Goal: Task Accomplishment & Management: Manage account settings

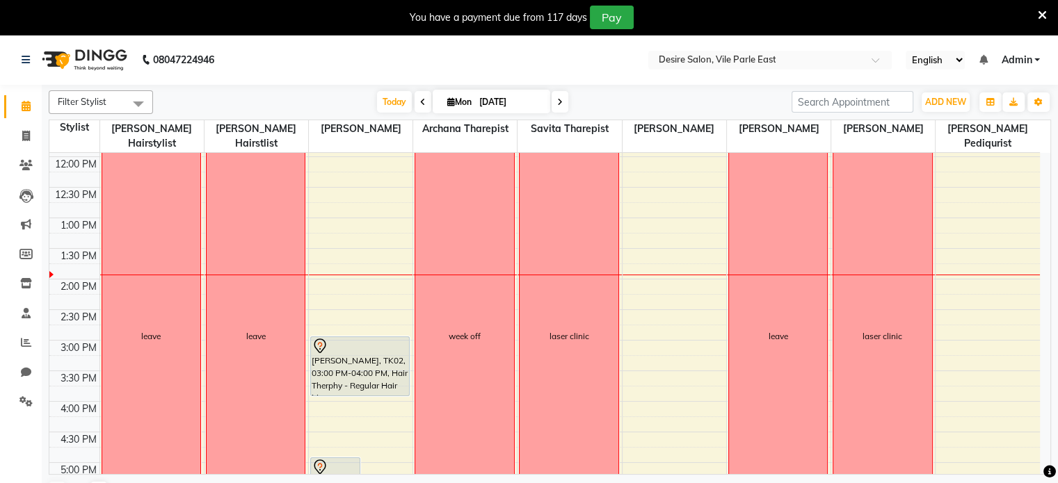
scroll to position [218, 0]
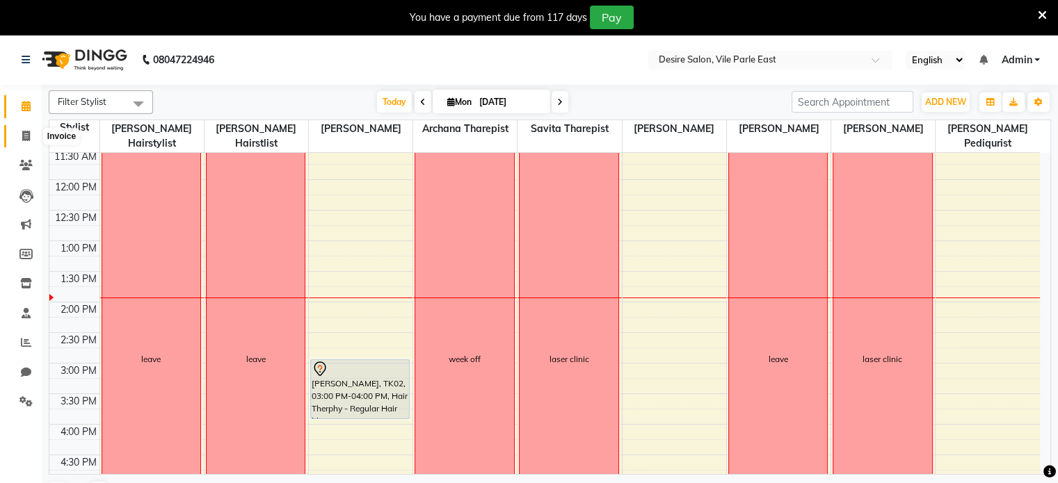
click at [22, 136] on icon at bounding box center [26, 136] width 8 height 10
select select "8076"
select select "service"
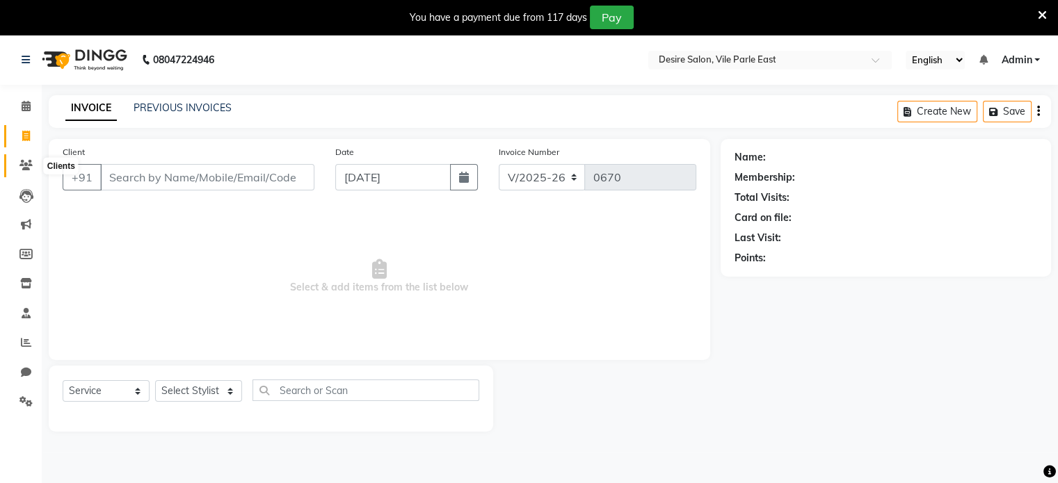
click at [29, 165] on icon at bounding box center [25, 165] width 13 height 10
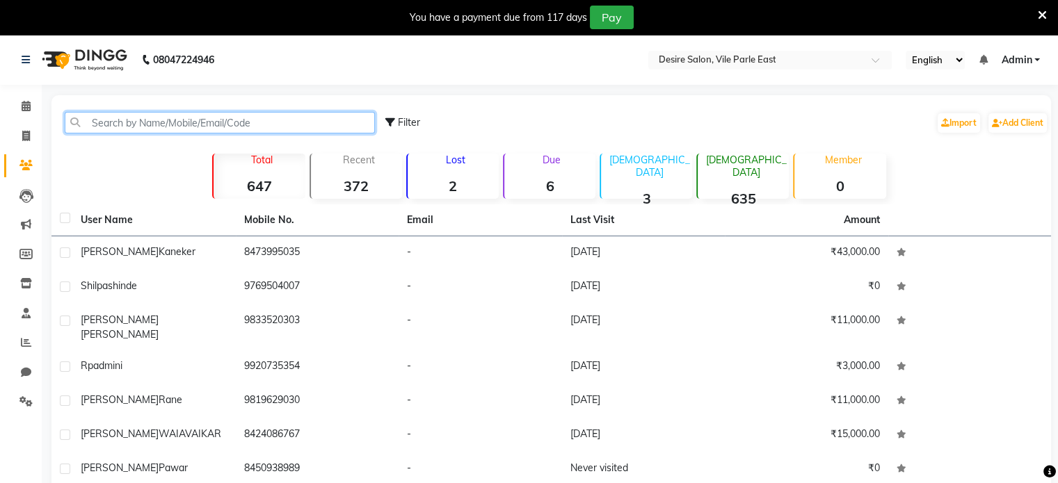
click at [148, 122] on input "text" at bounding box center [220, 123] width 310 height 22
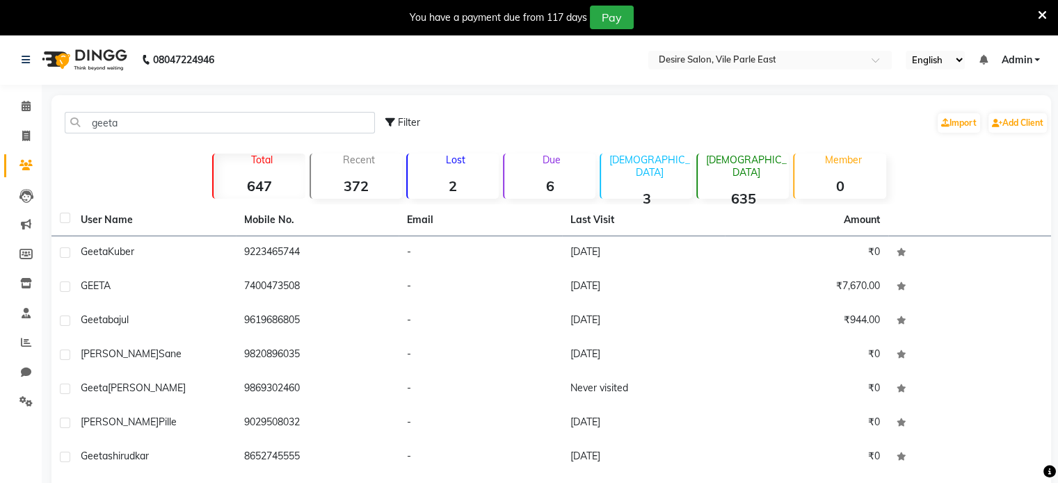
click at [139, 111] on div "geeta Filter Import Add Client" at bounding box center [551, 123] width 994 height 44
click at [148, 122] on input "geeta" at bounding box center [220, 123] width 310 height 22
type input "g"
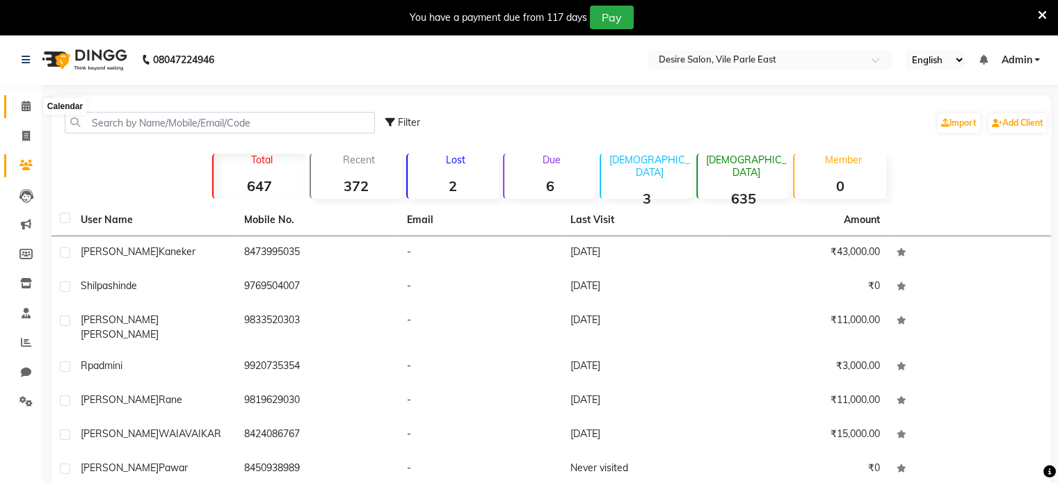
click at [22, 106] on icon at bounding box center [26, 106] width 9 height 10
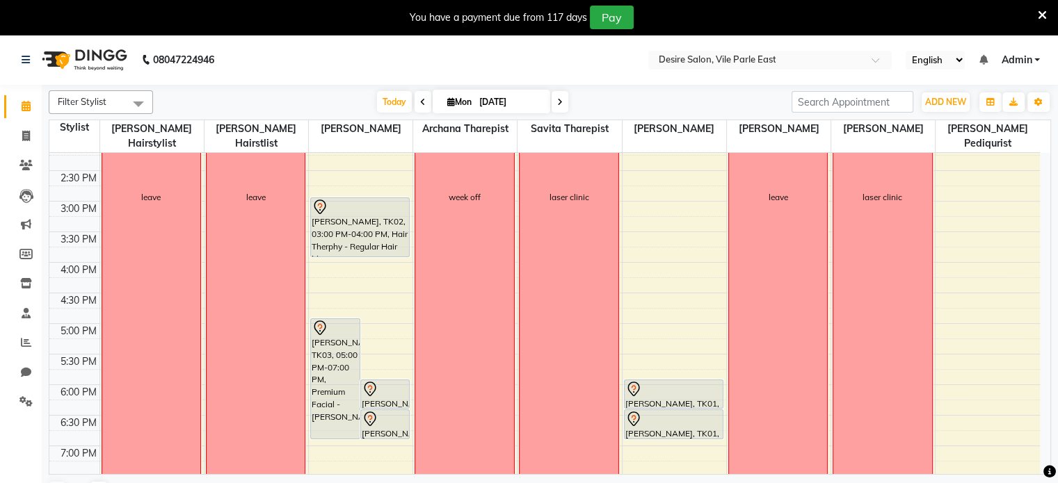
scroll to position [381, 0]
click at [962, 308] on div "8:00 AM 8:30 AM 9:00 AM 9:30 AM 10:00 AM 10:30 AM 11:00 AM 11:30 AM 12:00 PM 12…" at bounding box center [544, 200] width 990 height 856
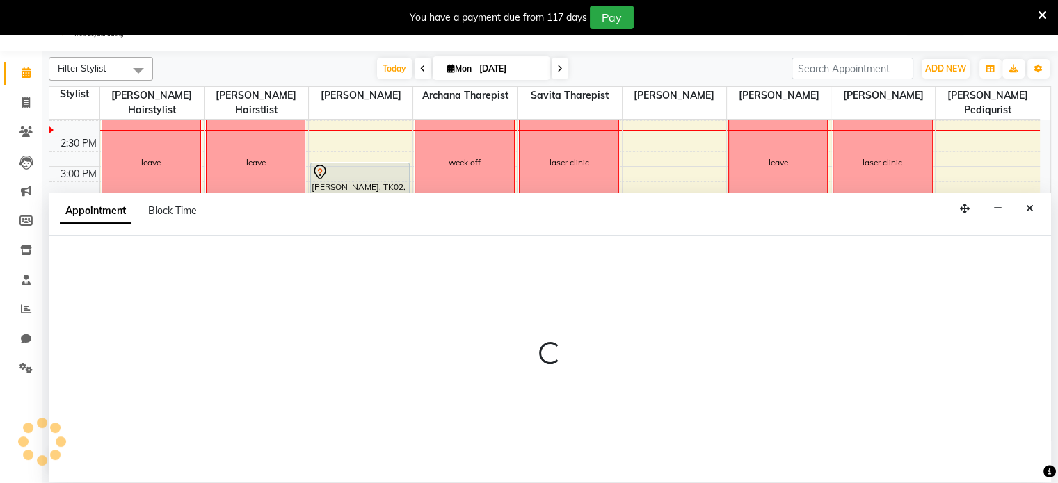
select select "85301"
select select "1020"
select select "tentative"
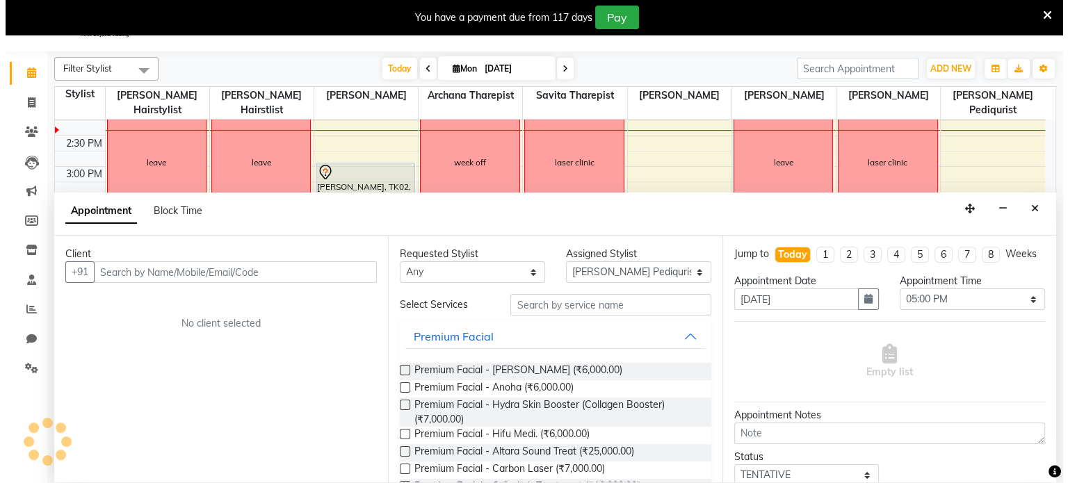
scroll to position [35, 0]
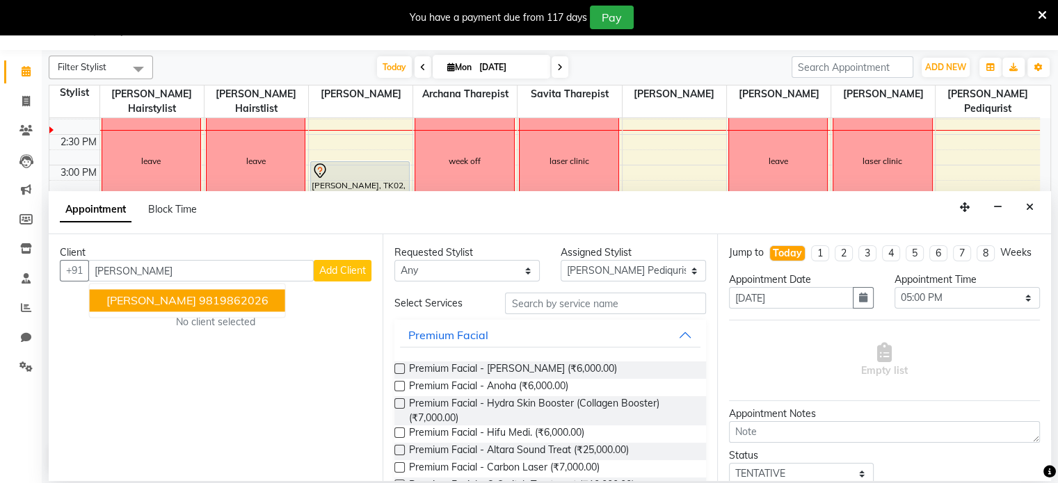
click at [272, 272] on input "[PERSON_NAME]" at bounding box center [200, 271] width 225 height 22
type input "p"
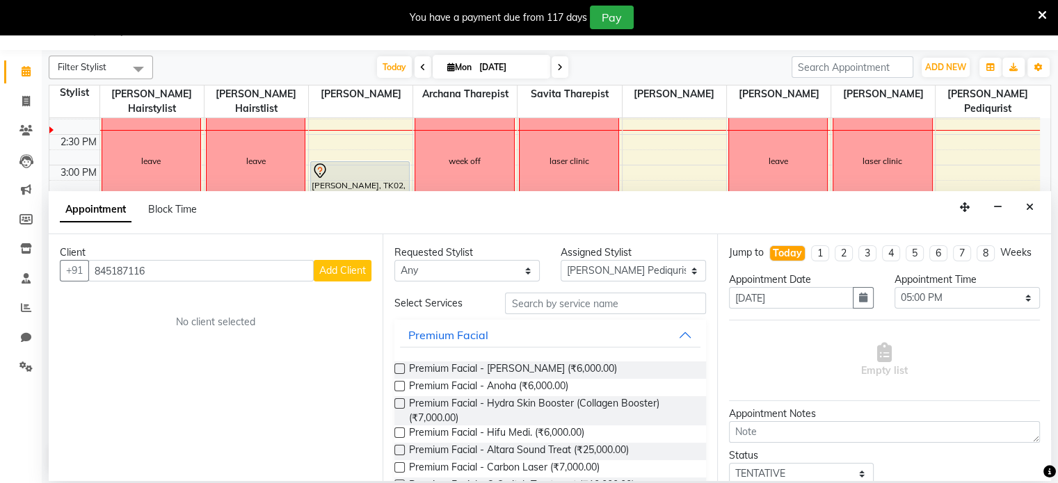
type input "845187116"
click at [609, 310] on input "text" at bounding box center [605, 304] width 200 height 22
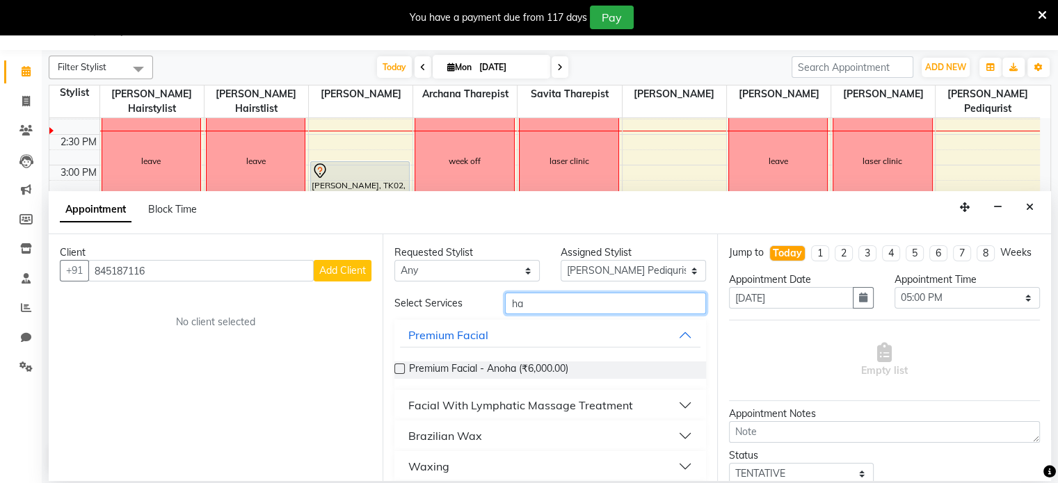
type input "ha"
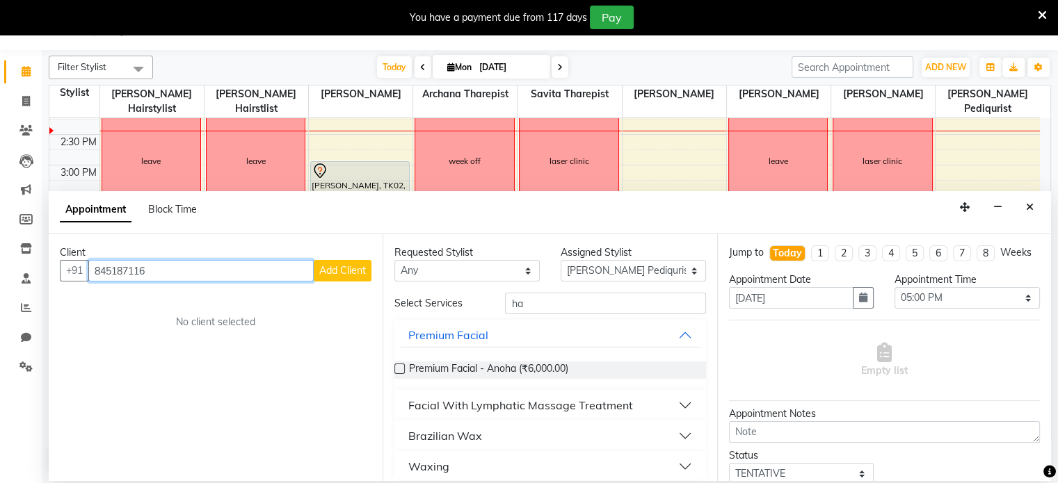
click at [160, 270] on input "845187116" at bounding box center [200, 271] width 225 height 22
type input "8"
type input "8451871116"
click at [349, 271] on span "Add Client" at bounding box center [342, 270] width 47 height 13
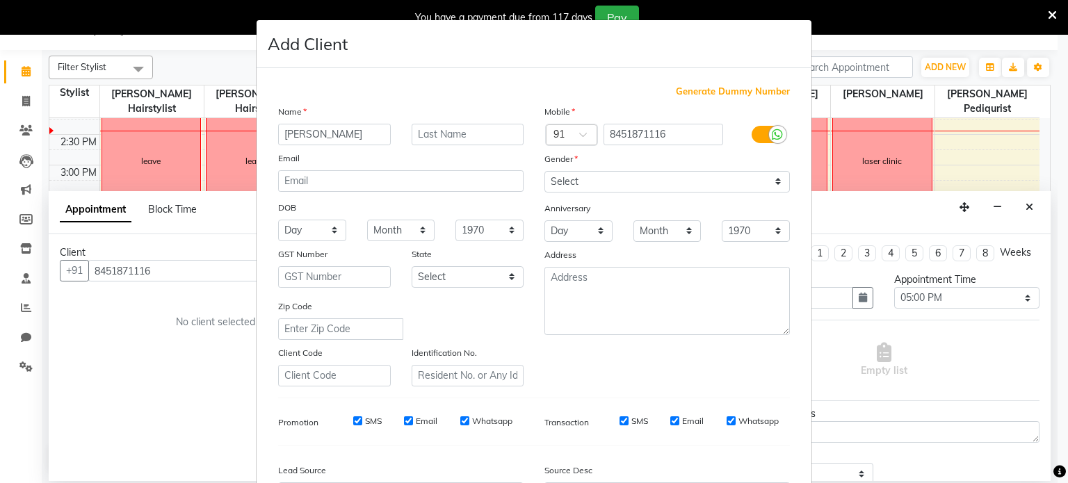
click at [283, 138] on input "[PERSON_NAME]" at bounding box center [334, 135] width 113 height 22
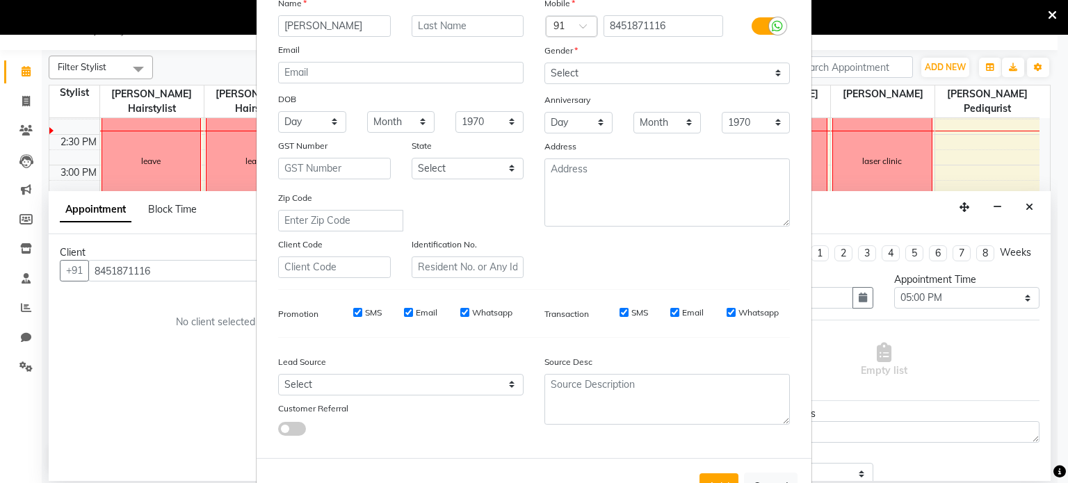
scroll to position [165, 0]
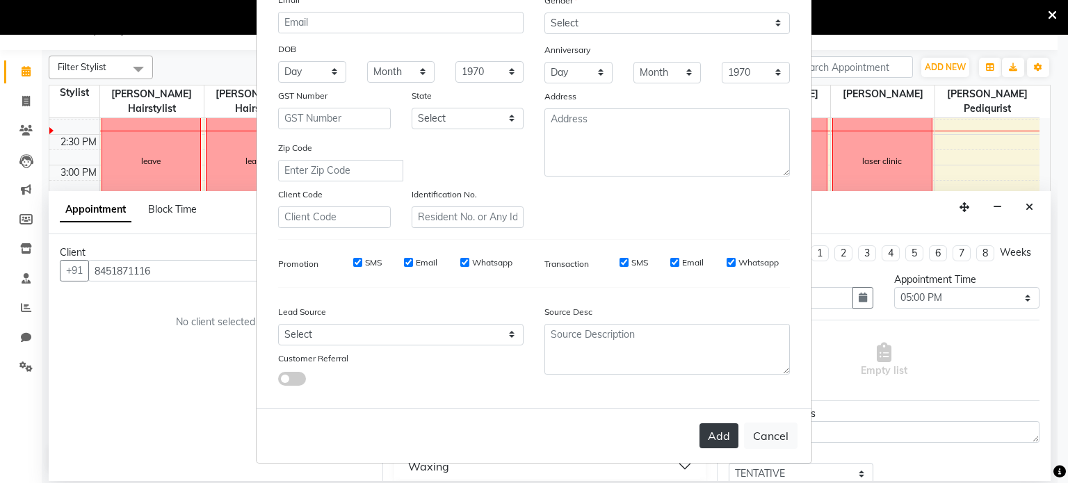
type input "[PERSON_NAME]"
click at [708, 432] on button "Add" at bounding box center [718, 435] width 39 height 25
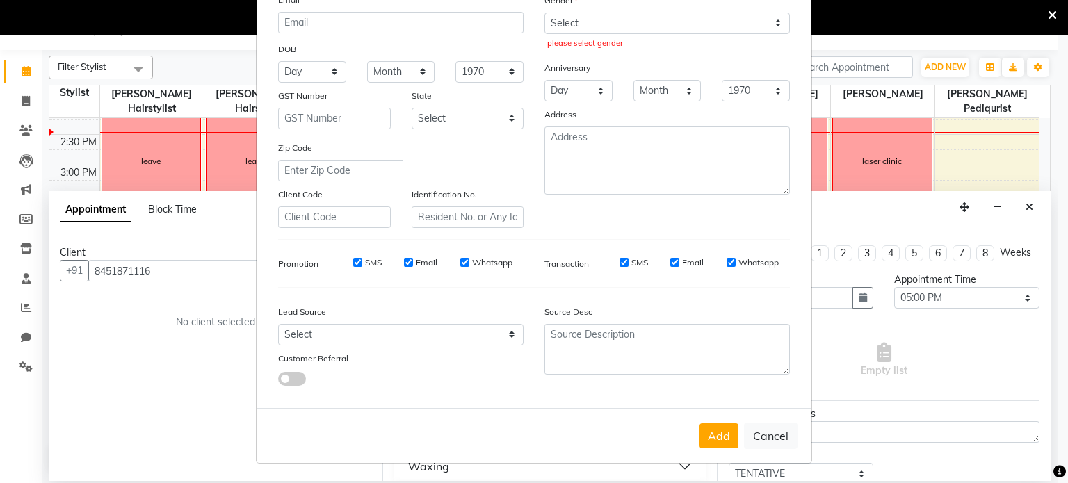
scroll to position [28, 0]
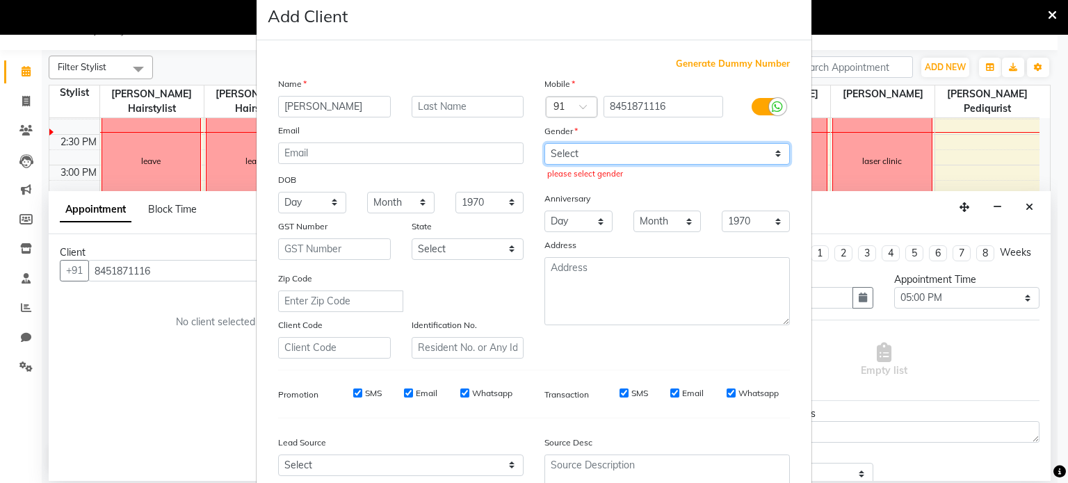
click at [617, 154] on select "Select [DEMOGRAPHIC_DATA] [DEMOGRAPHIC_DATA] Other Prefer Not To Say" at bounding box center [666, 154] width 245 height 22
select select "[DEMOGRAPHIC_DATA]"
click at [544, 143] on select "Select [DEMOGRAPHIC_DATA] [DEMOGRAPHIC_DATA] Other Prefer Not To Say" at bounding box center [666, 154] width 245 height 22
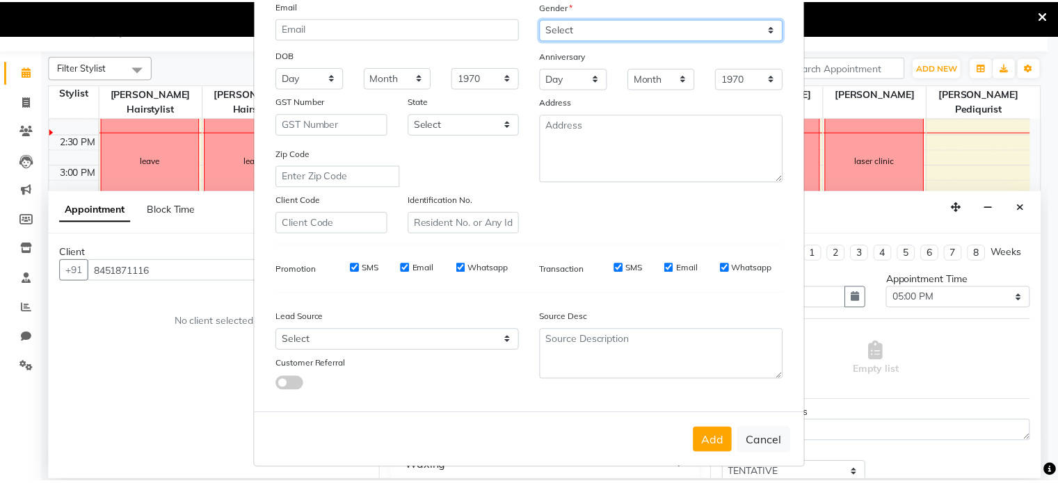
scroll to position [154, 0]
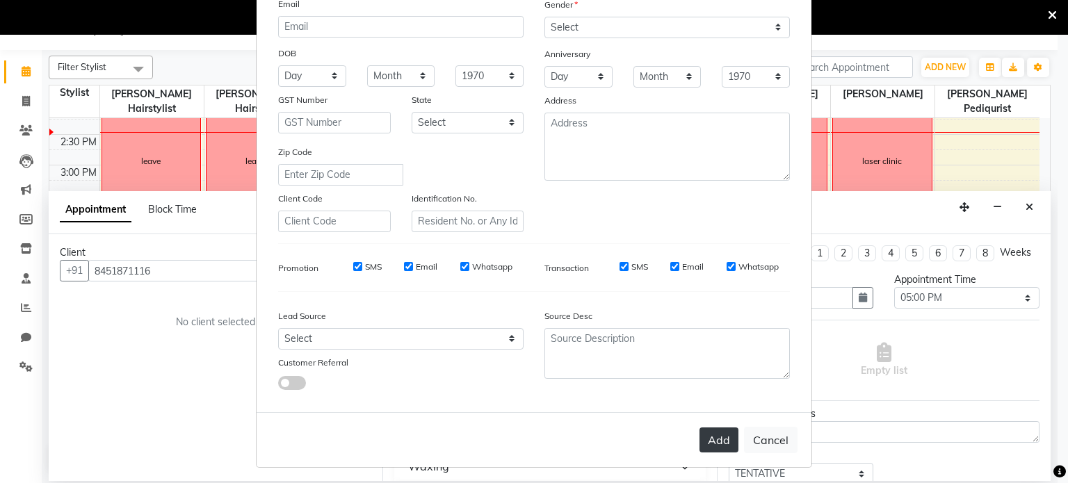
click at [709, 439] on button "Add" at bounding box center [718, 440] width 39 height 25
select select
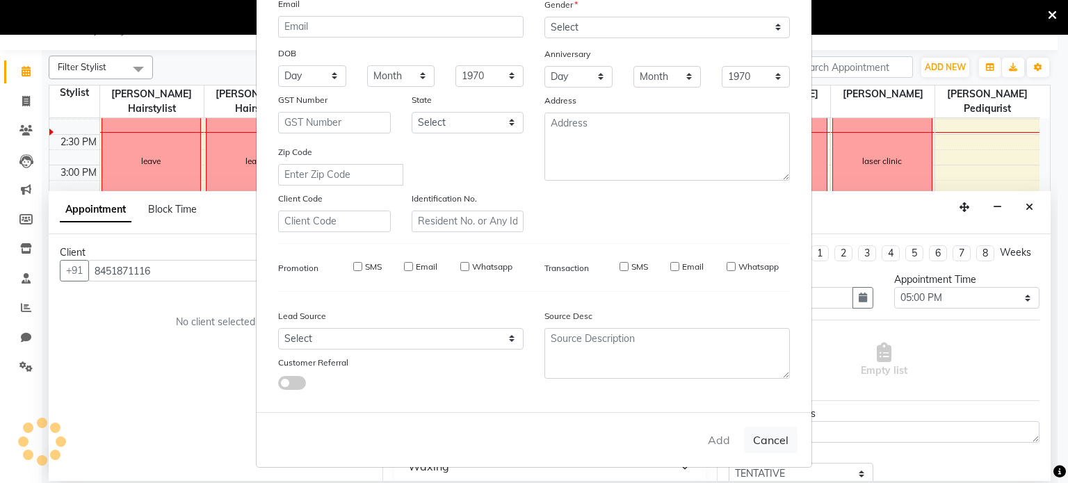
select select
checkbox input "false"
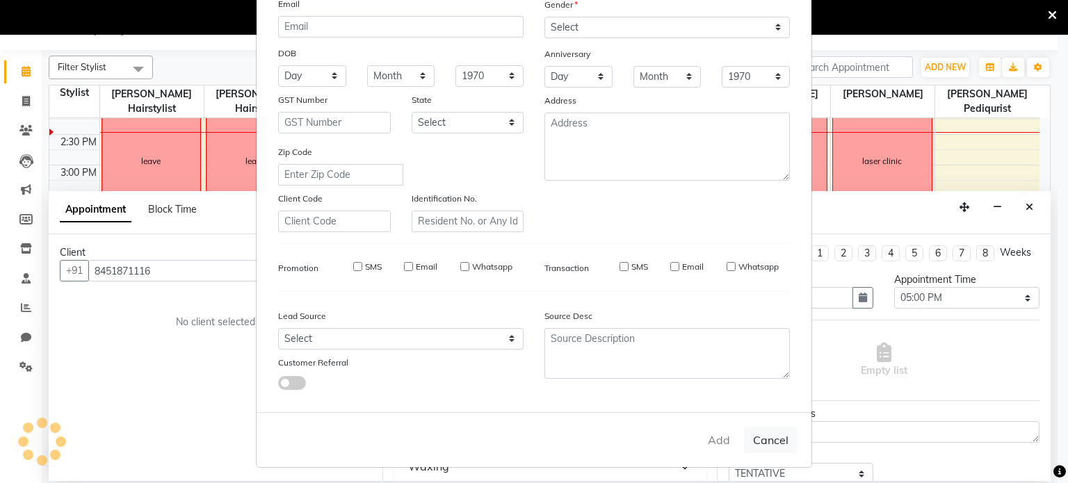
checkbox input "false"
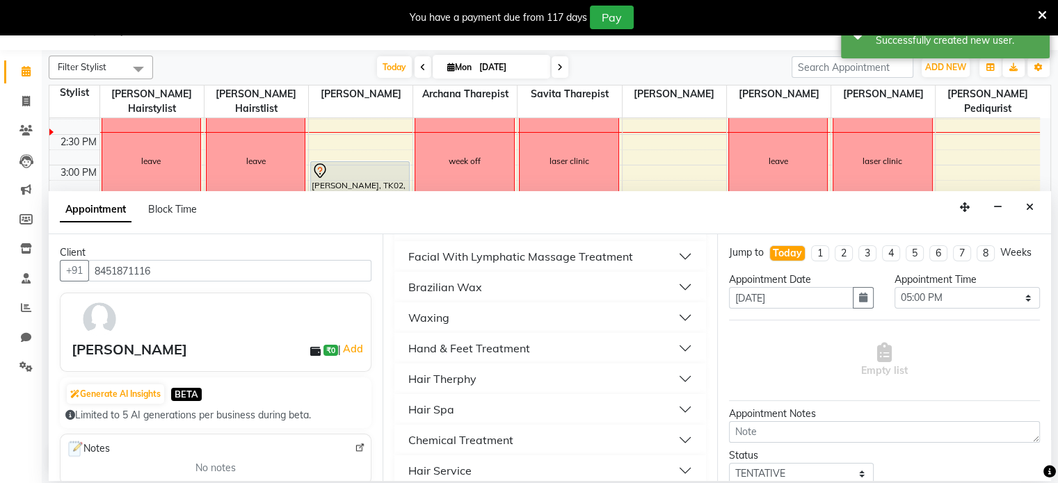
scroll to position [0, 0]
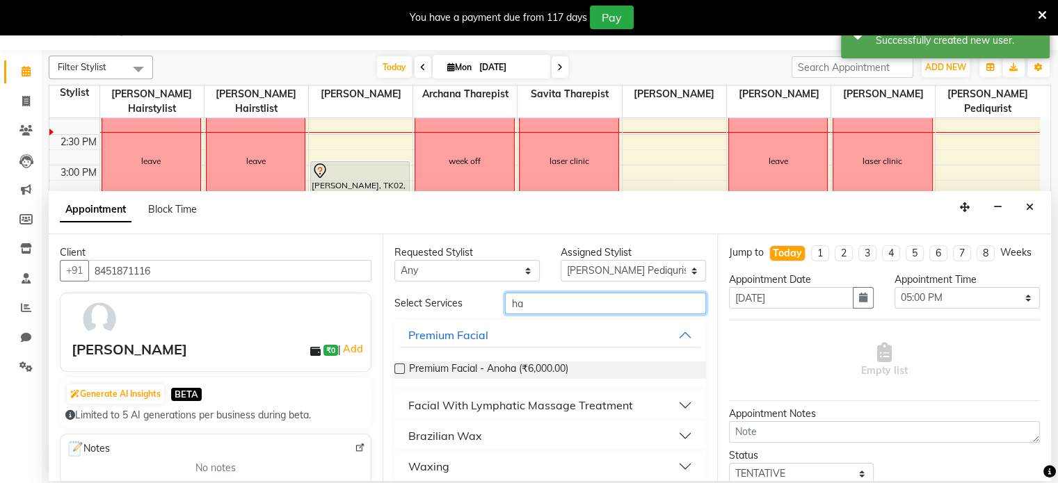
click at [587, 308] on input "ha" at bounding box center [605, 304] width 200 height 22
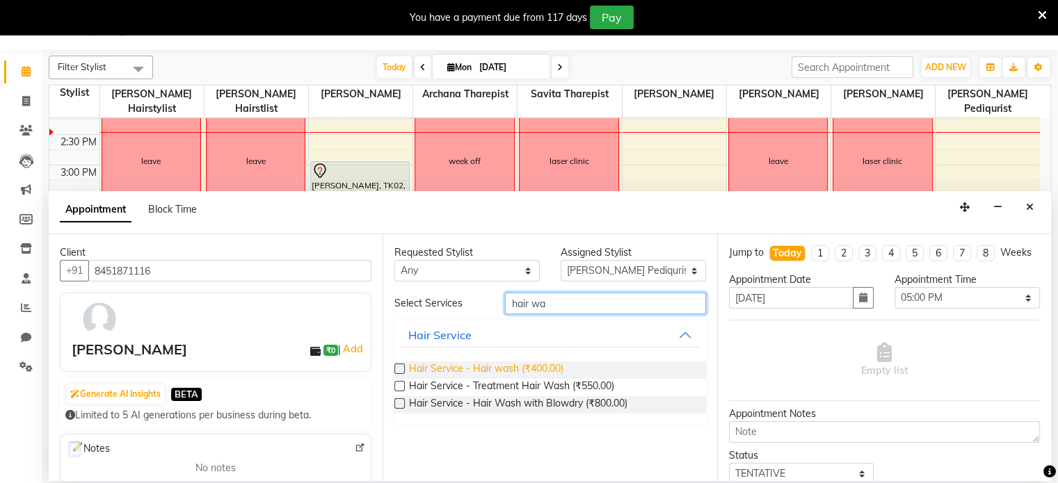
type input "hair wa"
click at [521, 374] on span "Hair Service - Hair wash (₹400.00)" at bounding box center [486, 370] width 154 height 17
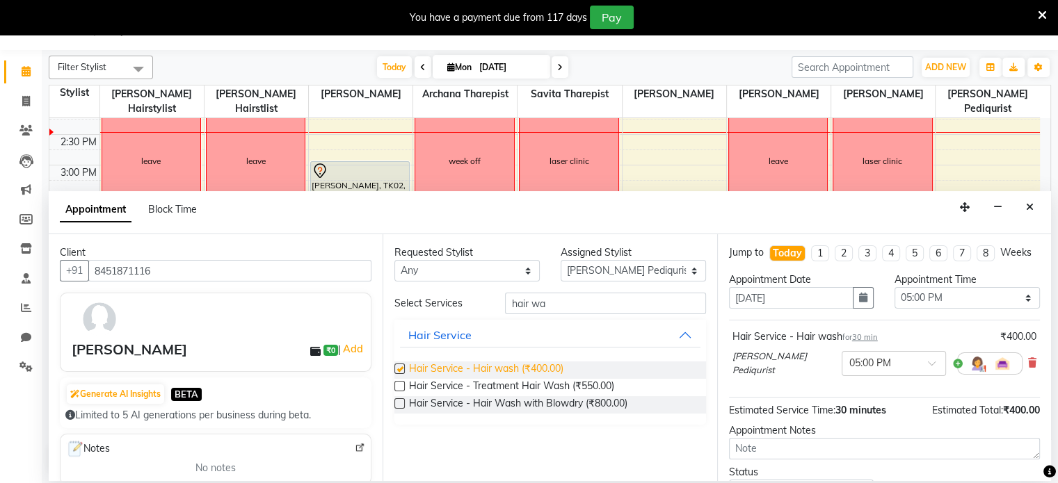
checkbox input "false"
click at [590, 308] on input "hair wa" at bounding box center [605, 304] width 200 height 22
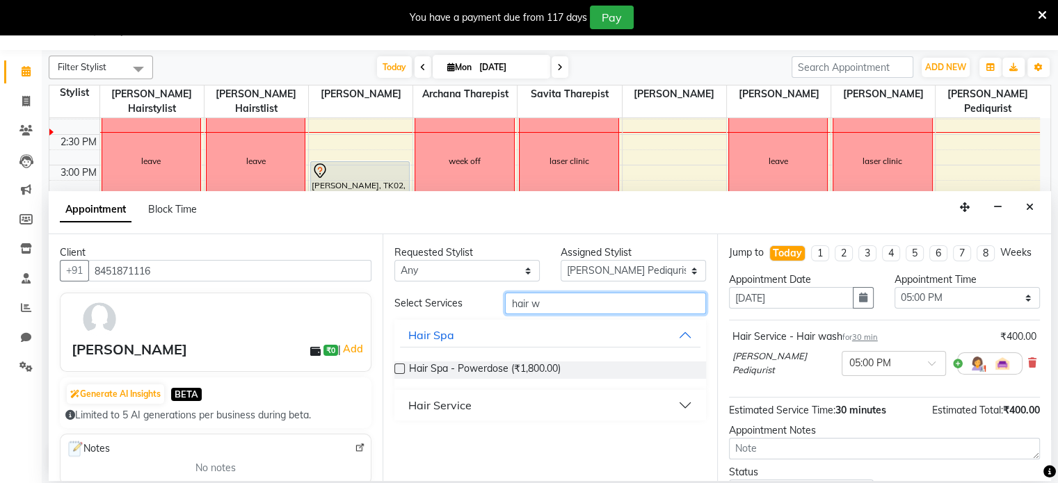
type input "hair wa"
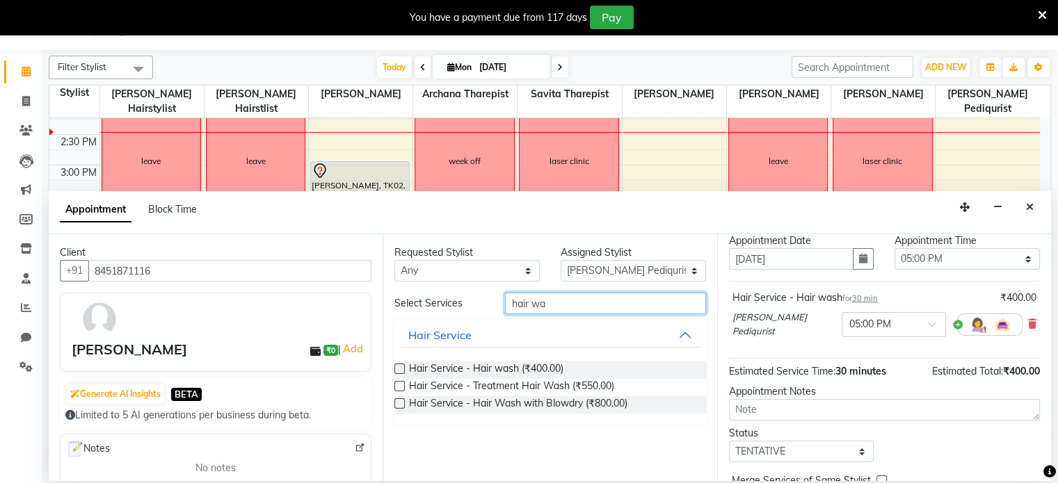
scroll to position [44, 0]
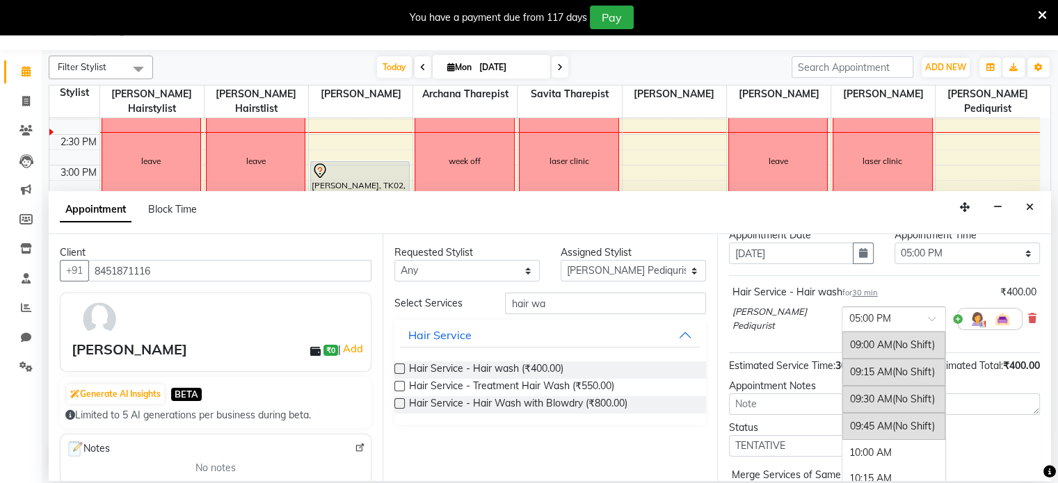
click at [928, 330] on span at bounding box center [936, 323] width 17 height 15
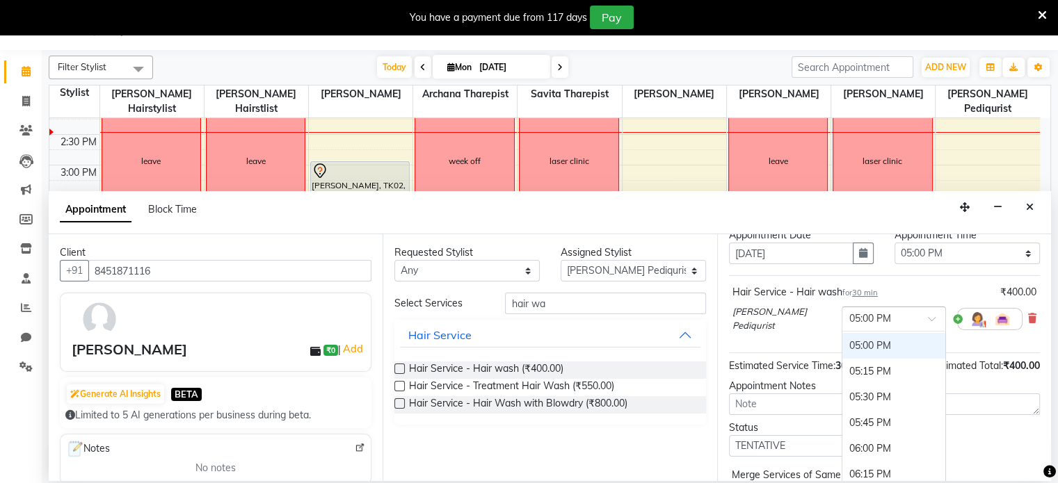
click at [843, 299] on div "Hair Service - Hair wash for 30 min" at bounding box center [804, 292] width 145 height 15
drag, startPoint x: 886, startPoint y: 307, endPoint x: 860, endPoint y: 301, distance: 26.3
click at [860, 300] on div "Hair Service - Hair wash for 30 min ₹400.00" at bounding box center [884, 292] width 304 height 15
click at [1026, 331] on div "Hair Service - Hair wash for 30 min ₹400.00 [PERSON_NAME] Pediqurist × 05:00 PM" at bounding box center [884, 312] width 311 height 60
click at [1028, 323] on icon at bounding box center [1032, 319] width 8 height 10
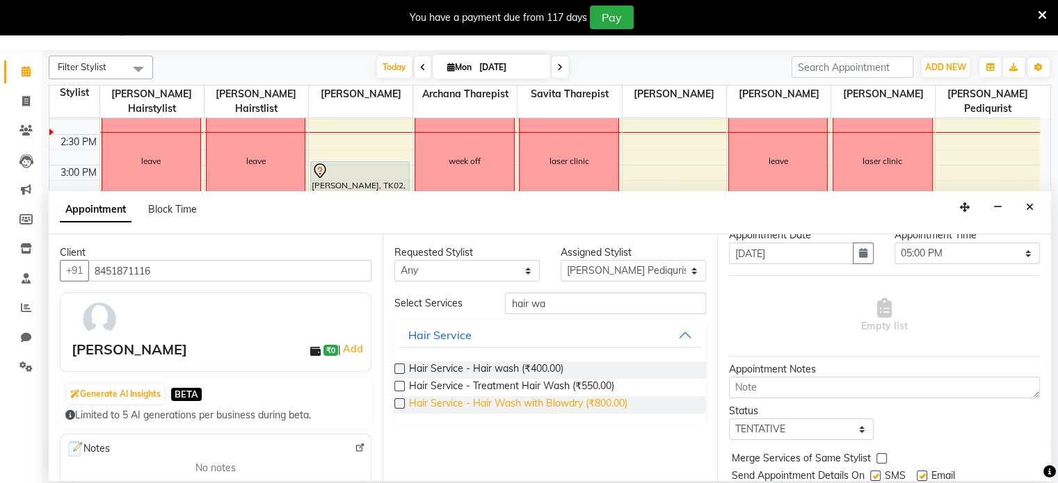
click at [484, 407] on span "Hair Service - Hair Wash with Blowdry (₹800.00)" at bounding box center [518, 404] width 218 height 17
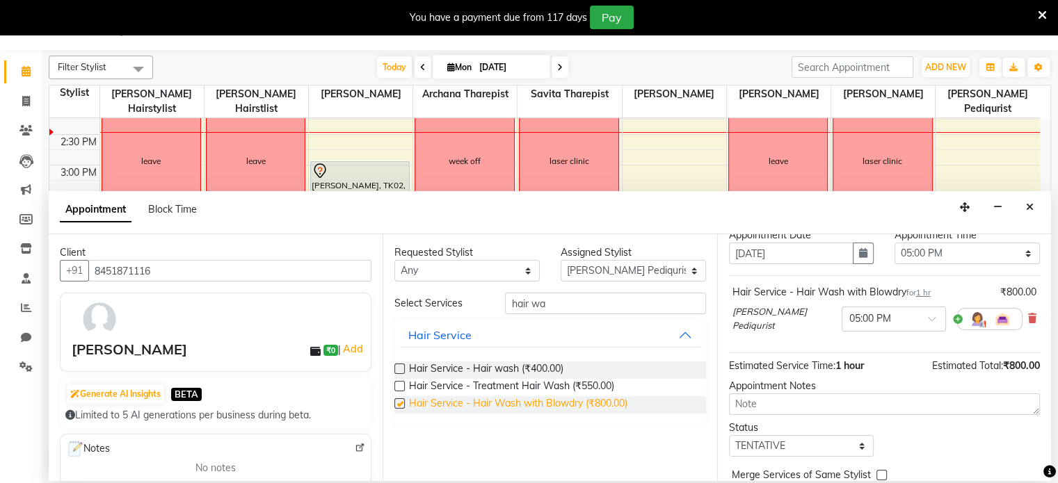
checkbox input "false"
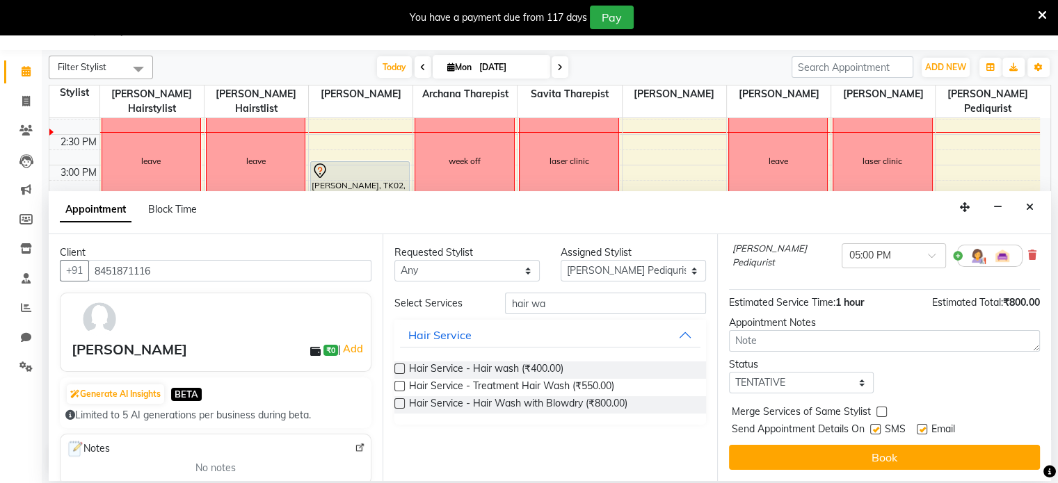
scroll to position [118, 0]
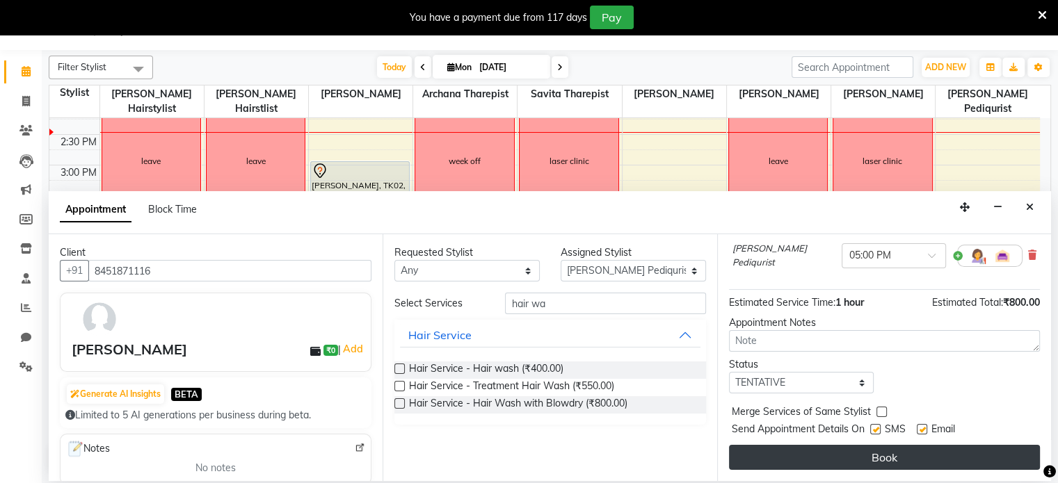
click at [868, 458] on button "Book" at bounding box center [884, 457] width 311 height 25
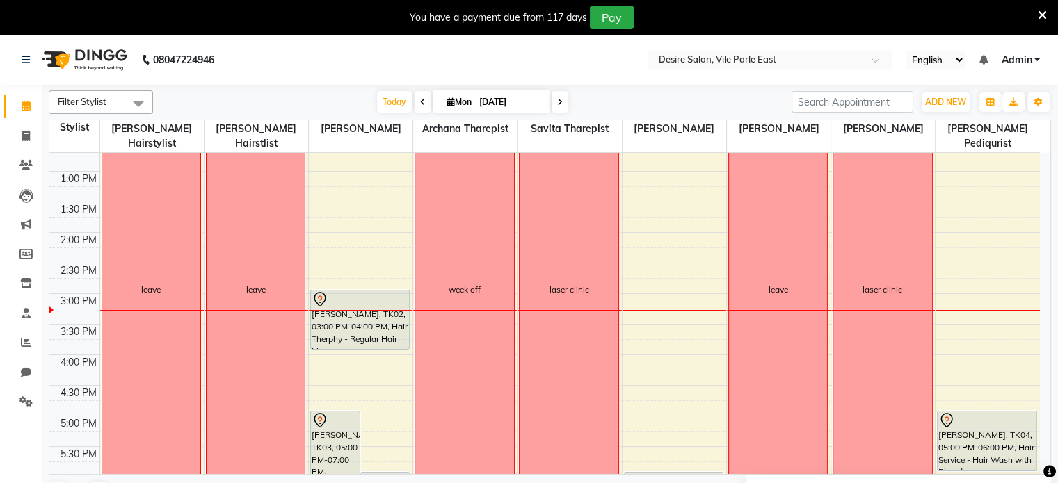
scroll to position [284, 0]
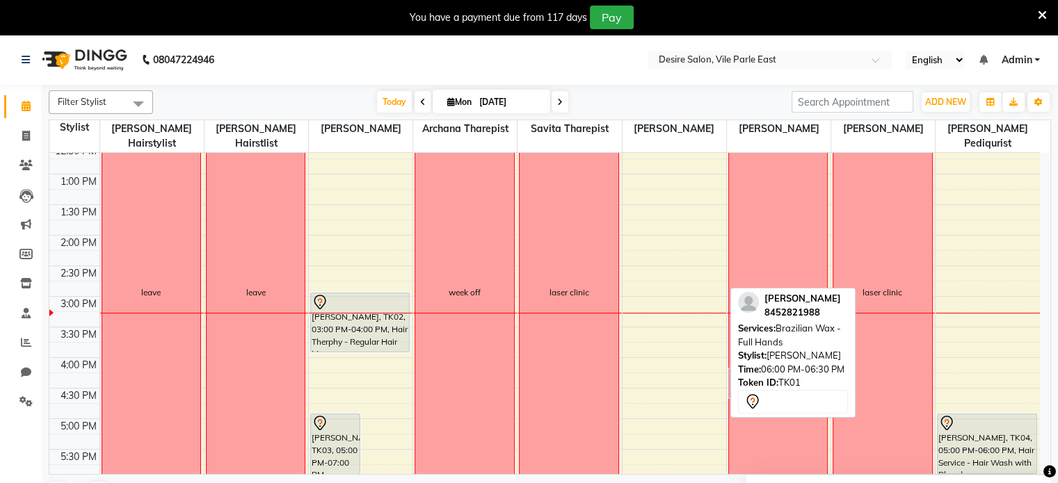
click at [866, 307] on tr "leave leave [PERSON_NAME], TK03, 05:00 PM-07:00 PM, Premium Facial - [PERSON_NA…" at bounding box center [544, 297] width 990 height 856
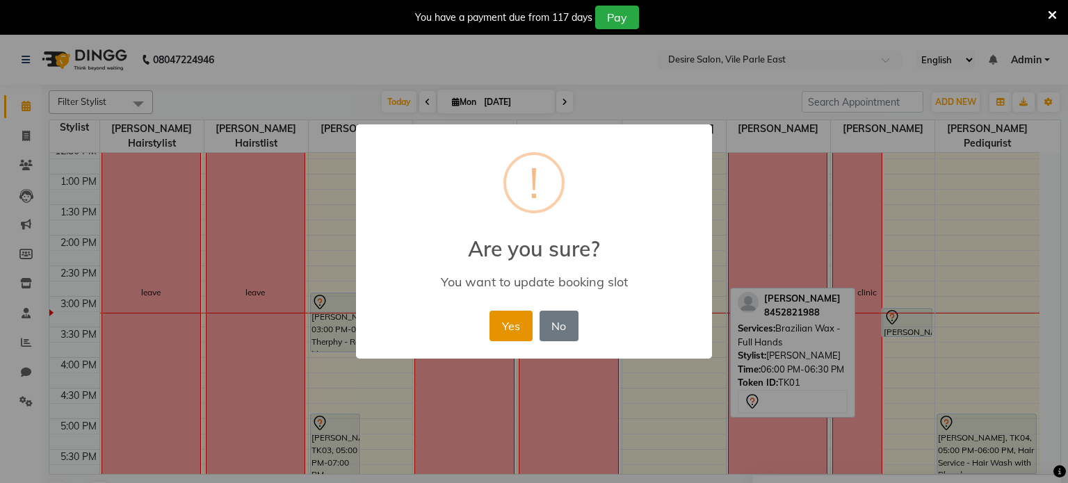
click at [519, 315] on button "Yes" at bounding box center [510, 326] width 42 height 31
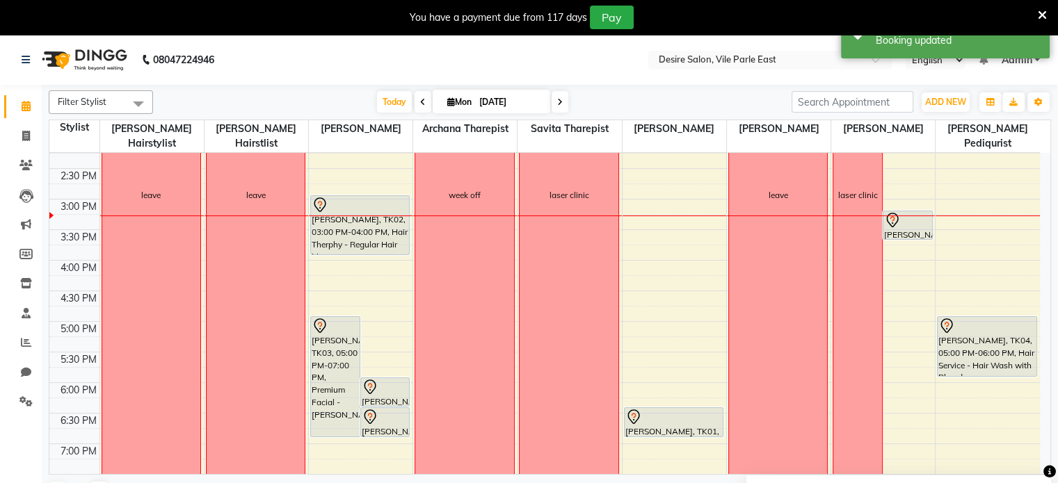
scroll to position [391, 0]
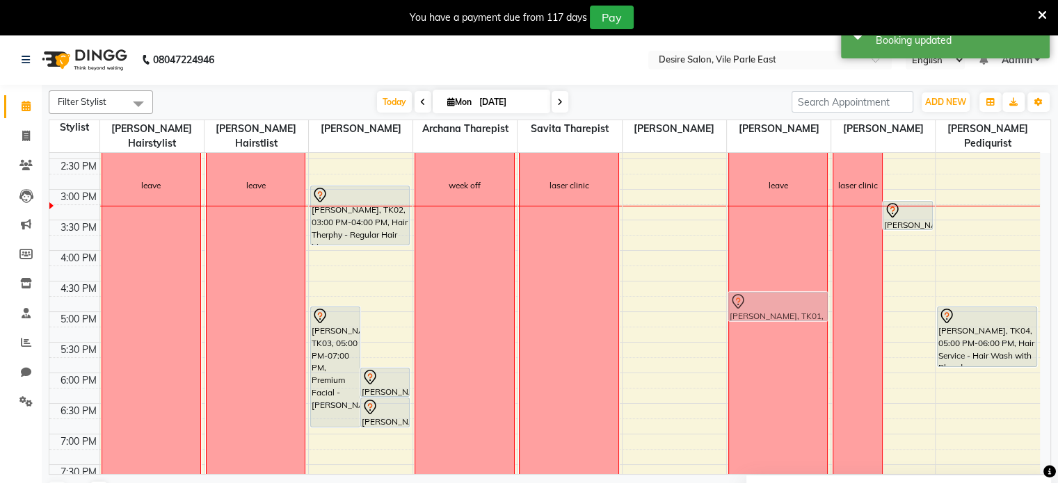
click at [858, 227] on tr "leave leave [PERSON_NAME], TK03, 05:00 PM-07:00 PM, Premium Facial - [PERSON_NA…" at bounding box center [544, 190] width 990 height 856
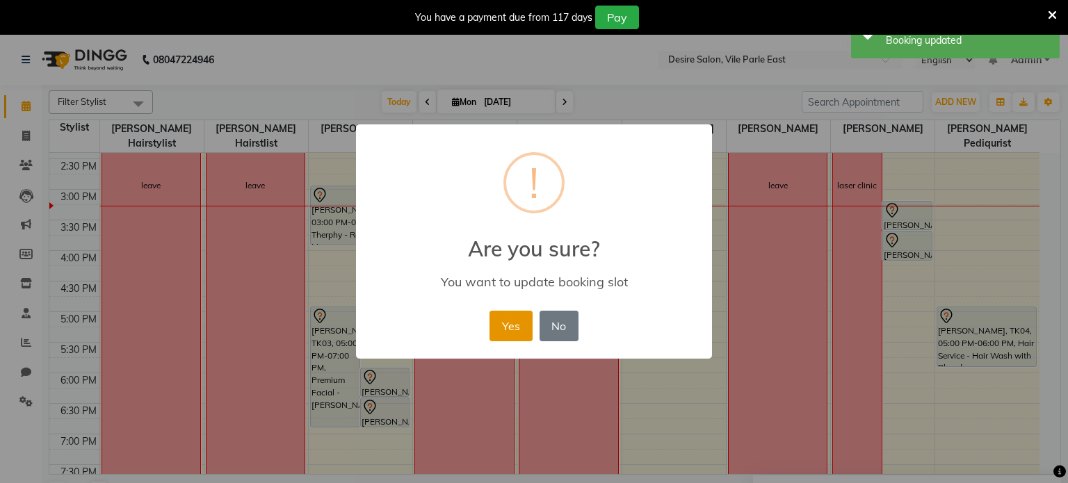
click at [510, 315] on button "Yes" at bounding box center [510, 326] width 42 height 31
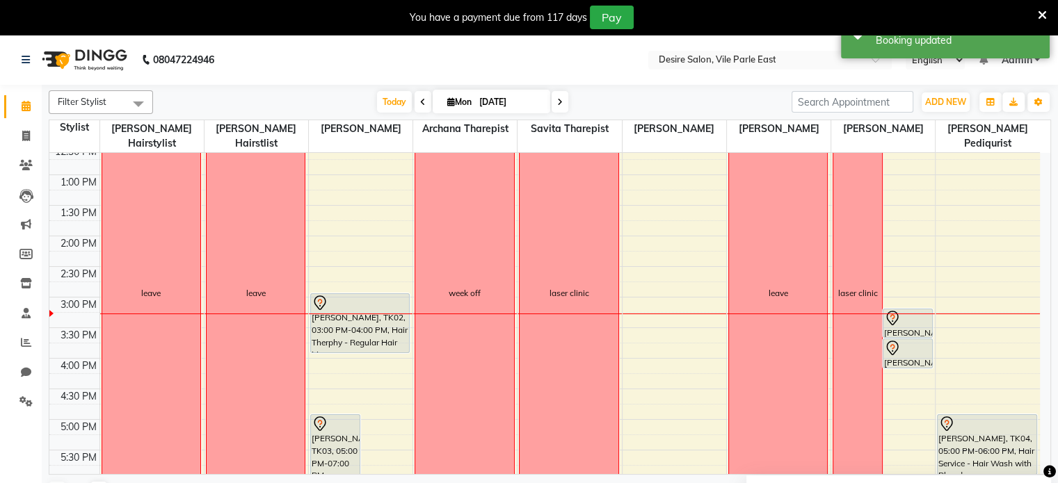
scroll to position [279, 0]
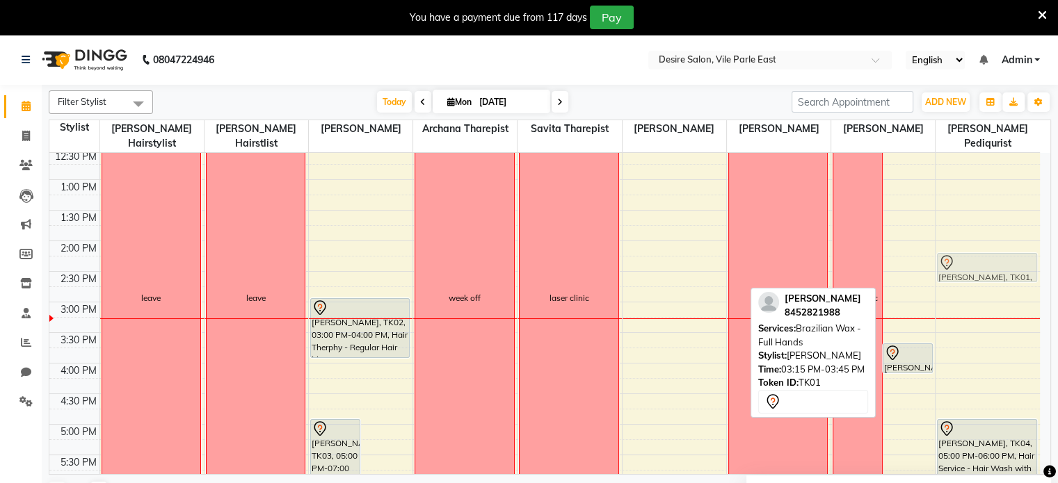
drag, startPoint x: 893, startPoint y: 322, endPoint x: 973, endPoint y: 254, distance: 105.6
click at [973, 254] on div "8:00 AM 8:30 AM 9:00 AM 9:30 AM 10:00 AM 10:30 AM 11:00 AM 11:30 AM 12:00 PM 12…" at bounding box center [544, 302] width 990 height 856
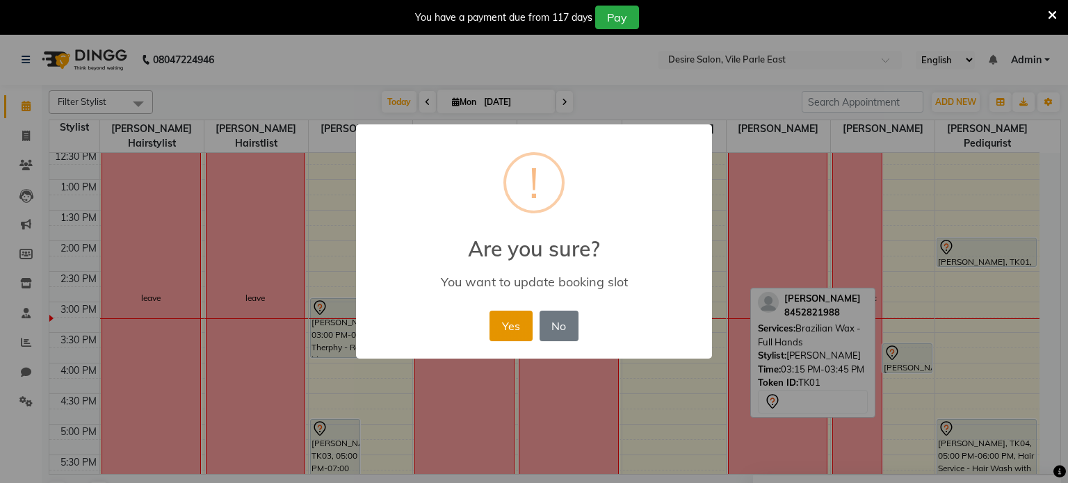
click at [508, 325] on button "Yes" at bounding box center [510, 326] width 42 height 31
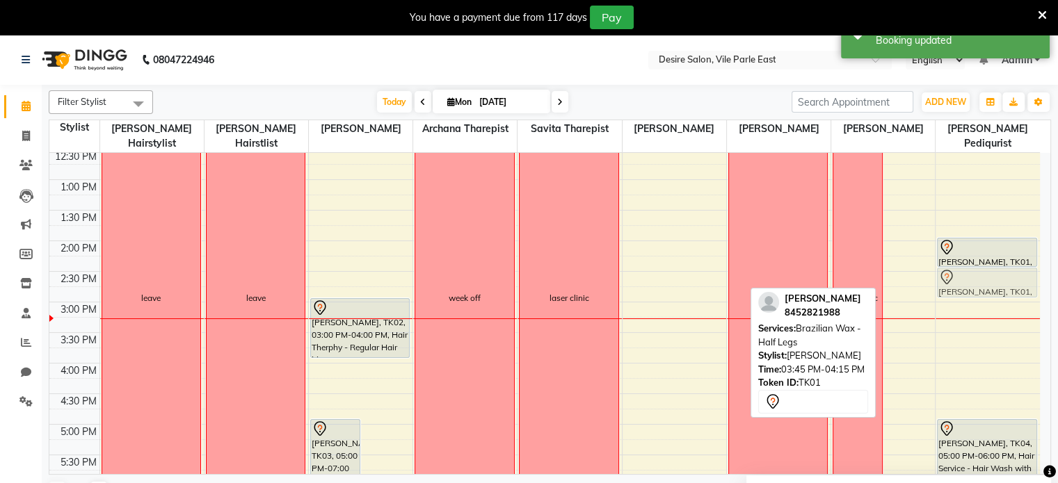
drag, startPoint x: 909, startPoint y: 336, endPoint x: 992, endPoint y: 258, distance: 113.6
click at [992, 258] on tr "leave leave [PERSON_NAME], TK03, 05:00 PM-07:00 PM, Premium Facial - [PERSON_NA…" at bounding box center [544, 302] width 990 height 856
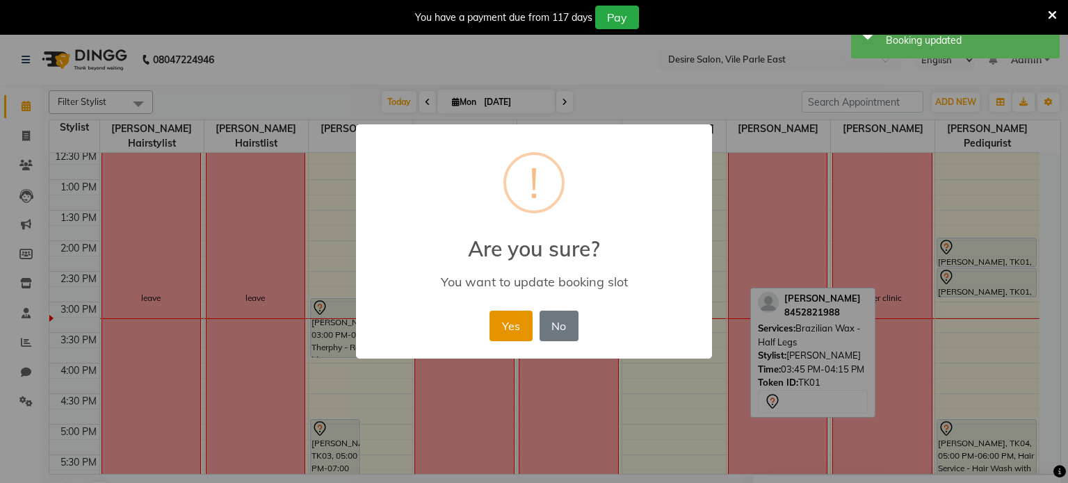
click at [520, 321] on button "Yes" at bounding box center [510, 326] width 42 height 31
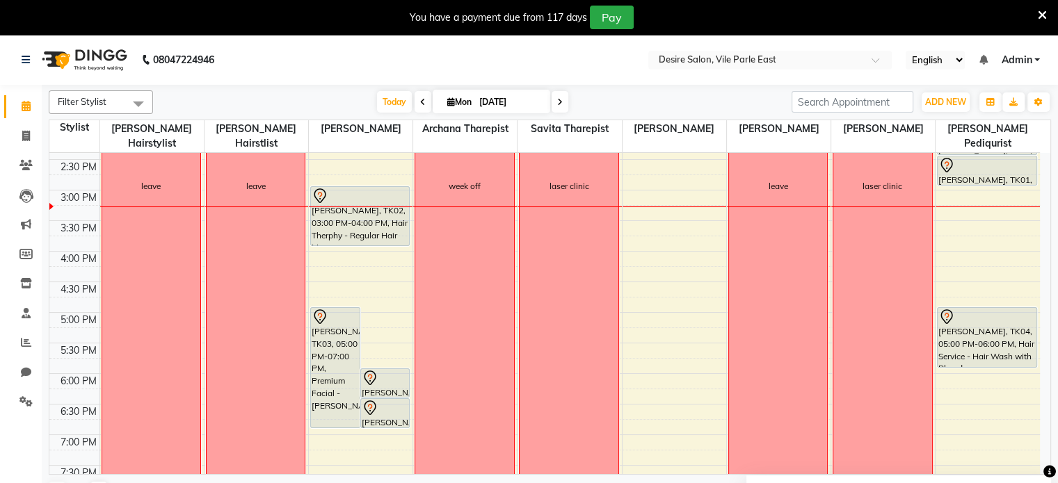
scroll to position [373, 0]
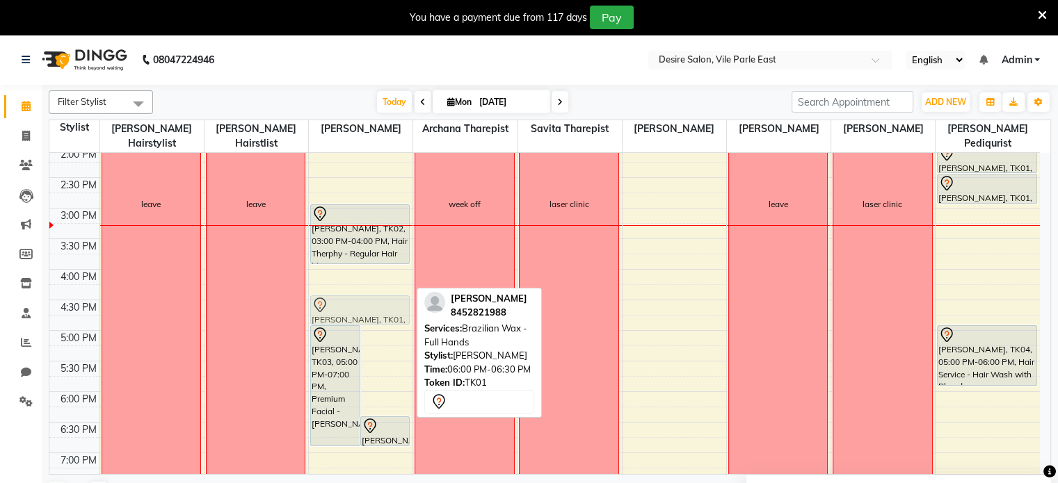
drag, startPoint x: 388, startPoint y: 380, endPoint x: 374, endPoint y: 236, distance: 145.3
click at [374, 236] on div "[PERSON_NAME], TK03, 05:00 PM-07:00 PM, Premium Facial - [PERSON_NAME] alpa ran…" at bounding box center [361, 208] width 104 height 856
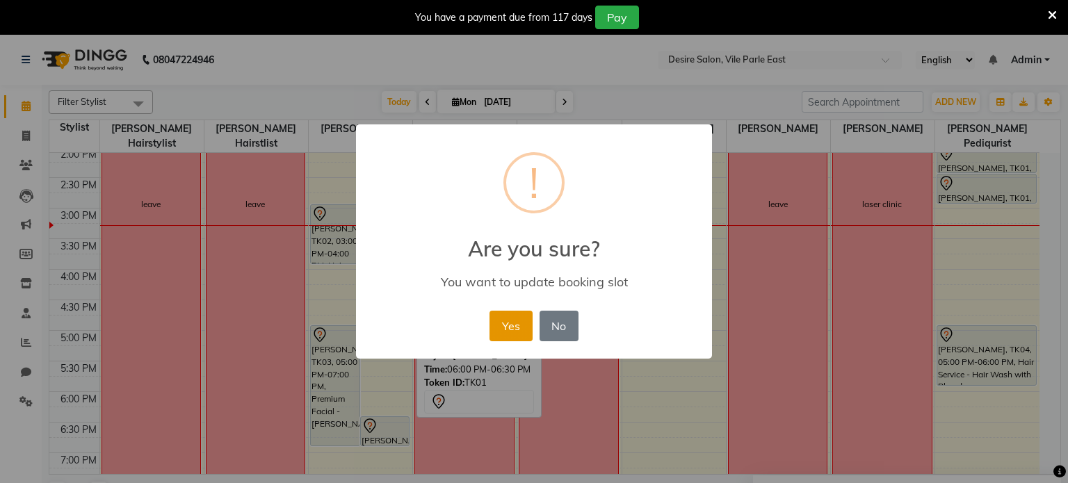
click at [524, 322] on button "Yes" at bounding box center [510, 326] width 42 height 31
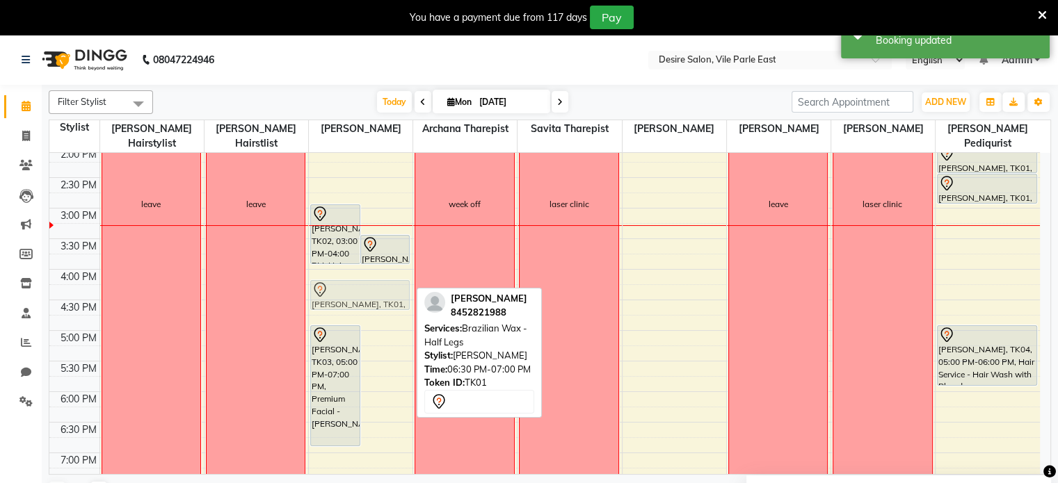
drag, startPoint x: 384, startPoint y: 426, endPoint x: 385, endPoint y: 288, distance: 137.7
click at [385, 288] on div "[PERSON_NAME], TK02, 03:00 PM-04:00 PM, Hair Therphy - Regular Hair Massage alp…" at bounding box center [361, 208] width 104 height 856
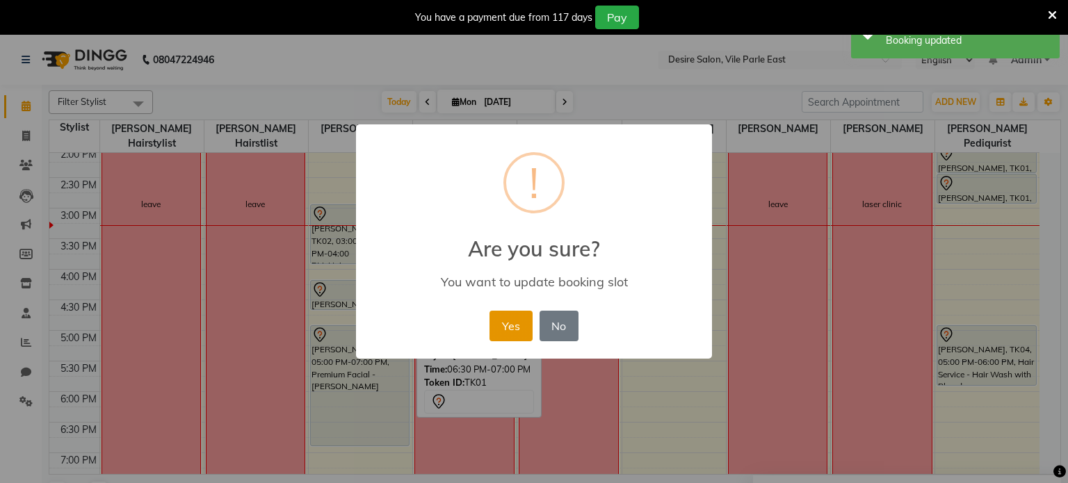
click at [521, 326] on button "Yes" at bounding box center [510, 326] width 42 height 31
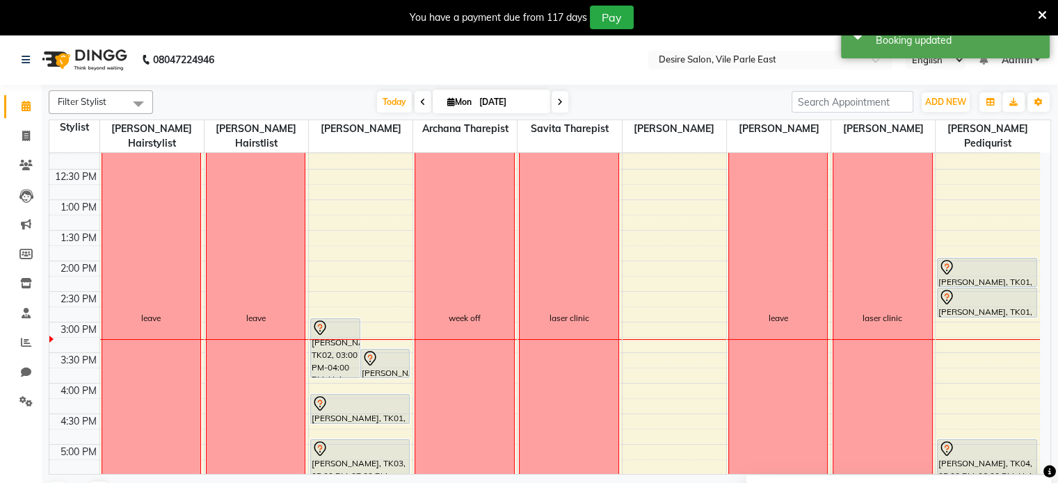
scroll to position [256, 0]
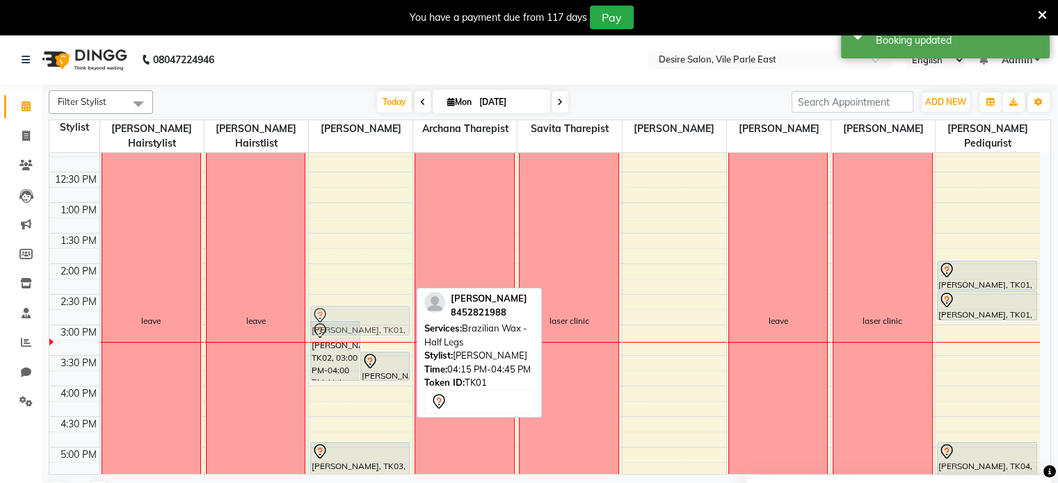
drag, startPoint x: 338, startPoint y: 398, endPoint x: 348, endPoint y: 303, distance: 95.1
click at [348, 303] on div "[PERSON_NAME], TK02, 03:00 PM-04:00 PM, Hair Therphy - Regular Hair Massage alp…" at bounding box center [361, 325] width 104 height 856
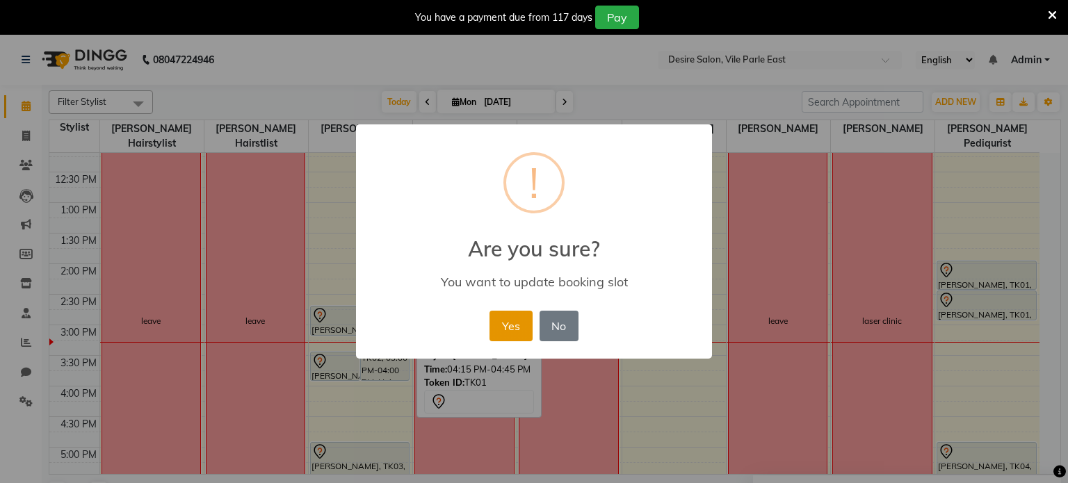
click at [509, 332] on button "Yes" at bounding box center [510, 326] width 42 height 31
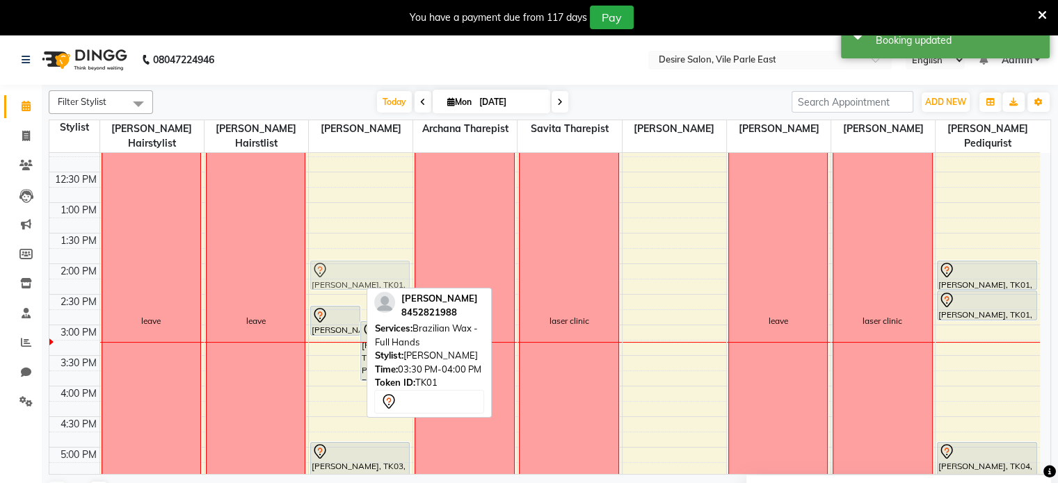
drag, startPoint x: 317, startPoint y: 357, endPoint x: 339, endPoint y: 257, distance: 102.4
click at [339, 257] on div "alpa ranganeker, TK01, 02:45 PM-03:15 PM, Brazilian Wax - Half Legs [PERSON_NAM…" at bounding box center [361, 325] width 104 height 856
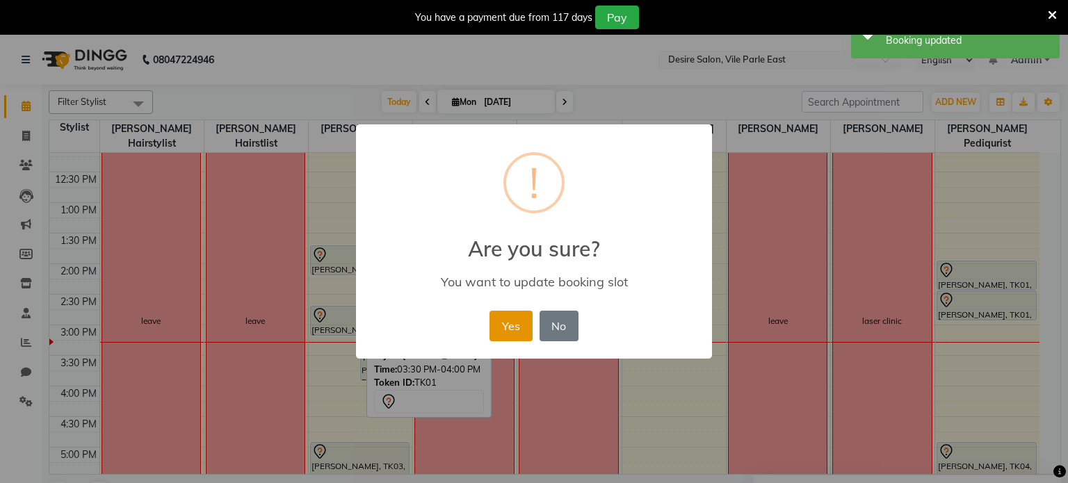
click at [503, 322] on button "Yes" at bounding box center [510, 326] width 42 height 31
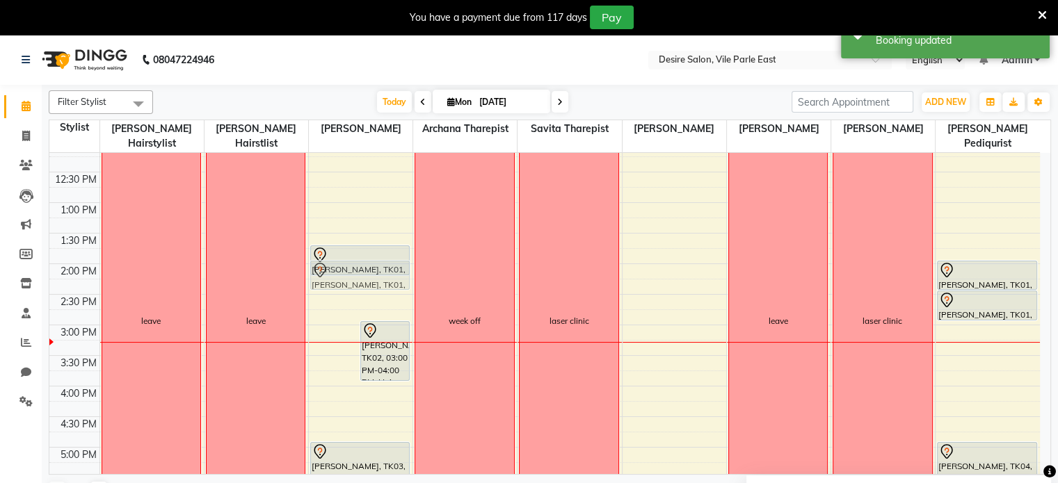
drag, startPoint x: 332, startPoint y: 294, endPoint x: 339, endPoint y: 252, distance: 42.2
click at [339, 252] on div "alpa ranganeker, TK01, 02:45 PM-03:15 PM, Brazilian Wax - Half Legs [PERSON_NAM…" at bounding box center [361, 325] width 104 height 856
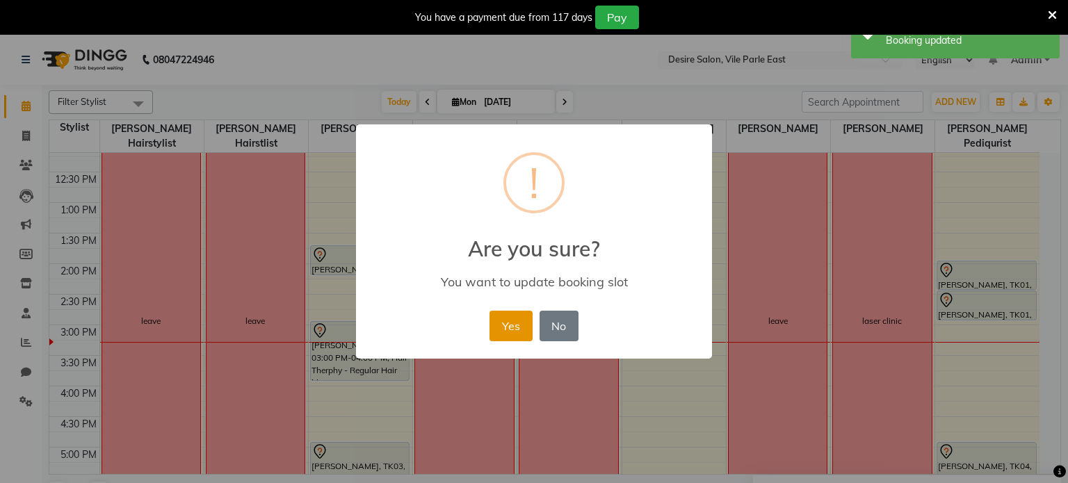
click at [499, 326] on button "Yes" at bounding box center [510, 326] width 42 height 31
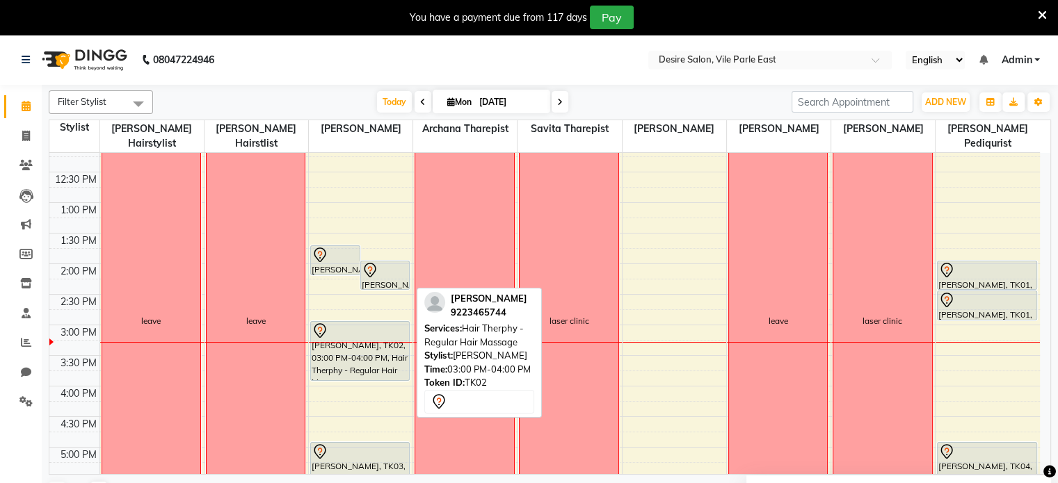
click at [356, 355] on div "[PERSON_NAME], TK02, 03:00 PM-04:00 PM, Hair Therphy - Regular Hair Massage" at bounding box center [360, 351] width 99 height 58
click at [344, 357] on div "[PERSON_NAME], TK02, 03:00 PM-04:00 PM, Hair Therphy - Regular Hair Massage" at bounding box center [360, 351] width 99 height 58
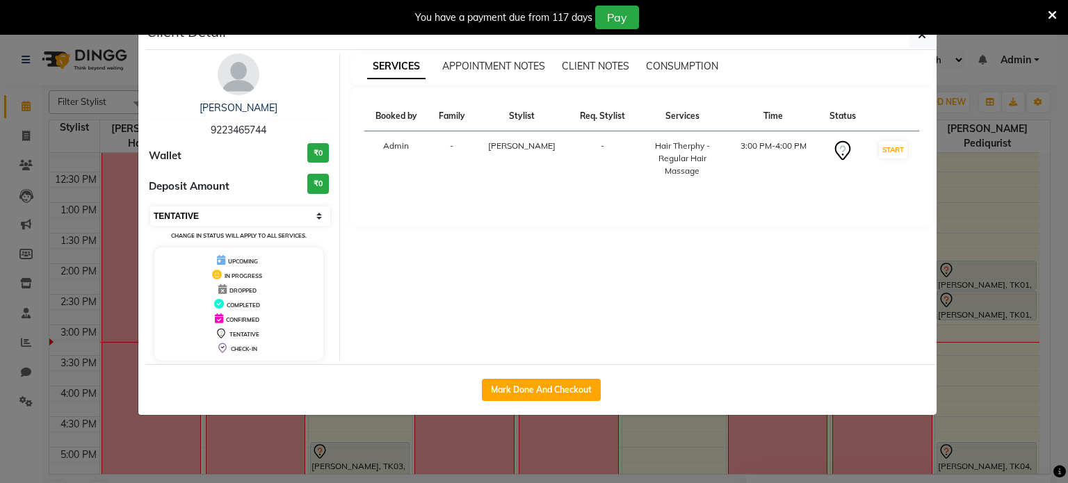
click at [317, 214] on select "Select IN SERVICE CONFIRMED TENTATIVE CHECK IN MARK DONE DROPPED UPCOMING" at bounding box center [240, 216] width 180 height 19
select select "8"
click at [150, 207] on select "Select IN SERVICE CONFIRMED TENTATIVE CHECK IN MARK DONE DROPPED UPCOMING" at bounding box center [240, 216] width 180 height 19
click at [928, 36] on button "button" at bounding box center [922, 35] width 26 height 26
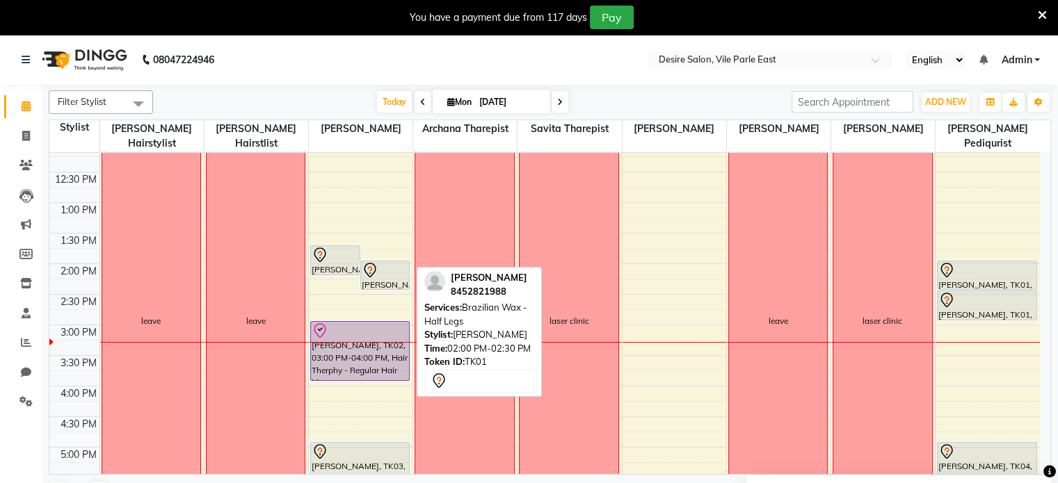
click at [367, 263] on div "[PERSON_NAME], TK01, 02:00 PM-02:30 PM, Brazilian Wax - Half Legs" at bounding box center [385, 275] width 49 height 28
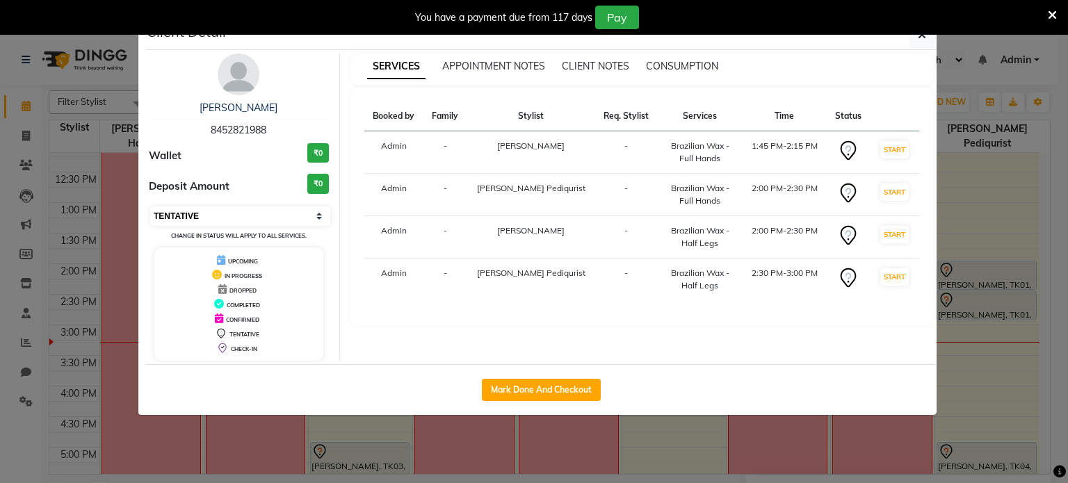
click at [309, 218] on select "Select IN SERVICE CONFIRMED TENTATIVE CHECK IN MARK DONE DROPPED UPCOMING" at bounding box center [240, 216] width 180 height 19
select select "8"
click at [150, 207] on select "Select IN SERVICE CONFIRMED TENTATIVE CHECK IN MARK DONE DROPPED UPCOMING" at bounding box center [240, 216] width 180 height 19
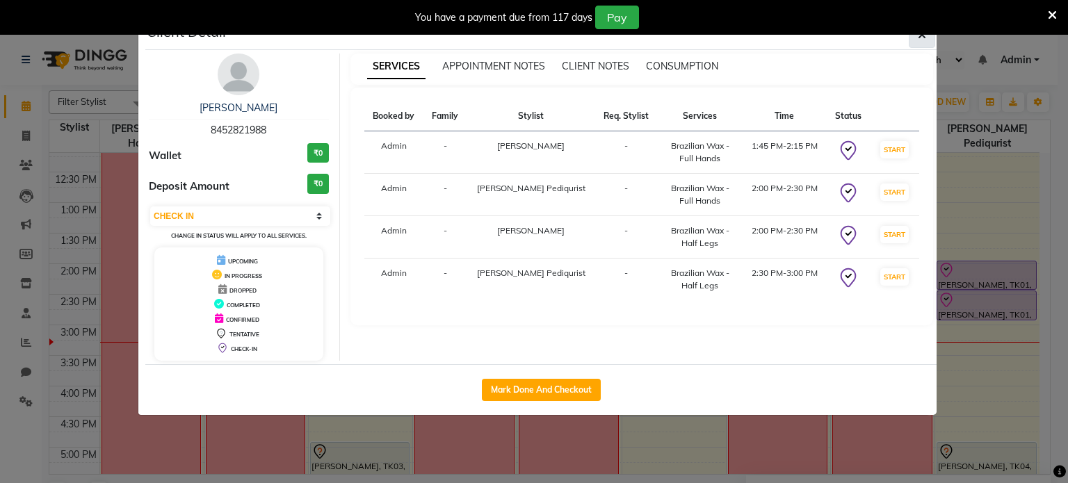
drag, startPoint x: 921, startPoint y: 49, endPoint x: 921, endPoint y: 41, distance: 7.6
click at [921, 41] on div "Client Detail" at bounding box center [540, 35] width 791 height 30
click at [921, 41] on button "button" at bounding box center [922, 35] width 26 height 26
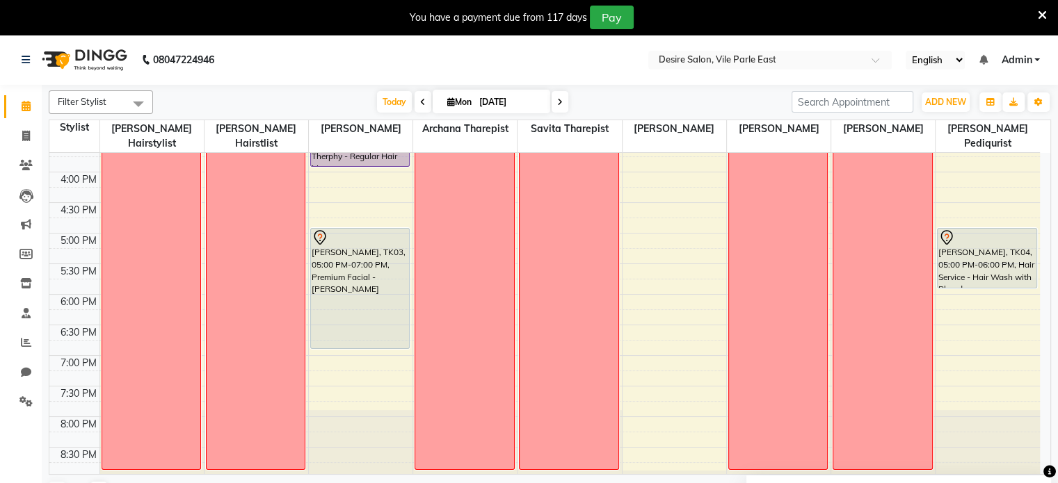
scroll to position [512, 0]
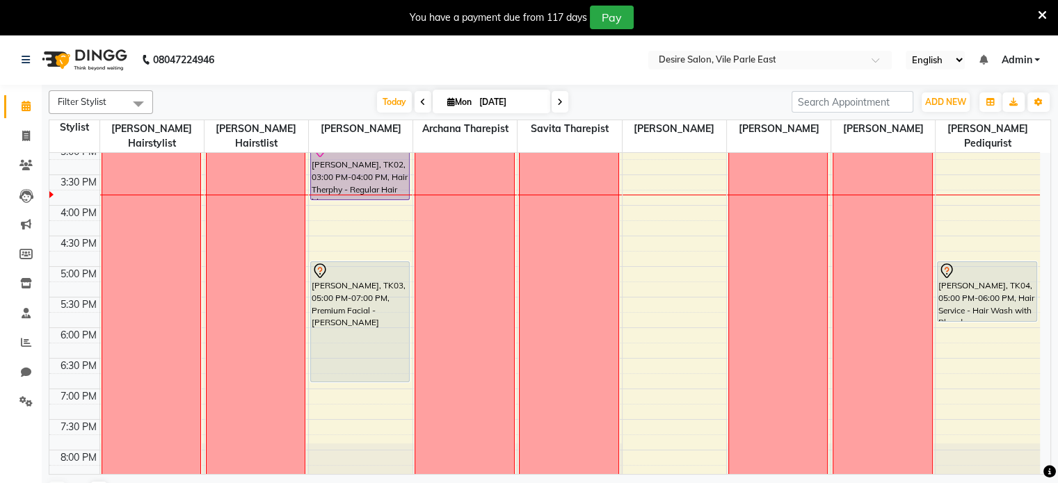
scroll to position [431, 0]
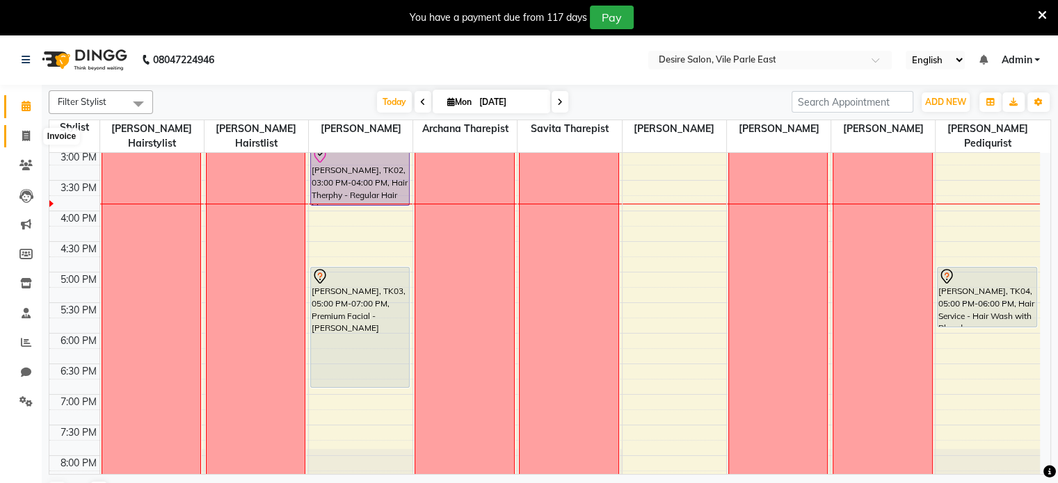
click at [24, 135] on icon at bounding box center [26, 136] width 8 height 10
select select "service"
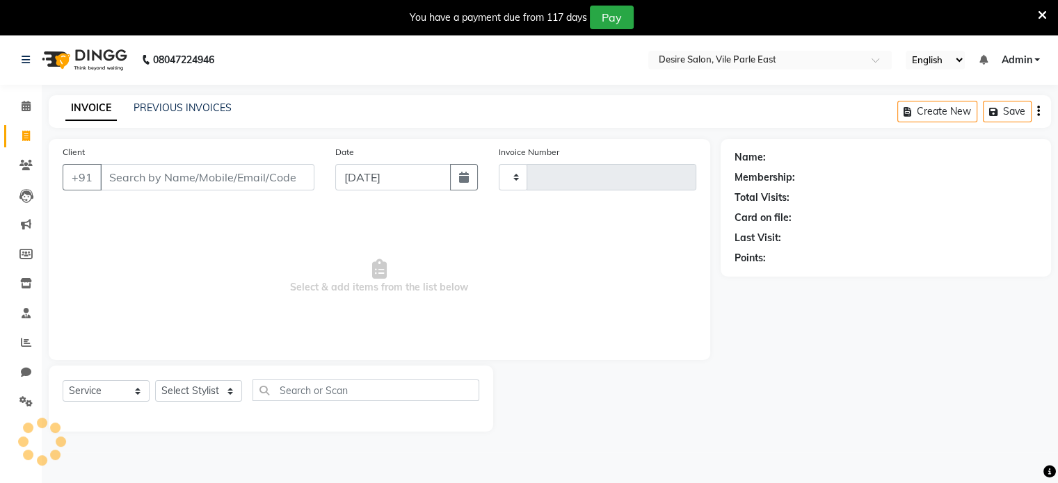
type input "0670"
select select "8076"
click at [156, 177] on input "Client" at bounding box center [207, 177] width 214 height 26
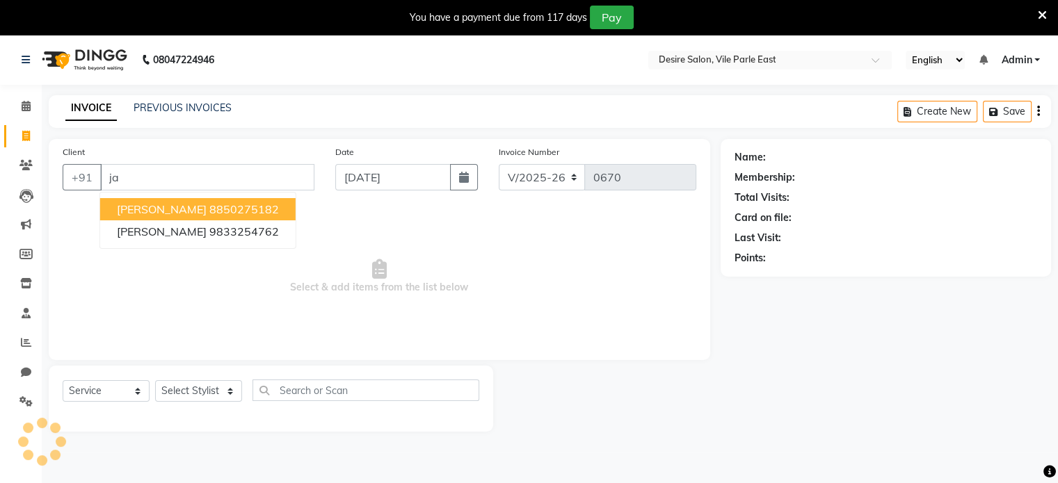
type input "j"
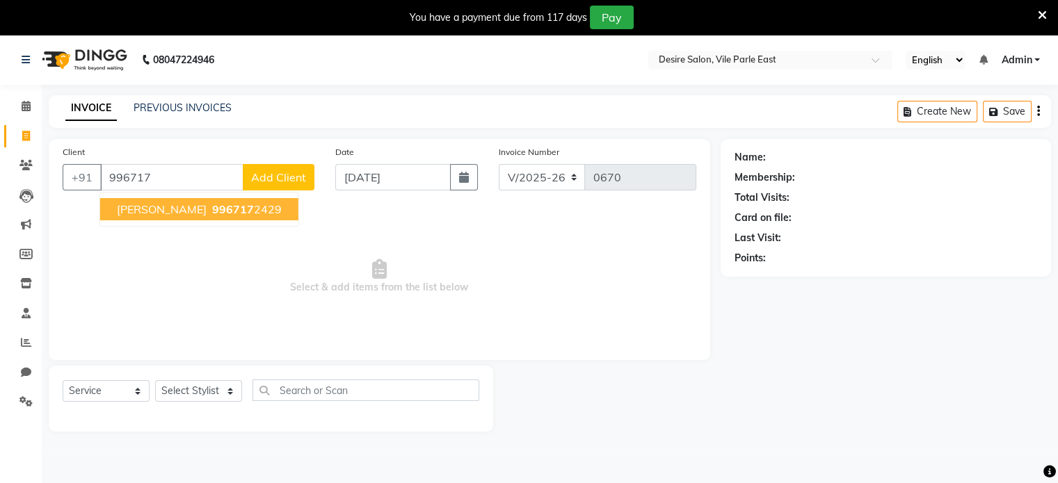
click at [186, 208] on span "[PERSON_NAME]" at bounding box center [162, 209] width 90 height 14
type input "9967172429"
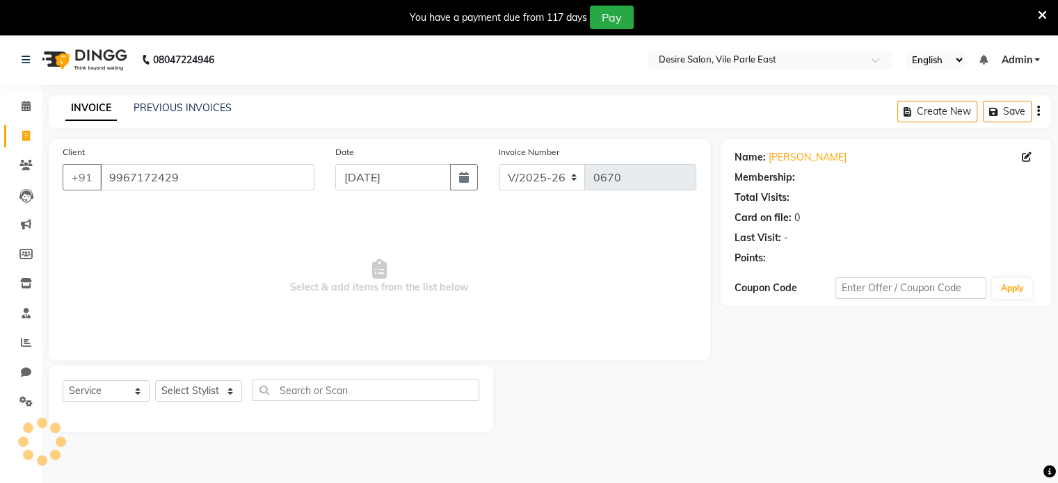
select select "1: Object"
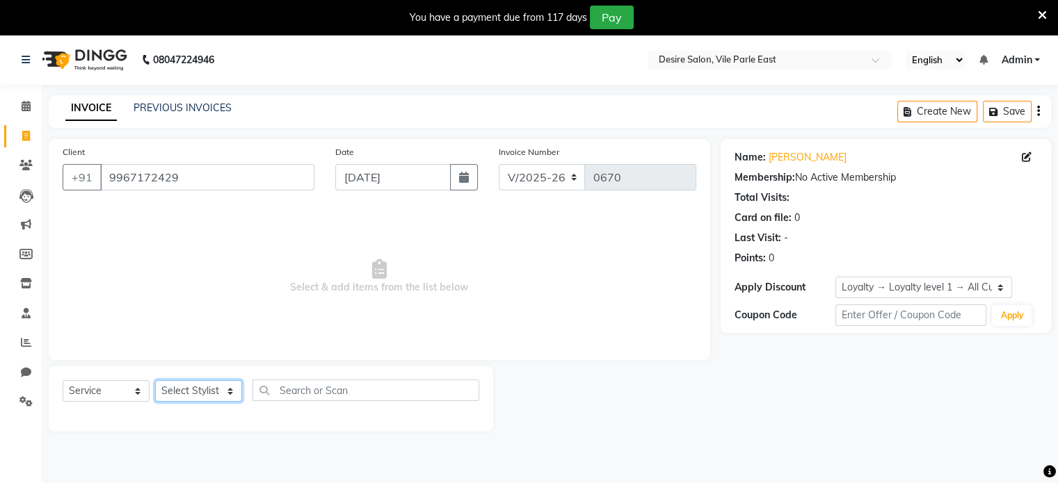
click at [175, 387] on select "Select Stylist Archana Tharepist [PERSON_NAME] Pediqurist [PERSON_NAME] desire …" at bounding box center [198, 391] width 87 height 22
select select "86566"
click at [155, 381] on select "Select Stylist Archana Tharepist [PERSON_NAME] Pediqurist [PERSON_NAME] desire …" at bounding box center [198, 391] width 87 height 22
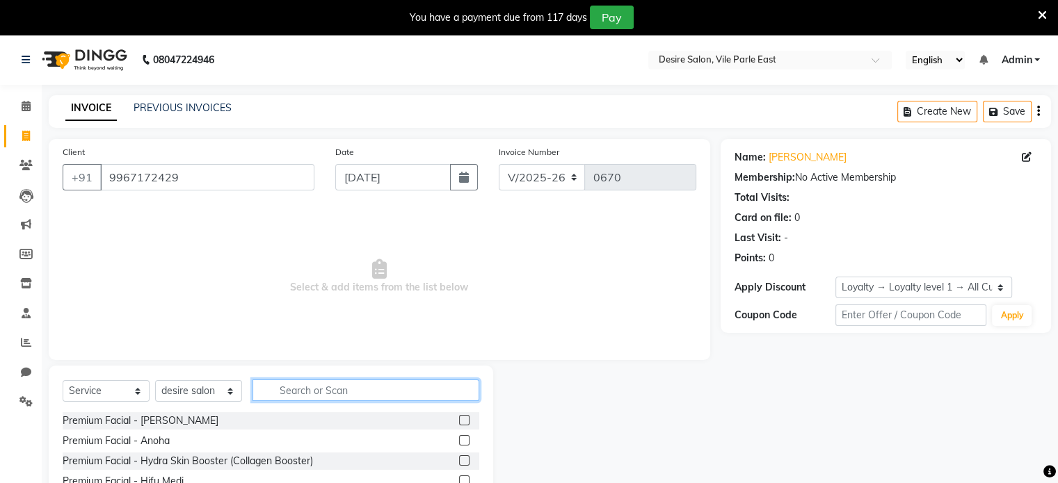
click at [323, 383] on input "text" at bounding box center [365, 391] width 227 height 22
type input "h"
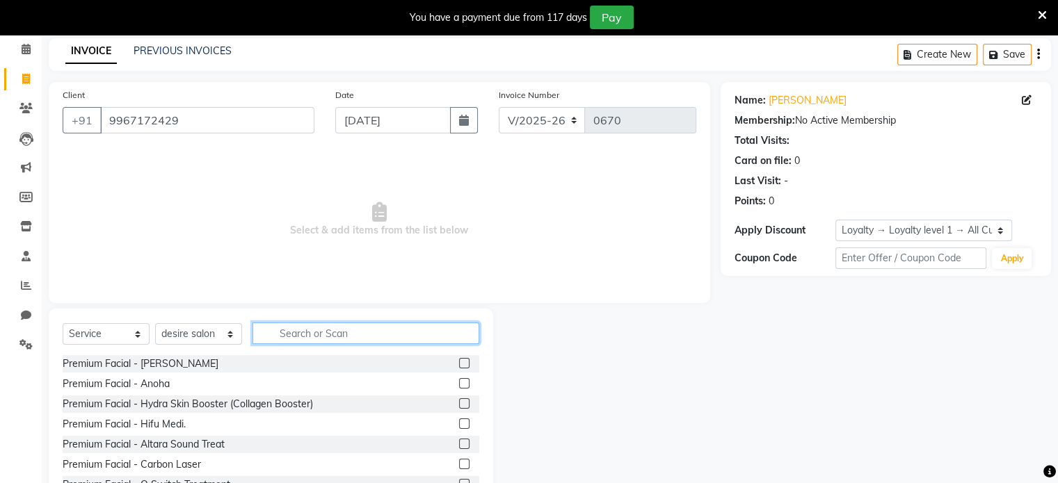
scroll to position [108, 0]
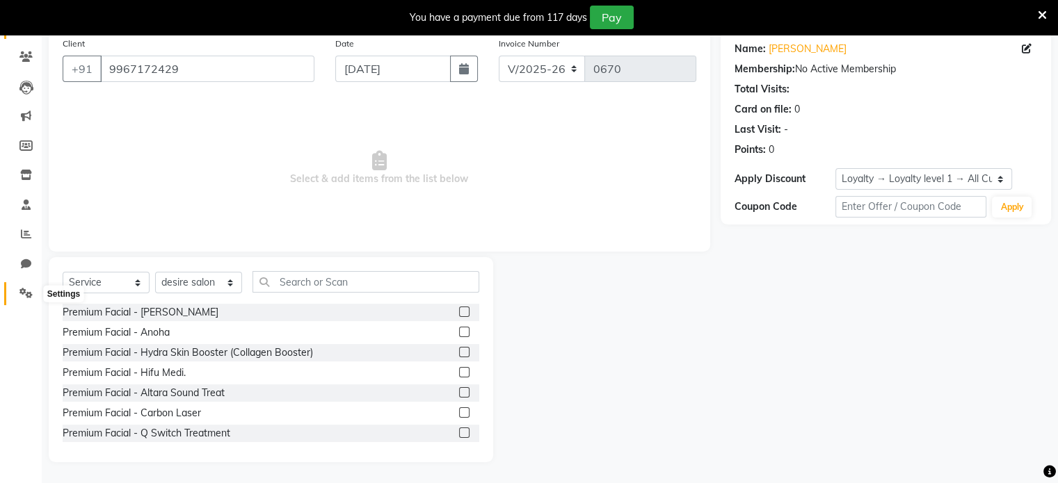
click at [23, 286] on span at bounding box center [26, 294] width 24 height 16
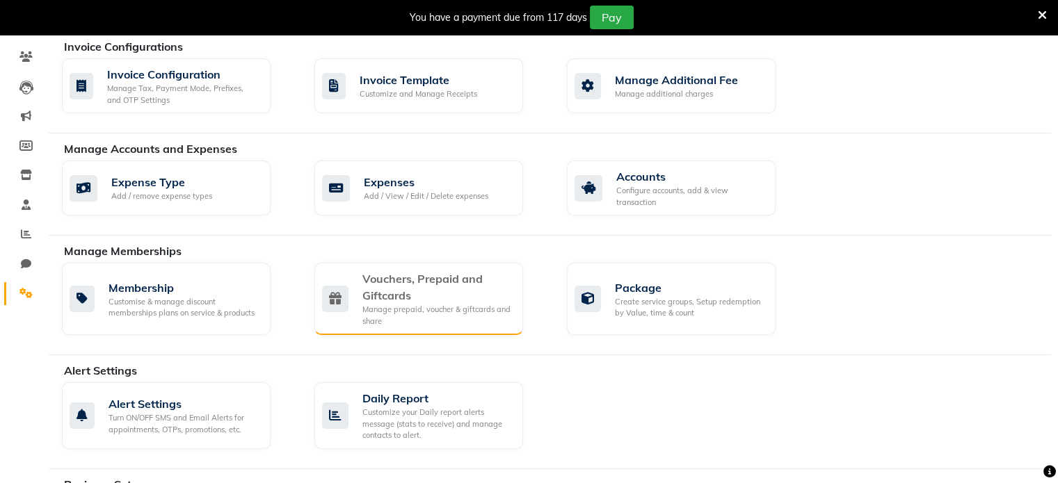
click at [450, 284] on div "Vouchers, Prepaid and Giftcards" at bounding box center [436, 286] width 149 height 33
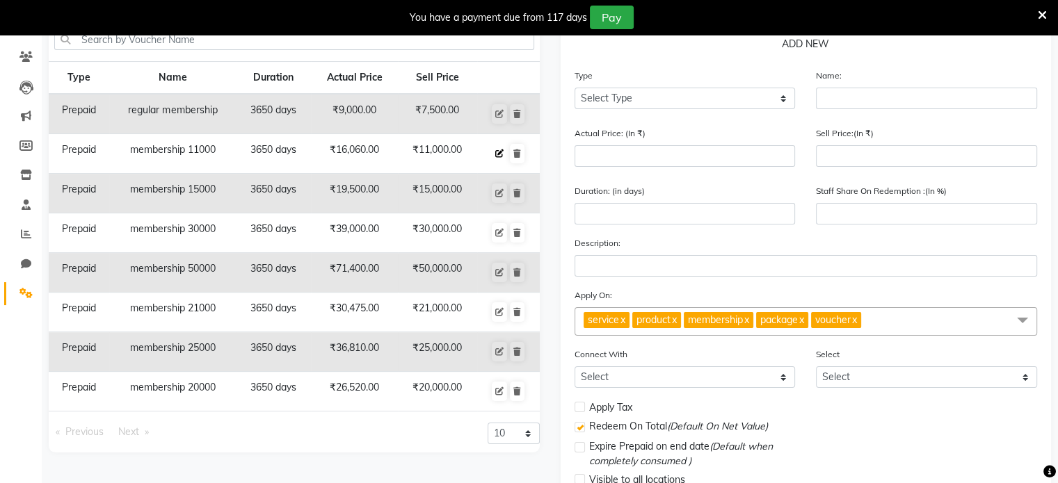
click at [495, 149] on icon at bounding box center [499, 153] width 8 height 8
select select "P"
type input "membership 11000"
type input "16060"
type input "11000"
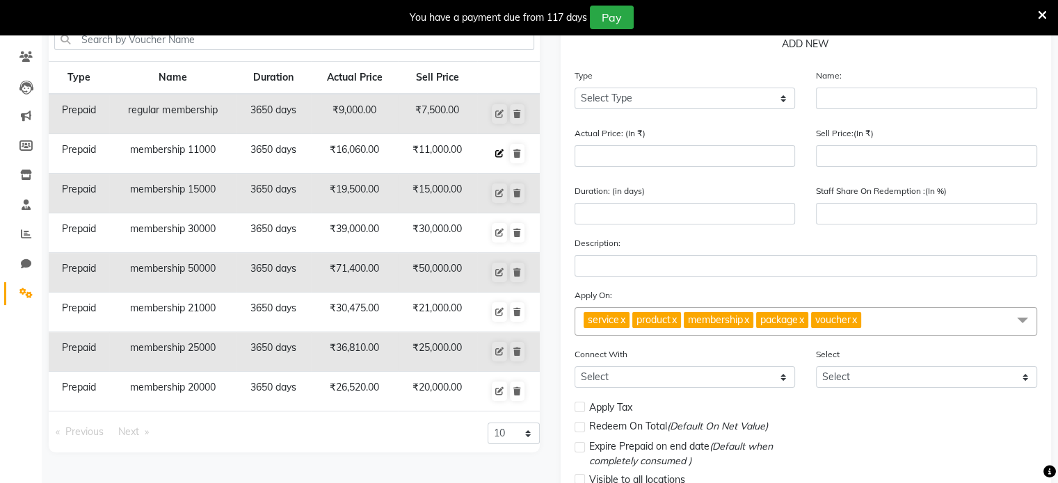
type input "3650"
type input "68"
select select "2: PK"
checkbox input "false"
select select "11: 32356"
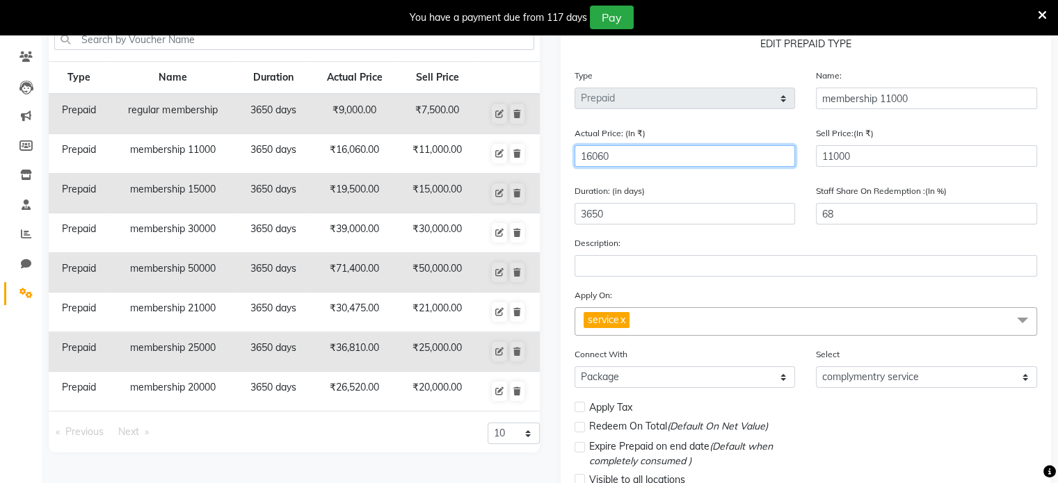
click at [626, 161] on input "16060" at bounding box center [684, 156] width 221 height 22
type input "1606"
type input "685"
type input "160"
type input "6875"
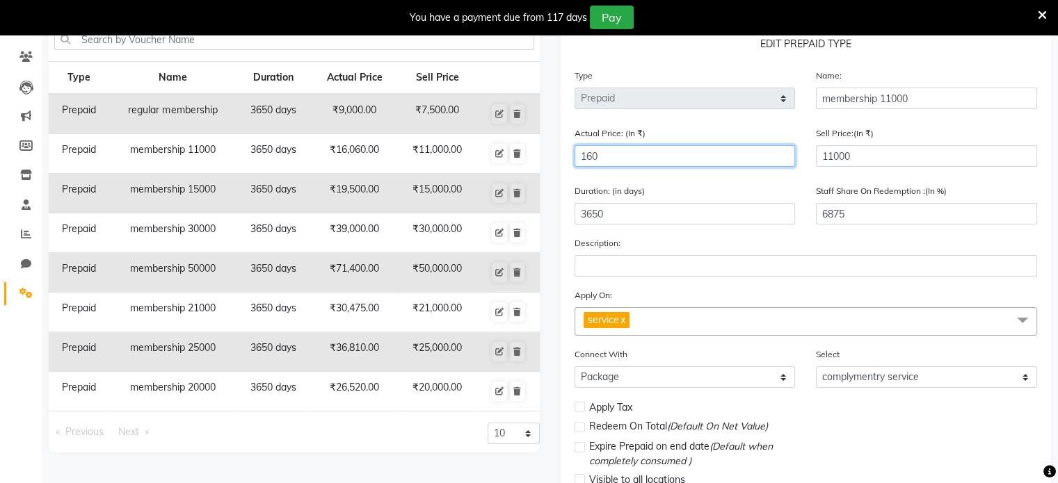
type input "16"
type input "68750"
type input "1"
type input "1100000"
type input "0"
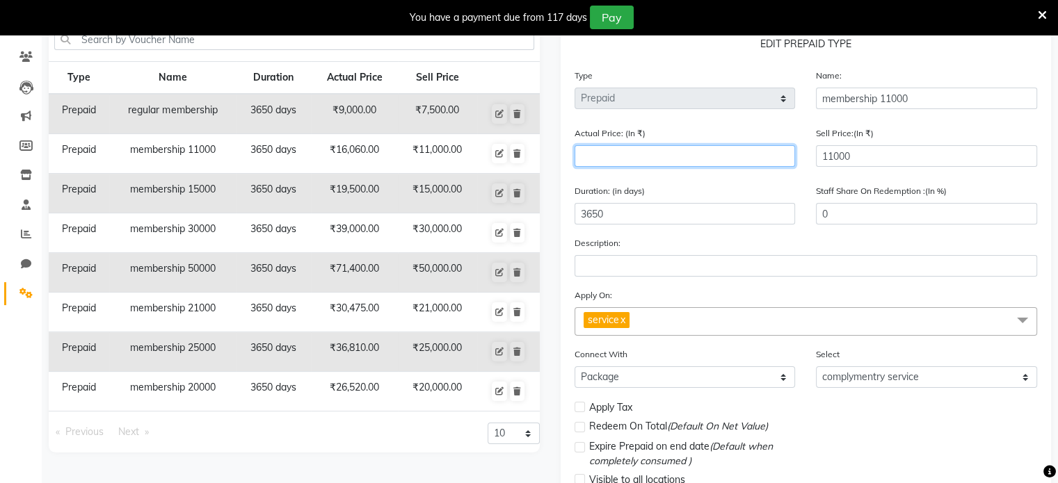
type input "1"
type input "1100000"
type input "14"
type input "78571"
type input "143"
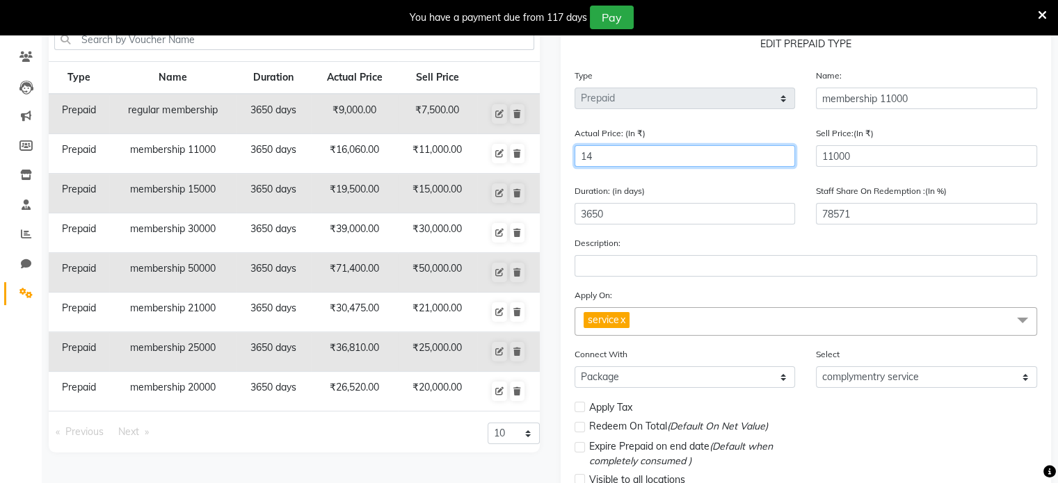
type input "7692"
type input "1430"
type input "769"
type input "14300"
type input "77"
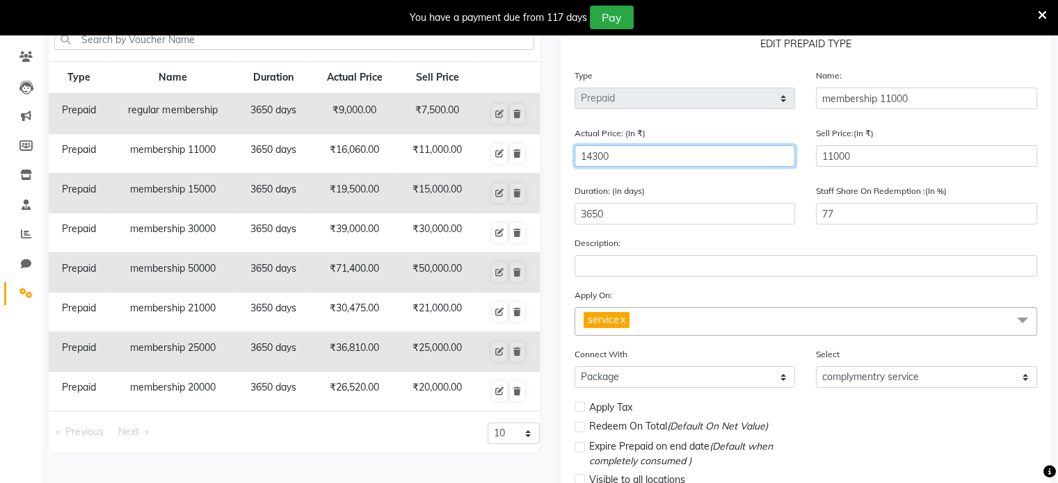
scroll to position [199, 0]
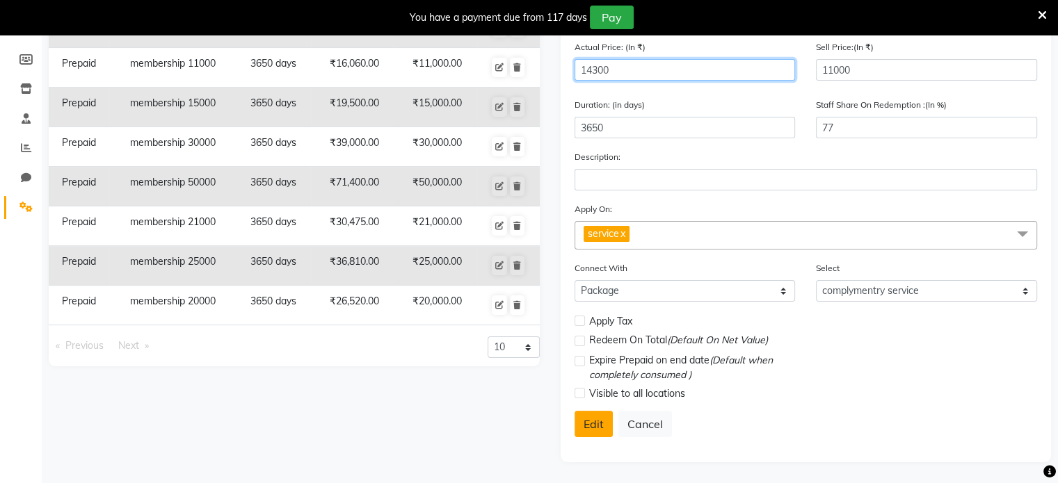
type input "14300"
click at [601, 423] on button "Edit" at bounding box center [593, 424] width 38 height 26
select select
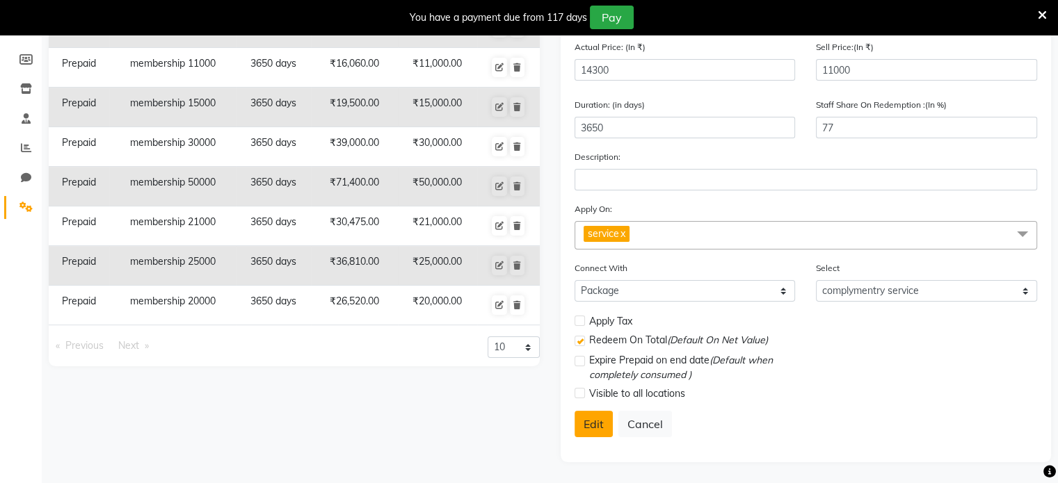
checkbox input "false"
checkbox input "true"
checkbox input "false"
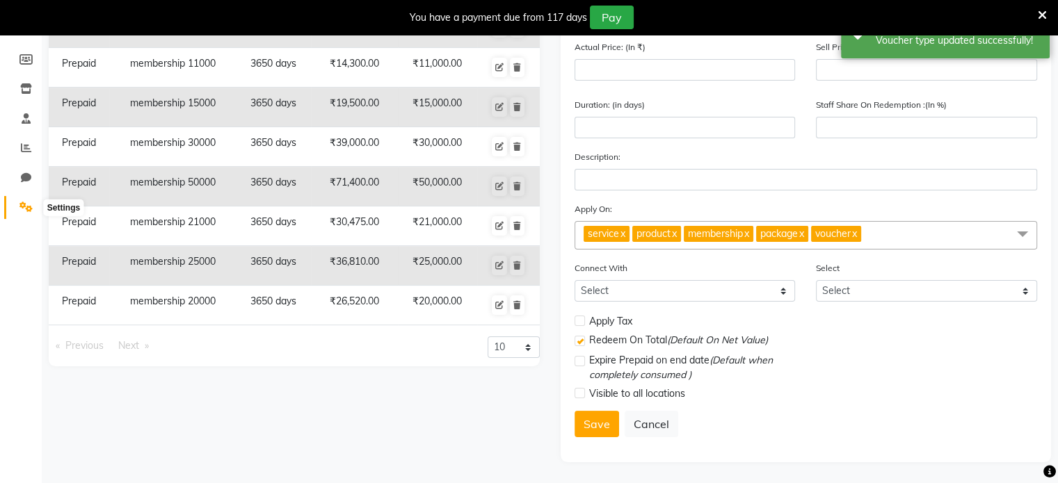
click at [30, 202] on icon at bounding box center [25, 207] width 13 height 10
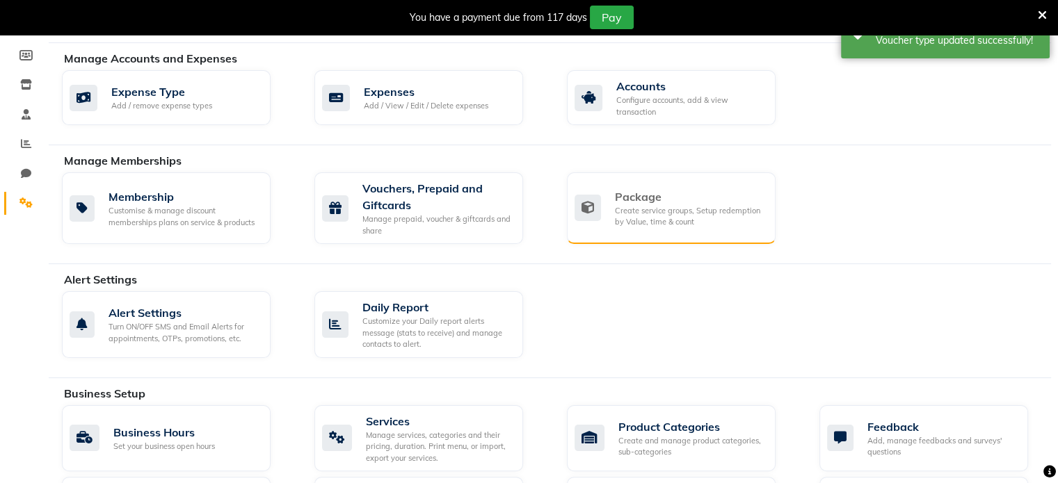
click at [686, 216] on div "Create service groups, Setup redemption by Value, time & count" at bounding box center [689, 216] width 149 height 23
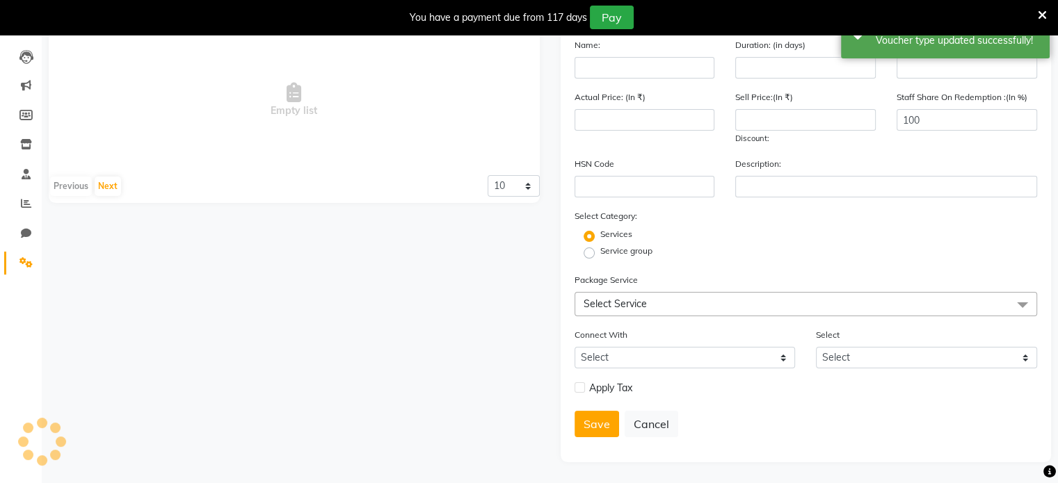
scroll to position [179, 0]
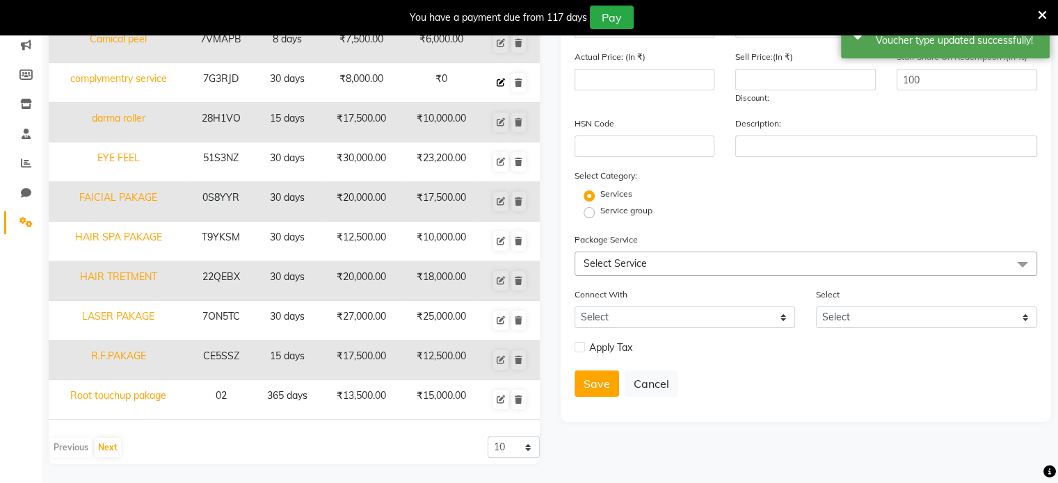
click at [501, 81] on icon at bounding box center [500, 83] width 8 height 8
type input "complymentry service"
type input "30"
type input "7G3RJD"
type input "8000"
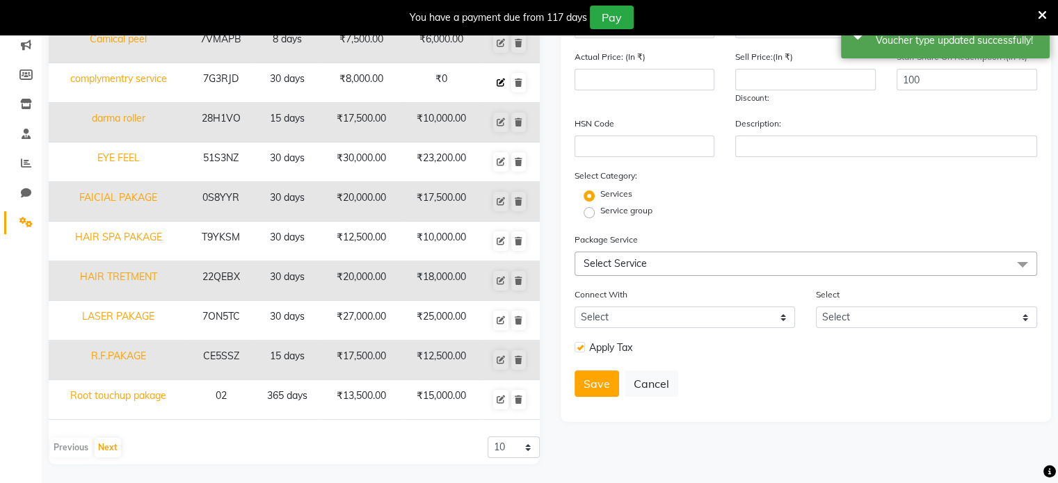
type input "0"
checkbox input "true"
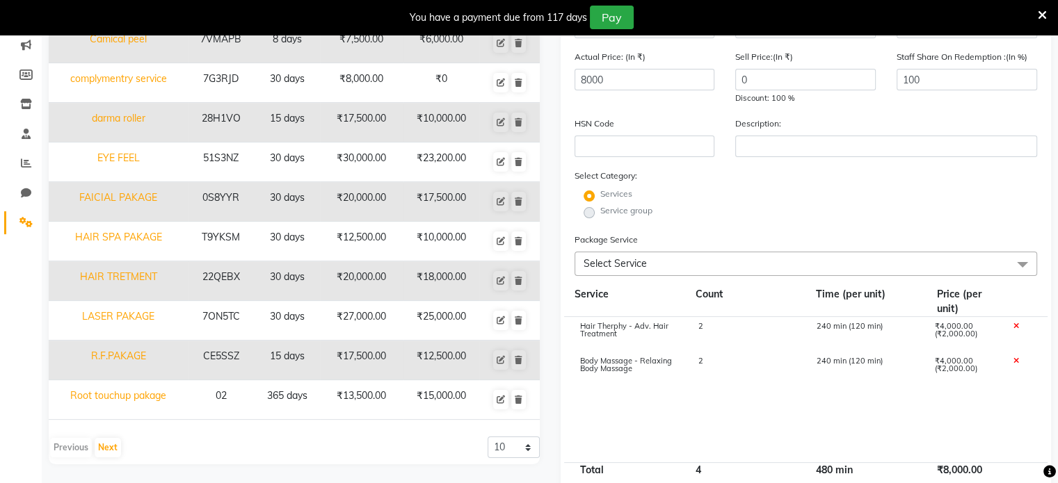
click at [1015, 329] on icon at bounding box center [1015, 327] width 6 height 8
type input "4000"
click at [1014, 330] on icon at bounding box center [1015, 327] width 6 height 8
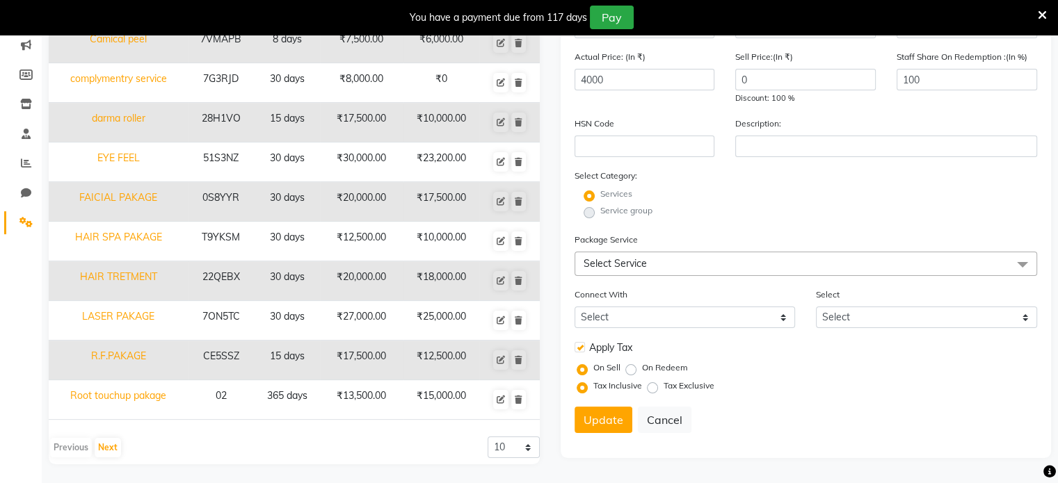
click at [1017, 268] on span at bounding box center [1022, 265] width 28 height 26
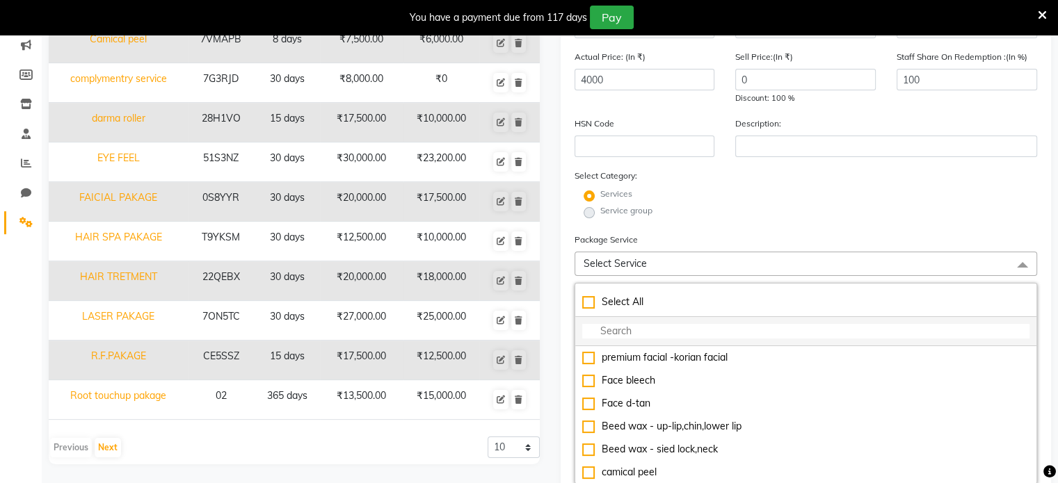
click at [655, 337] on input "multiselect-search" at bounding box center [806, 331] width 448 height 15
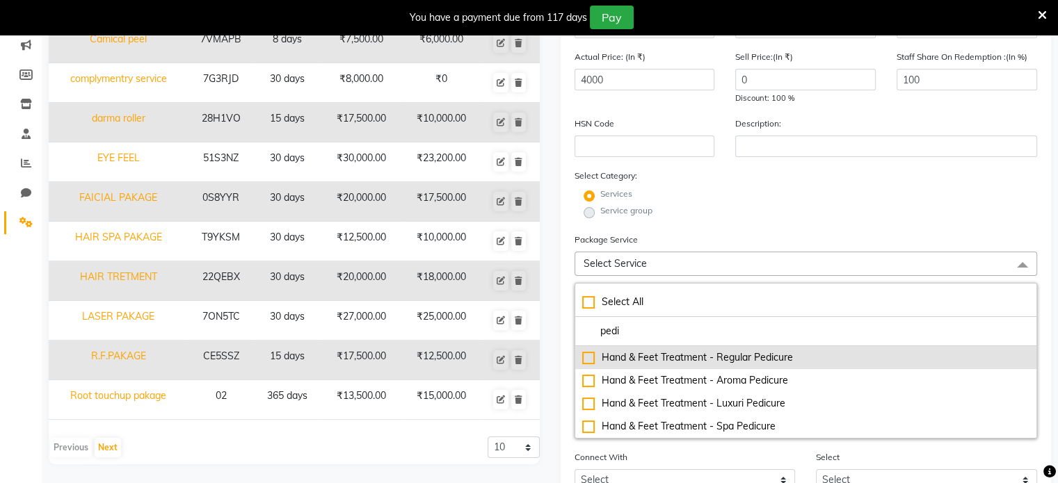
type input "pedi"
click at [590, 359] on div "Hand & Feet Treatment - Regular Pedicure" at bounding box center [806, 357] width 448 height 15
type input "500"
checkbox input "true"
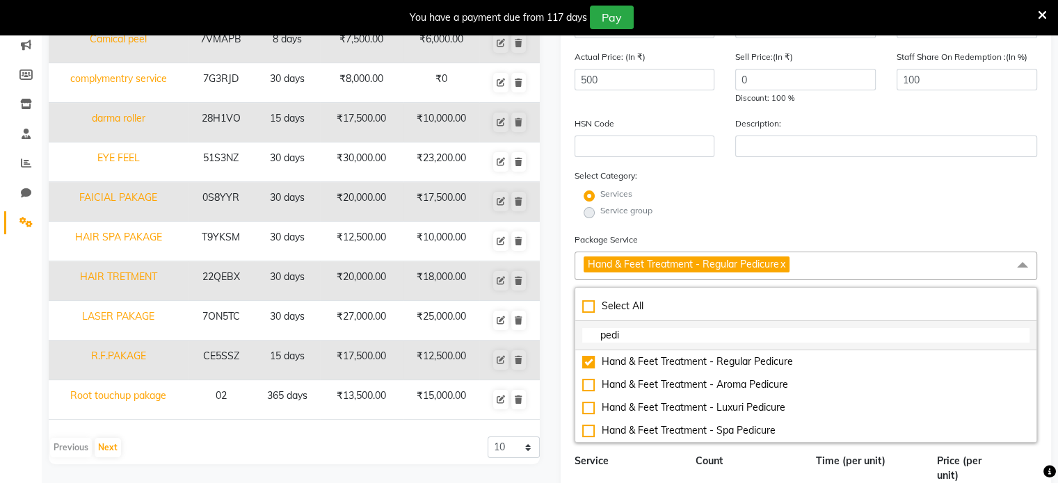
click at [637, 336] on input "pedi" at bounding box center [806, 335] width 448 height 15
type input "p"
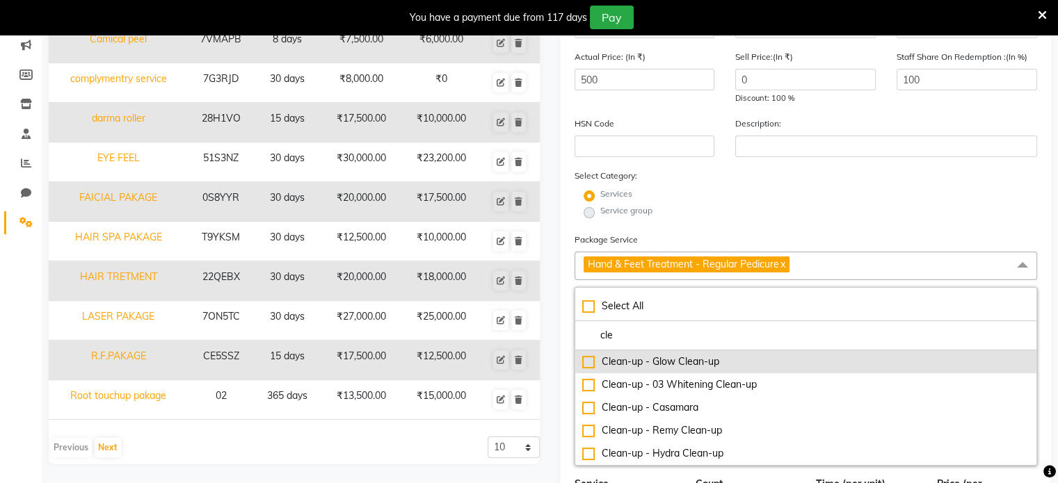
type input "cle"
click at [587, 362] on div "Clean-up - Glow Clean-up" at bounding box center [806, 362] width 448 height 15
type input "1100"
checkbox input "true"
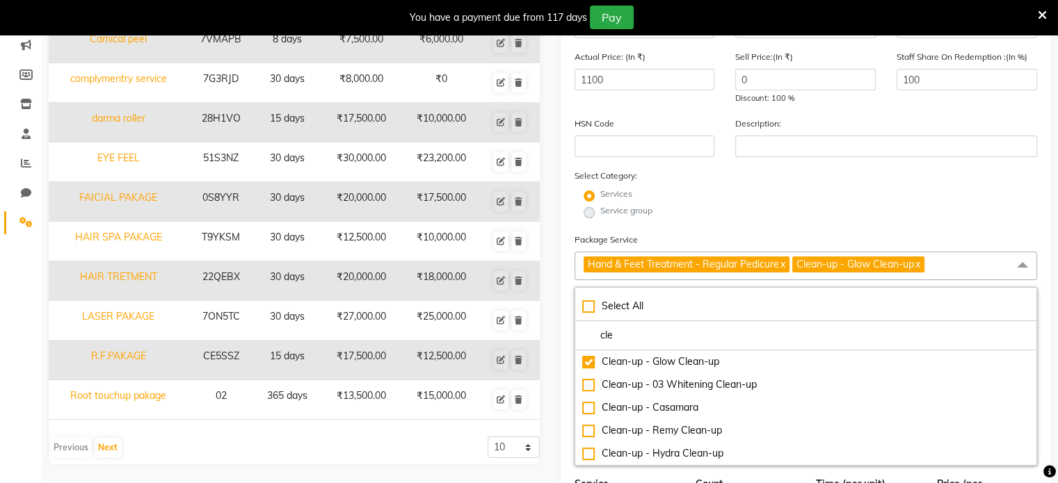
click at [920, 268] on link "x" at bounding box center [917, 264] width 6 height 13
type input "500"
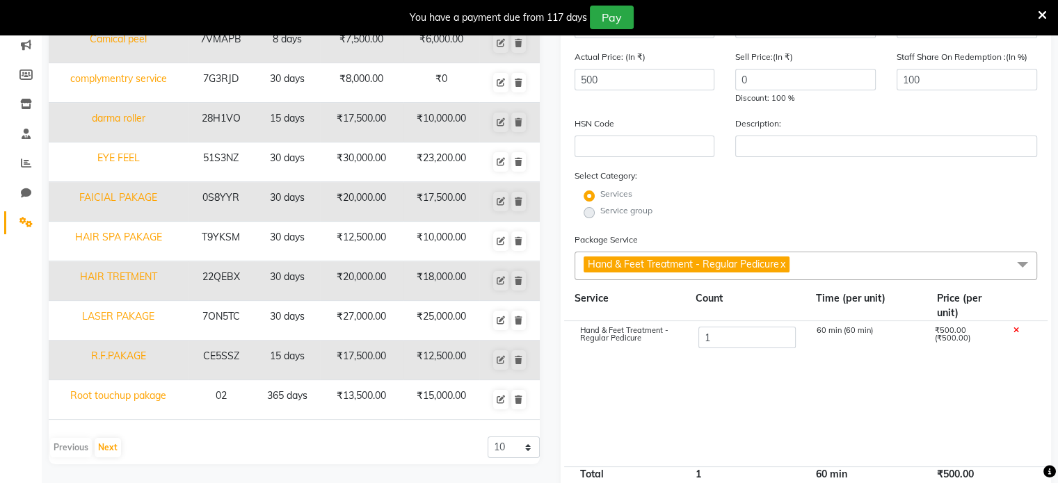
click at [850, 266] on span "Hand & Feet Treatment - Regular Pedicure x" at bounding box center [805, 266] width 463 height 29
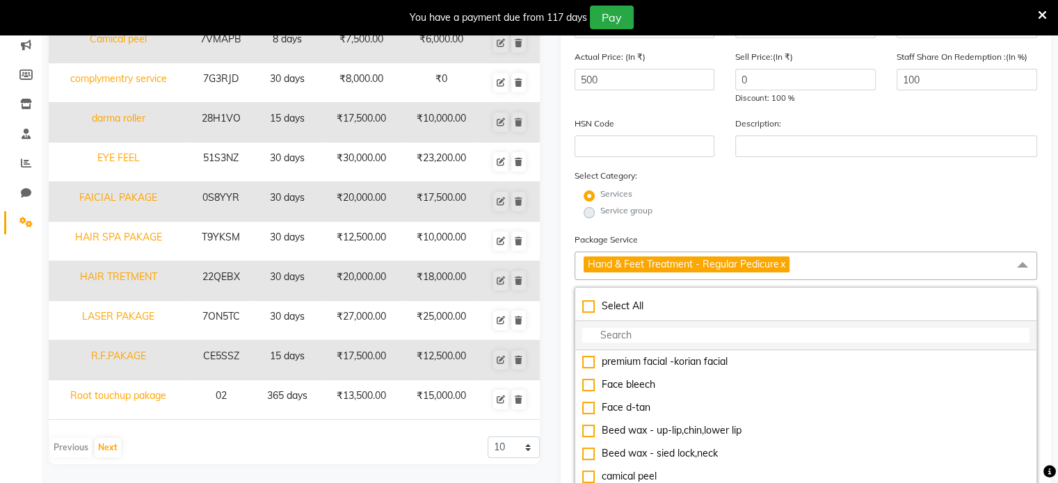
click at [673, 327] on li at bounding box center [806, 335] width 462 height 29
click at [645, 343] on input "multiselect-search" at bounding box center [806, 335] width 448 height 15
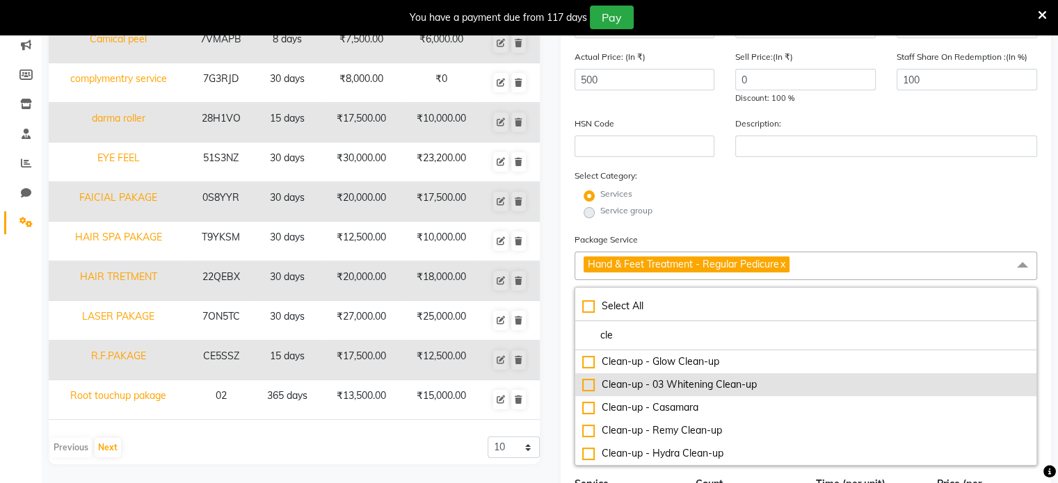
type input "cle"
click at [587, 391] on div "Clean-up - 03 Whitening Clean-up" at bounding box center [806, 385] width 448 height 15
type input "1300"
checkbox input "true"
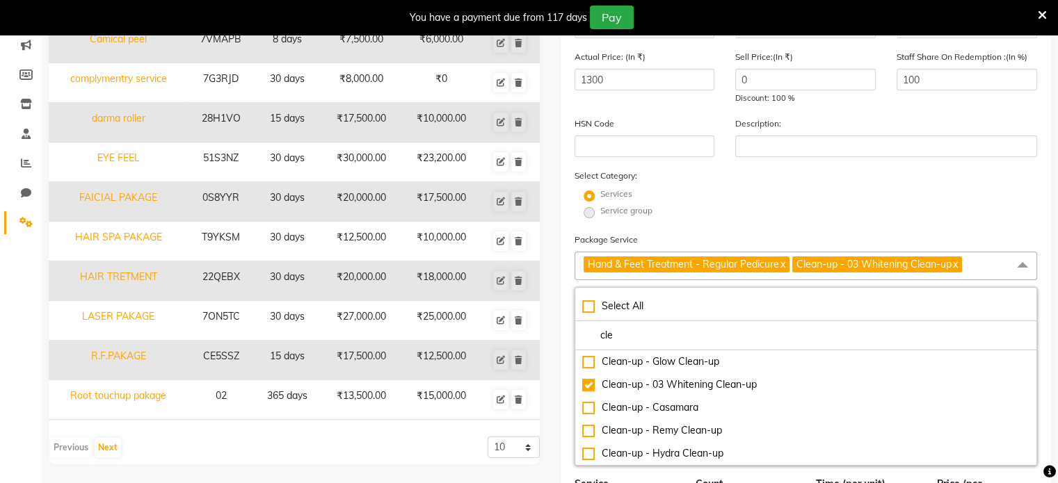
click at [985, 258] on span "Hand & Feet Treatment - Regular Pedicure x Clean-up - 03 Whitening Clean-up x" at bounding box center [805, 266] width 463 height 29
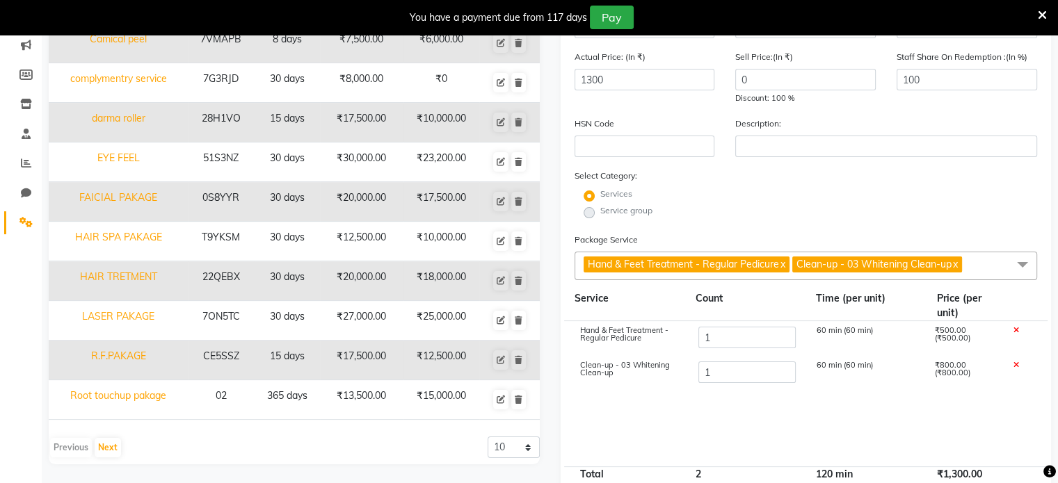
scroll to position [385, 0]
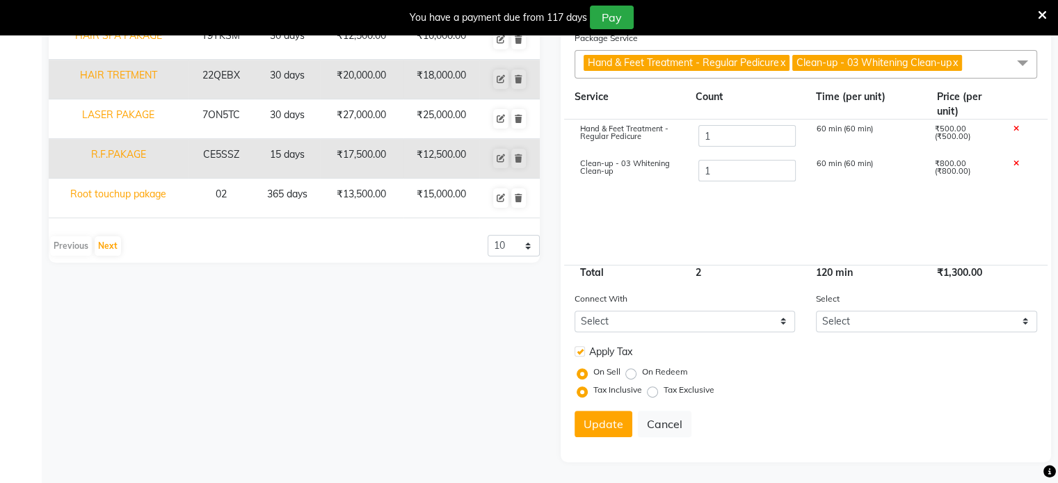
click at [578, 355] on label at bounding box center [579, 351] width 10 height 10
click at [578, 355] on input "checkbox" at bounding box center [578, 352] width 9 height 9
checkbox input "false"
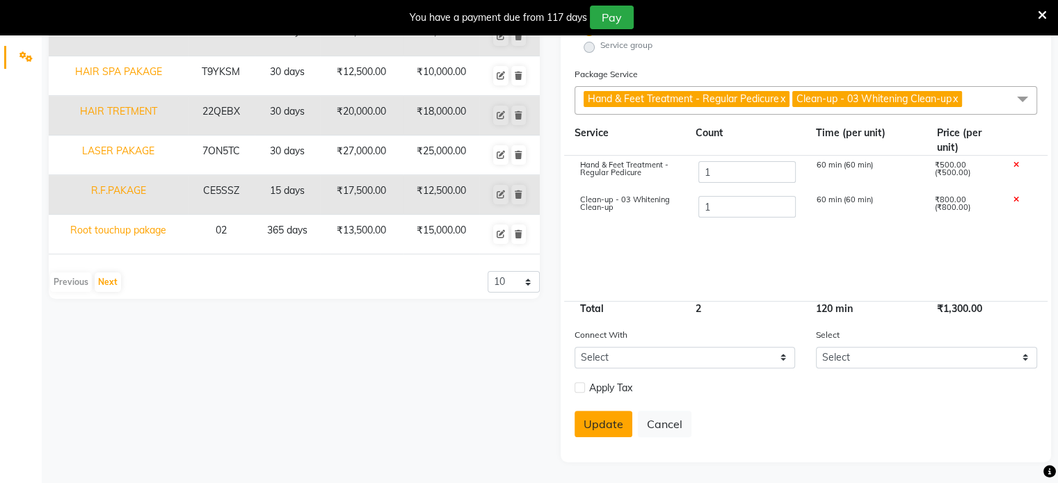
click at [594, 432] on button "Update" at bounding box center [603, 424] width 58 height 26
select select
checkbox input "false"
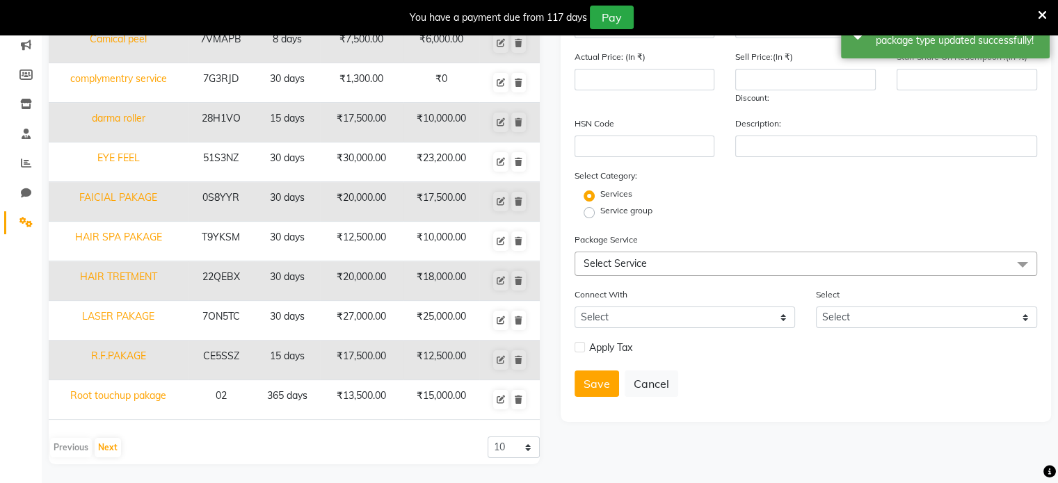
scroll to position [23, 0]
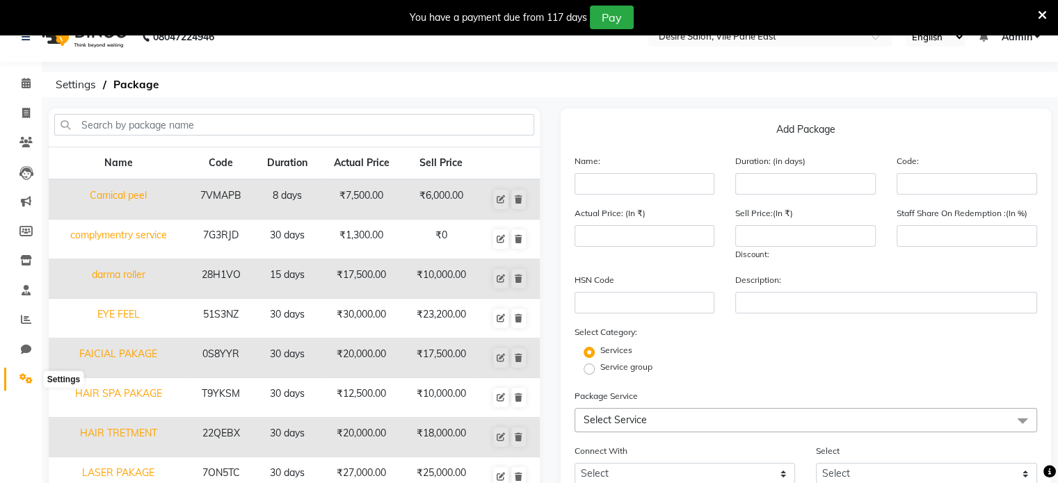
click at [25, 379] on icon at bounding box center [25, 378] width 13 height 10
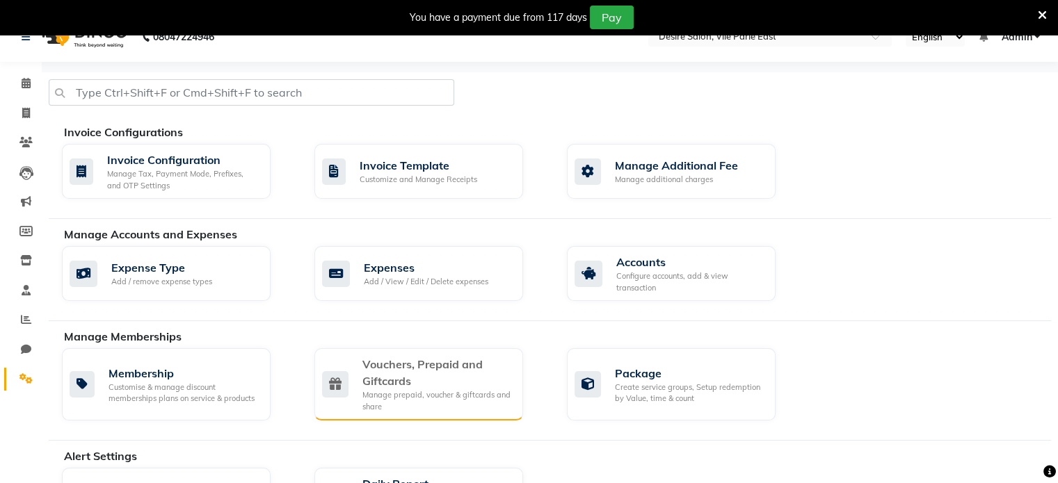
click at [426, 370] on div "Vouchers, Prepaid and Giftcards" at bounding box center [436, 372] width 149 height 33
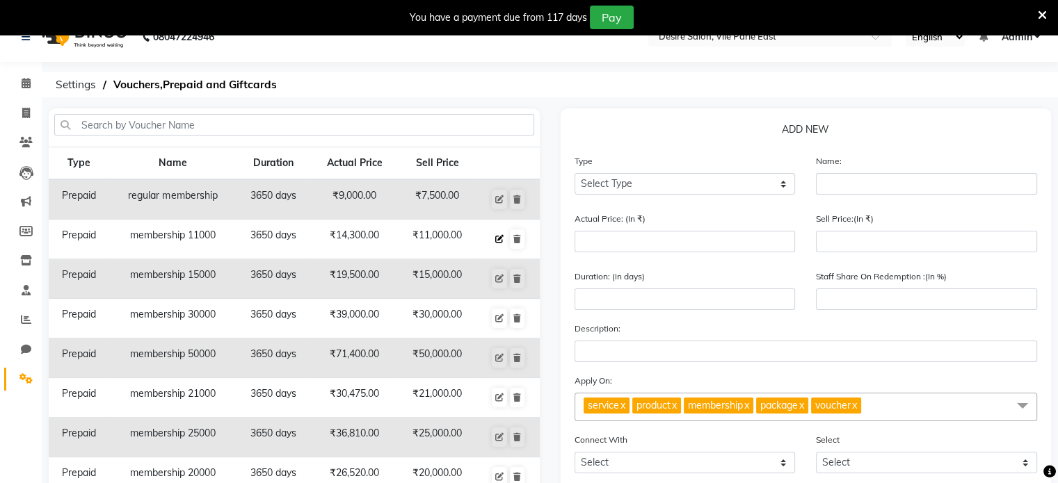
click at [498, 240] on icon at bounding box center [499, 239] width 8 height 8
select select "P"
type input "membership 11000"
type input "14300"
type input "11000"
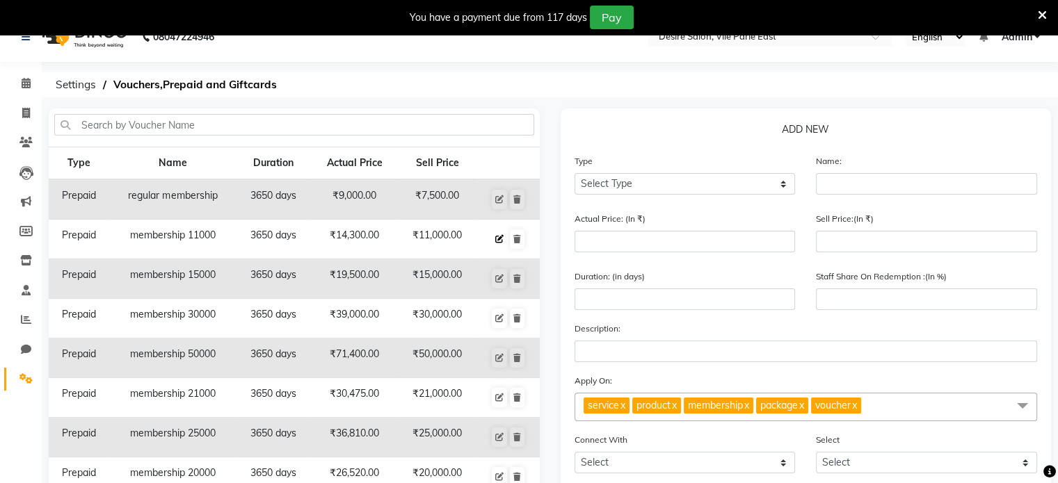
type input "3650"
type input "77"
select select "2: PK"
checkbox input "false"
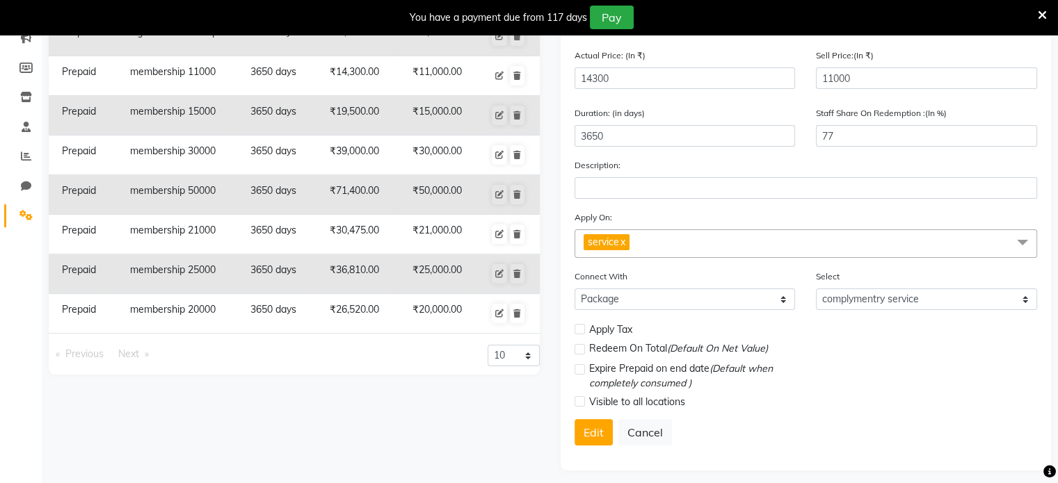
scroll to position [199, 0]
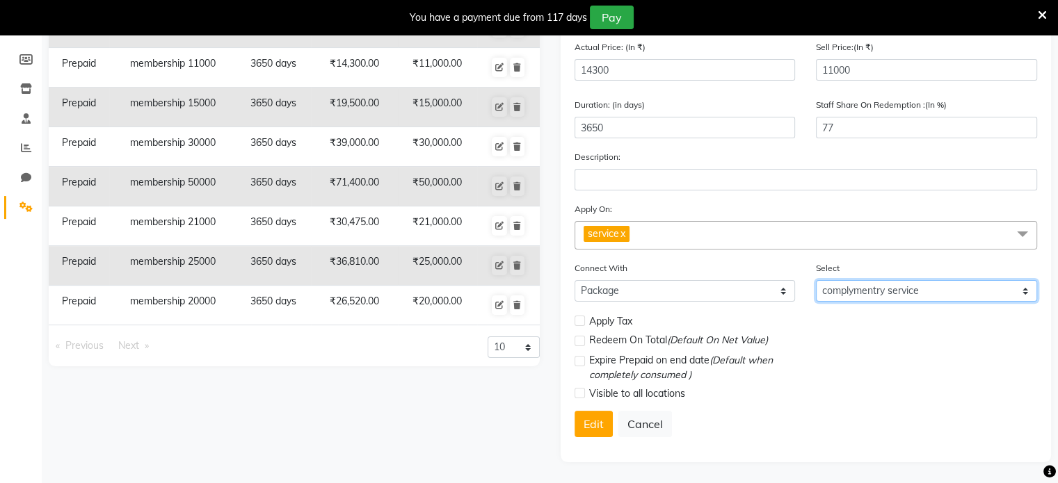
click at [999, 284] on select "Select HAIR TRETMENT LASER PAKAGE R.F.PAKAGE SPA/DANDRFF TRETMENT FAICIAL PAKAG…" at bounding box center [926, 291] width 221 height 22
click at [816, 280] on select "Select HAIR TRETMENT LASER PAKAGE R.F.PAKAGE SPA/DANDRFF TRETMENT FAICIAL PAKAG…" at bounding box center [926, 291] width 221 height 22
click at [1029, 293] on select "Select HAIR TRETMENT LASER PAKAGE R.F.PAKAGE SPA/DANDRFF TRETMENT FAICIAL PAKAG…" at bounding box center [926, 291] width 221 height 22
select select "11: 32356"
click at [816, 280] on select "Select HAIR TRETMENT LASER PAKAGE R.F.PAKAGE SPA/DANDRFF TRETMENT FAICIAL PAKAG…" at bounding box center [926, 291] width 221 height 22
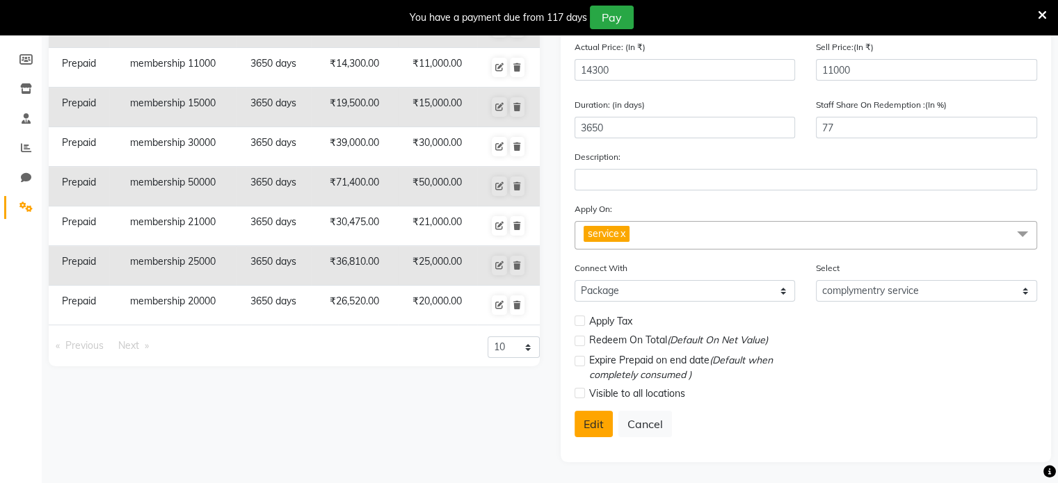
click at [599, 425] on button "Edit" at bounding box center [593, 424] width 38 height 26
select select
checkbox input "false"
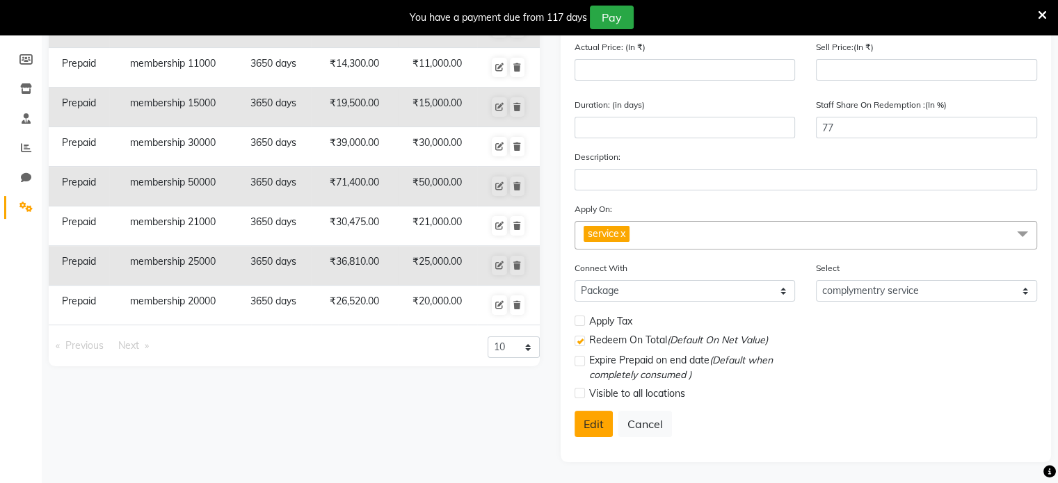
checkbox input "true"
checkbox input "false"
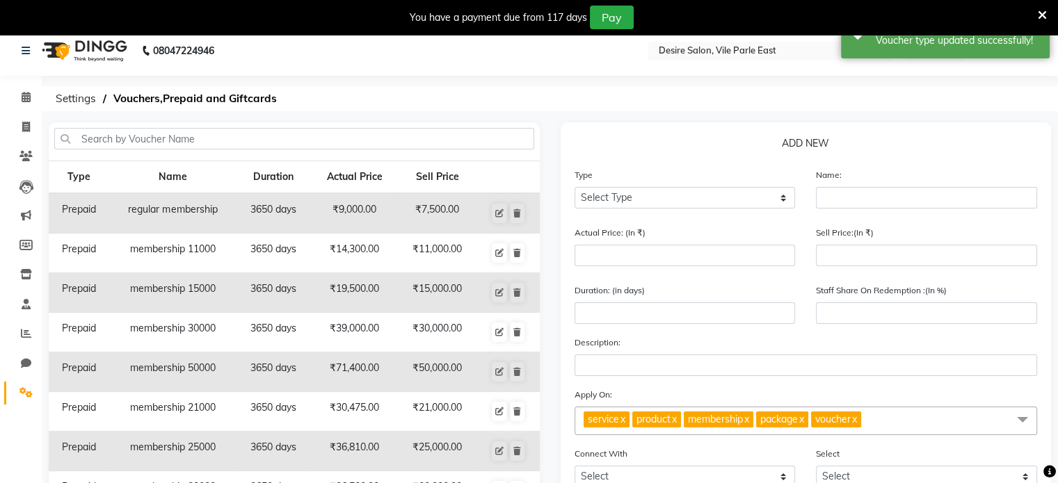
scroll to position [0, 0]
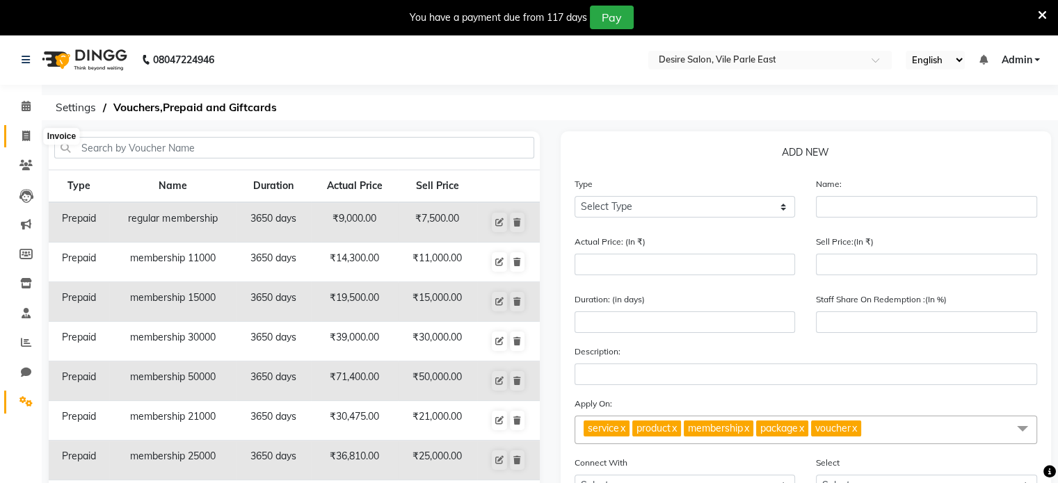
click at [23, 136] on icon at bounding box center [26, 136] width 8 height 10
select select "8076"
select select "service"
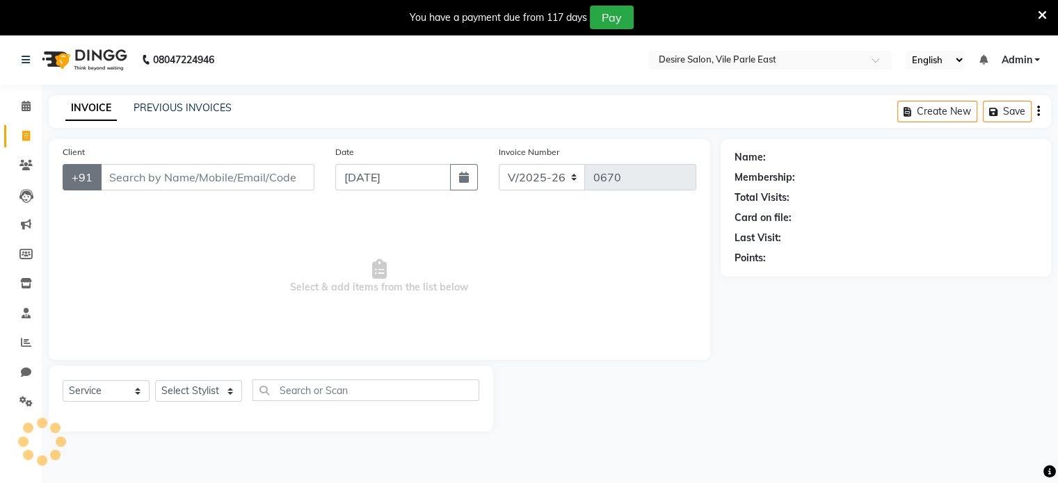
scroll to position [35, 0]
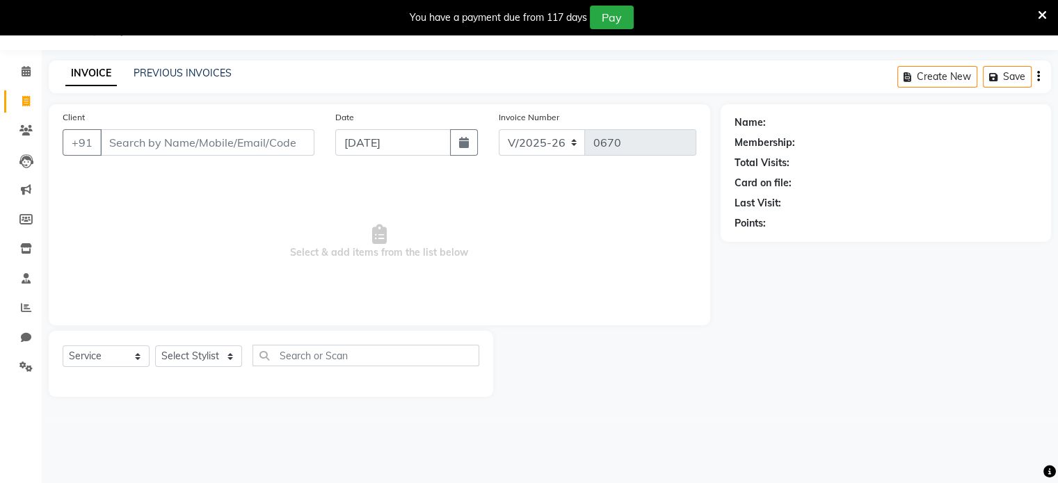
click at [120, 143] on input "Client" at bounding box center [207, 142] width 214 height 26
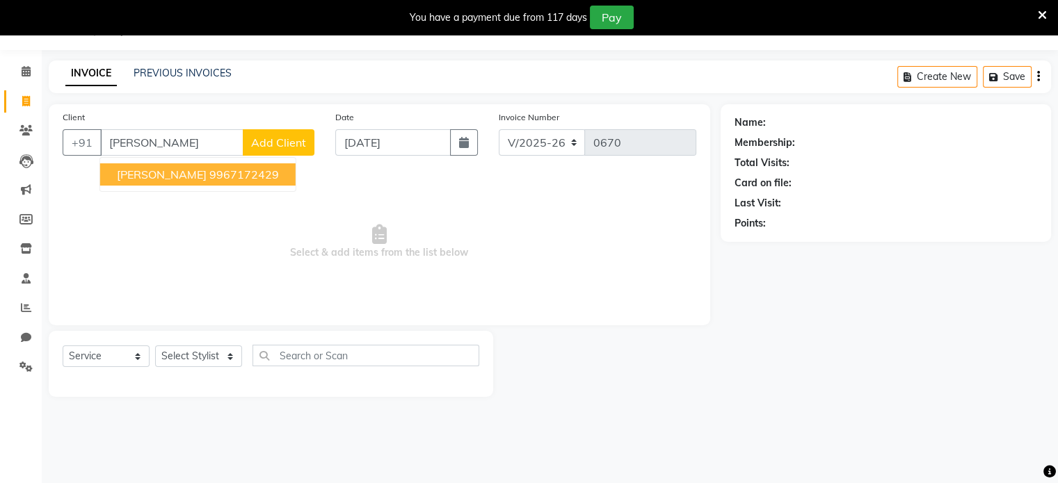
click at [195, 172] on span "[PERSON_NAME]" at bounding box center [162, 175] width 90 height 14
type input "9967172429"
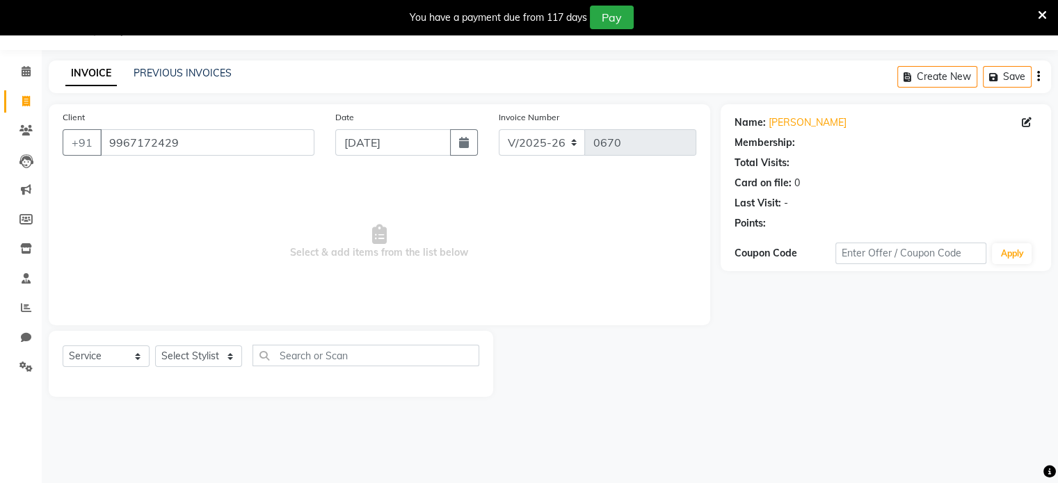
select select "1: Object"
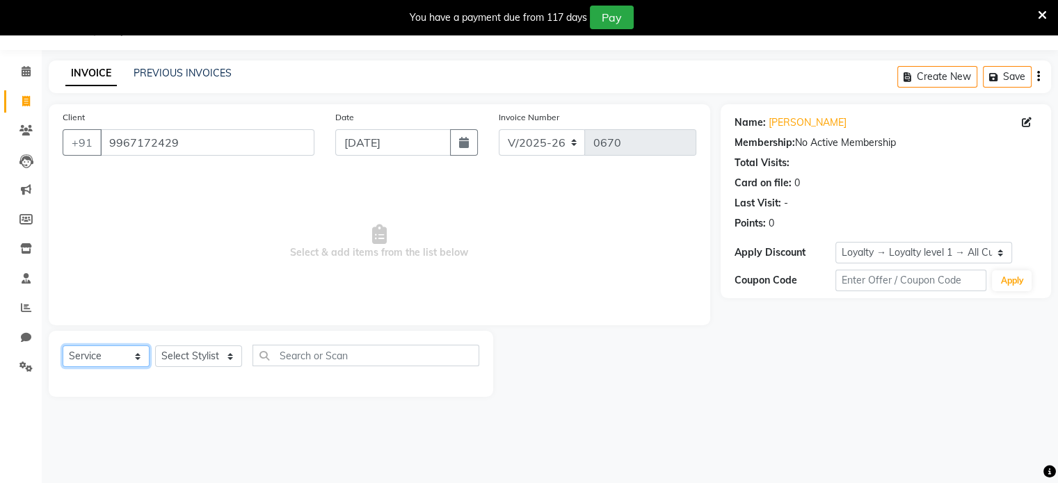
click at [129, 361] on select "Select Service Product Membership Package Voucher Prepaid Gift Card" at bounding box center [106, 357] width 87 height 22
select select "P"
click at [63, 346] on select "Select Service Product Membership Package Voucher Prepaid Gift Card" at bounding box center [106, 357] width 87 height 22
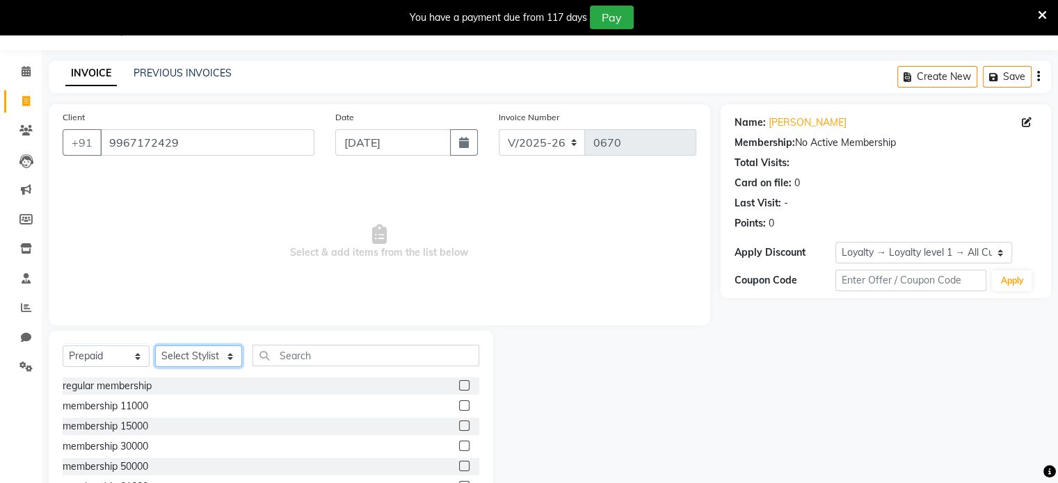
click at [204, 357] on select "Select Stylist Archana Tharepist [PERSON_NAME] Pediqurist [PERSON_NAME] desire …" at bounding box center [198, 357] width 87 height 22
select select "86566"
click at [155, 346] on select "Select Stylist Archana Tharepist [PERSON_NAME] Pediqurist [PERSON_NAME] desire …" at bounding box center [198, 357] width 87 height 22
click at [459, 408] on label at bounding box center [464, 405] width 10 height 10
click at [459, 408] on input "checkbox" at bounding box center [463, 406] width 9 height 9
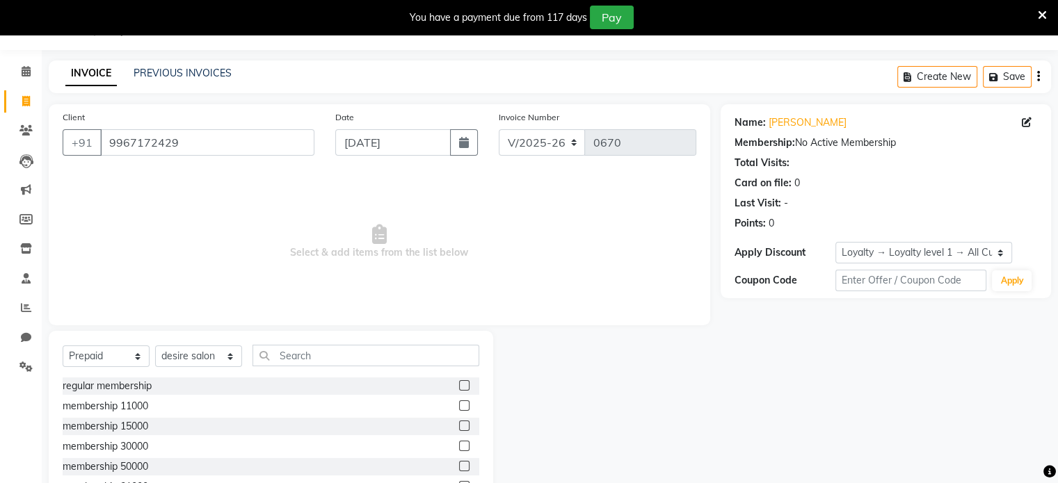
checkbox input "true"
select select "package"
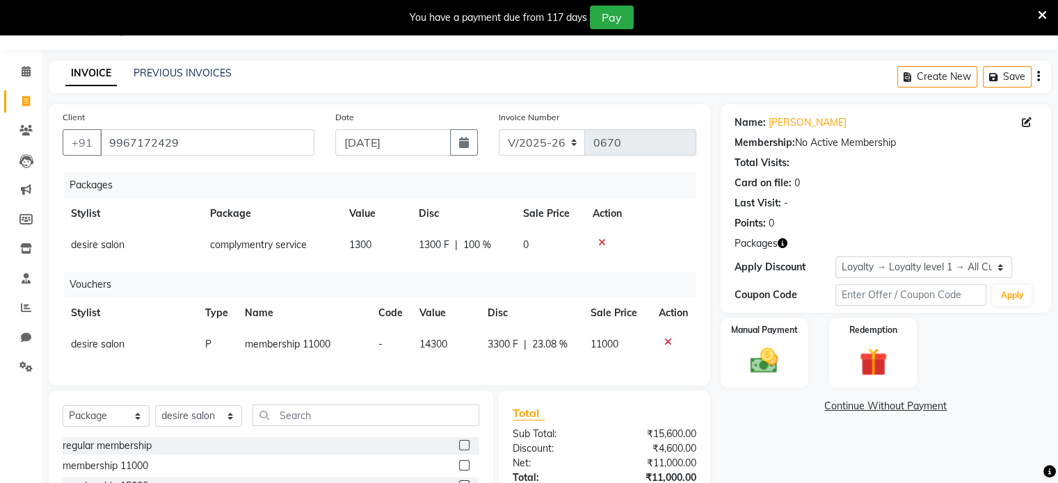
checkbox input "false"
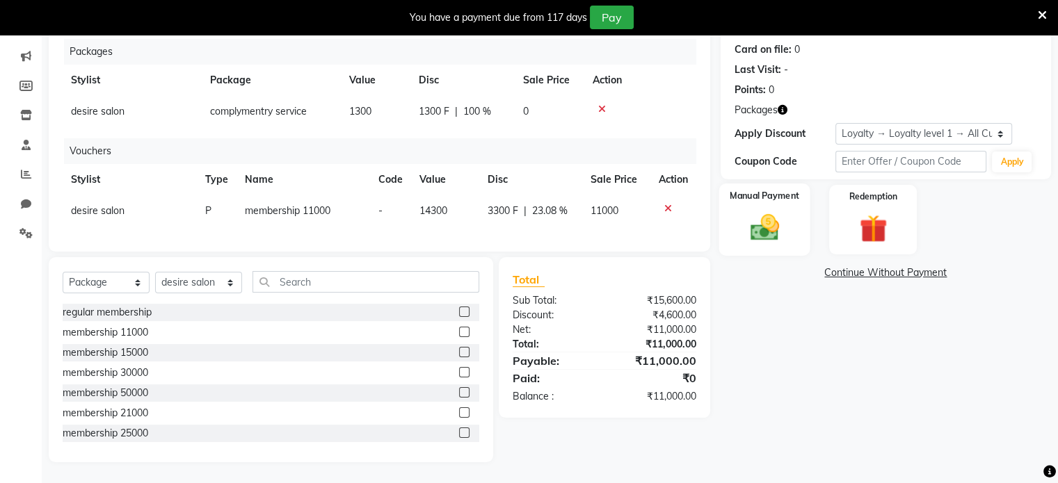
click at [782, 229] on img at bounding box center [763, 227] width 47 height 33
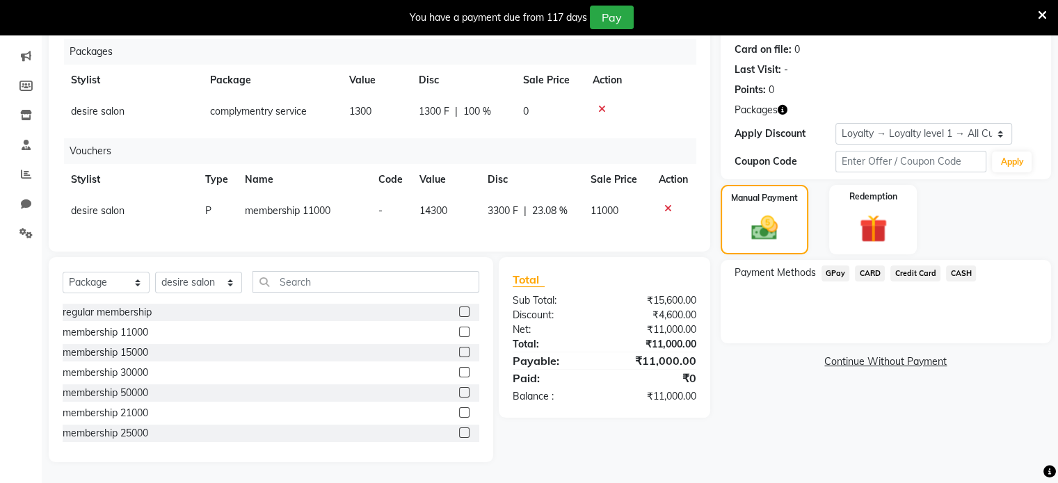
click at [836, 266] on span "GPay" at bounding box center [835, 274] width 29 height 16
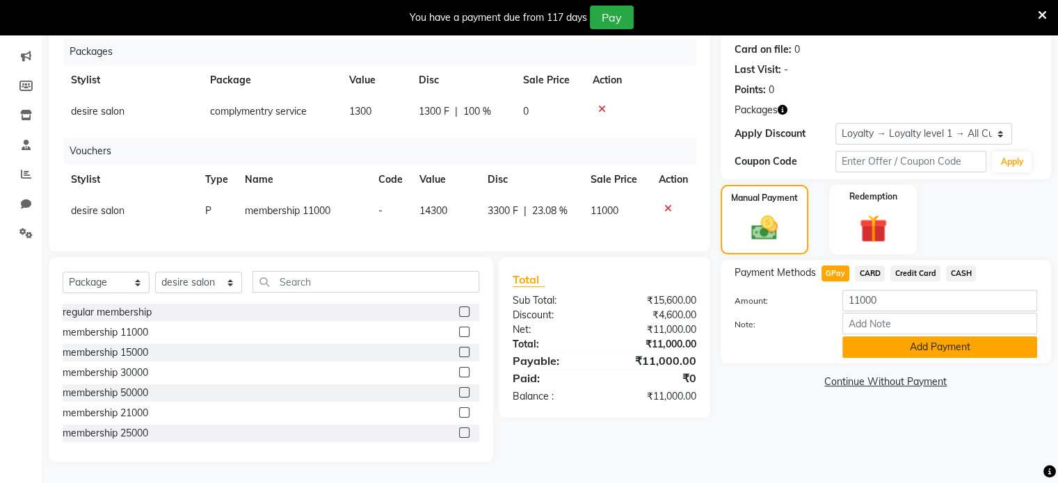
click at [922, 337] on button "Add Payment" at bounding box center [939, 348] width 195 height 22
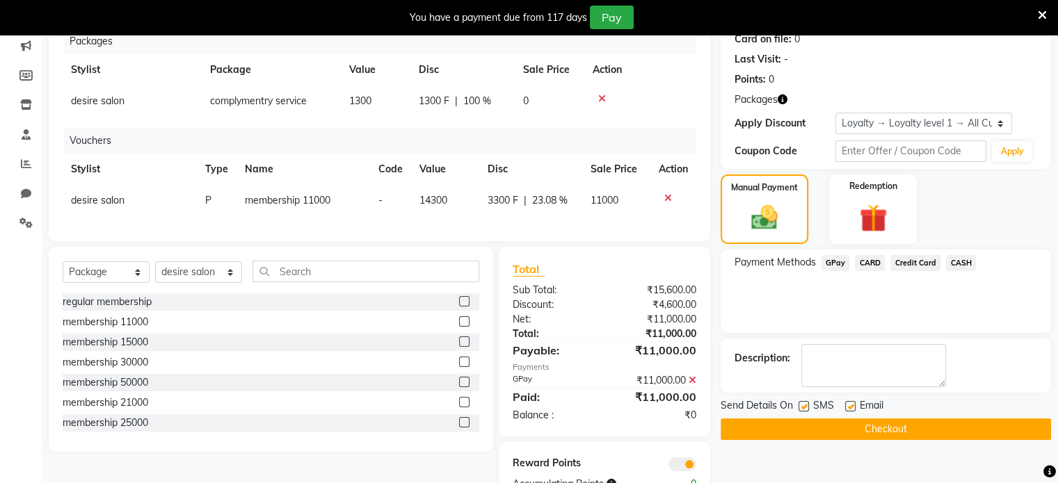
click at [905, 423] on button "Checkout" at bounding box center [885, 430] width 330 height 22
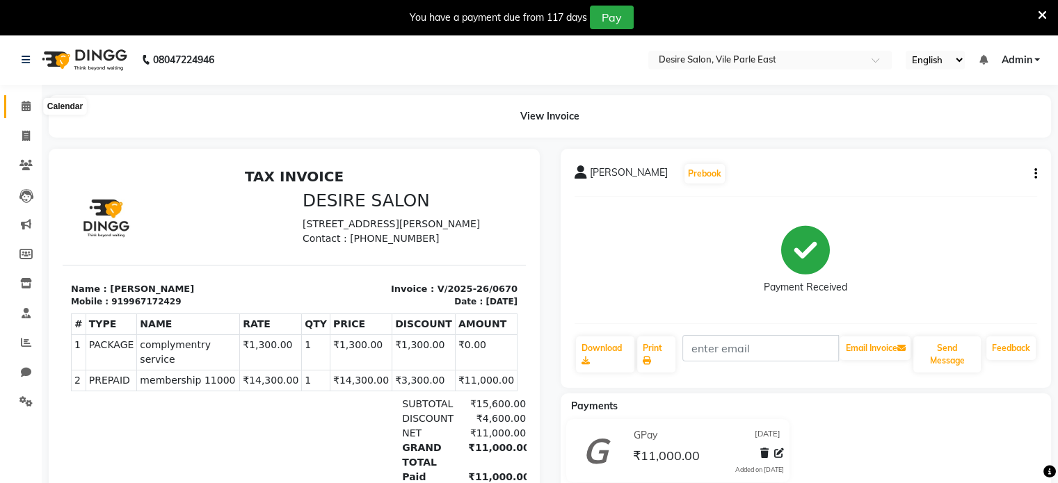
click at [29, 108] on icon at bounding box center [26, 106] width 9 height 10
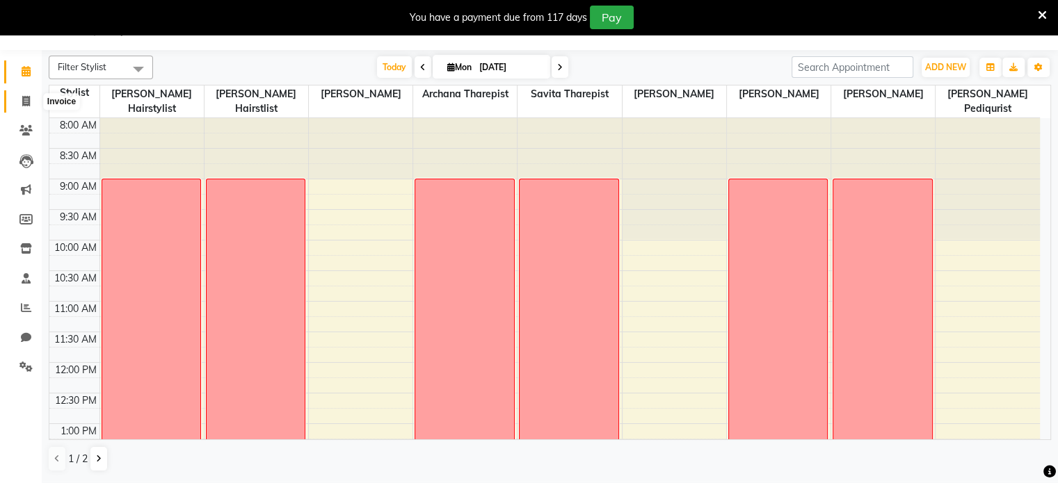
click at [26, 100] on icon at bounding box center [26, 101] width 8 height 10
select select "8076"
select select "service"
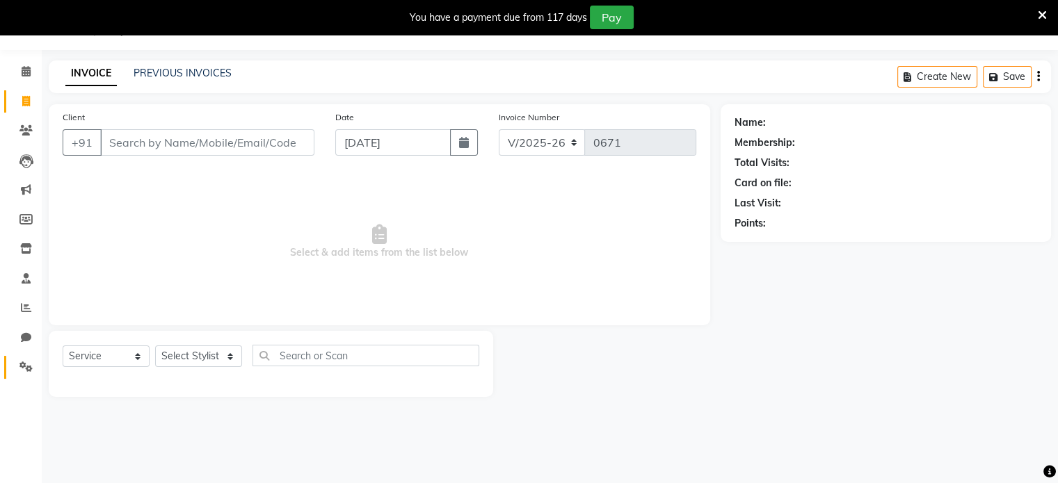
click at [29, 362] on icon at bounding box center [25, 367] width 13 height 10
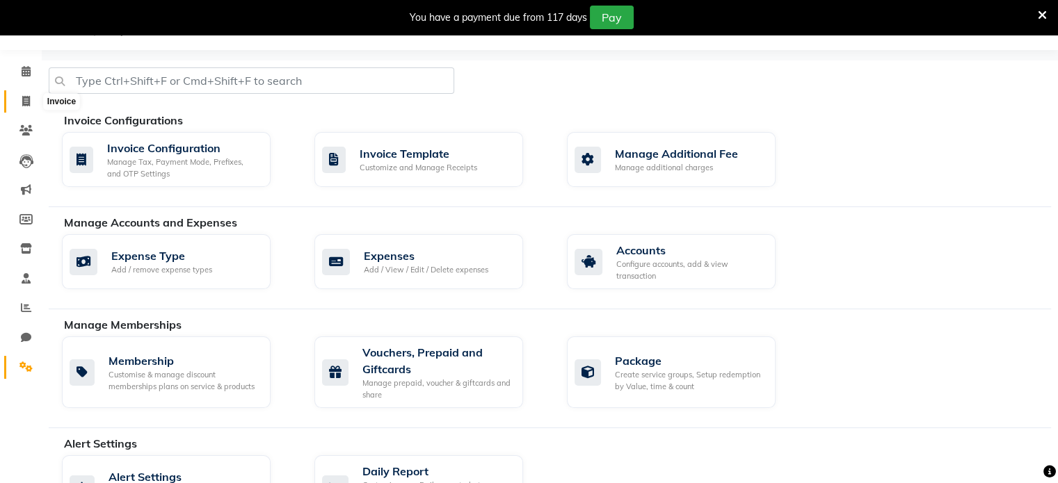
click at [29, 100] on icon at bounding box center [26, 101] width 8 height 10
select select "8076"
select select "service"
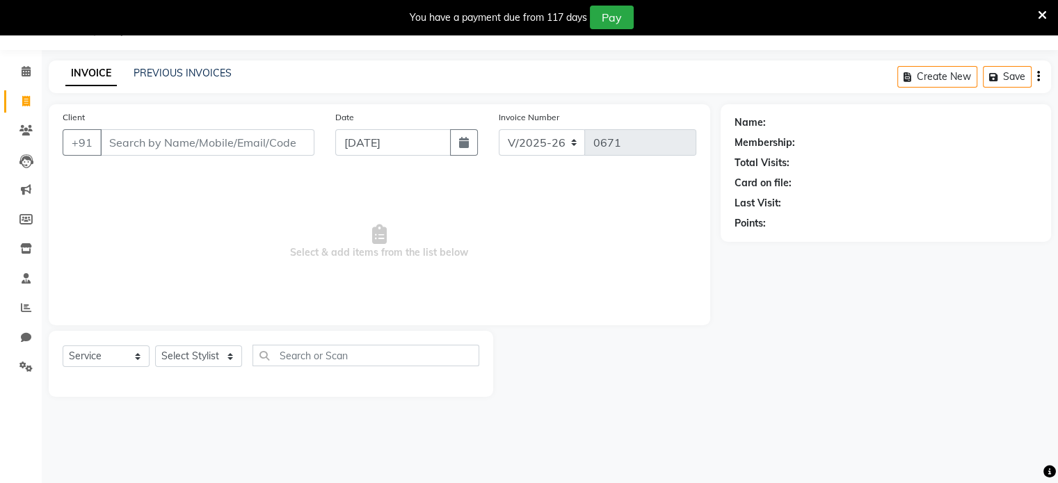
click at [127, 141] on input "Client" at bounding box center [207, 142] width 214 height 26
type input "f"
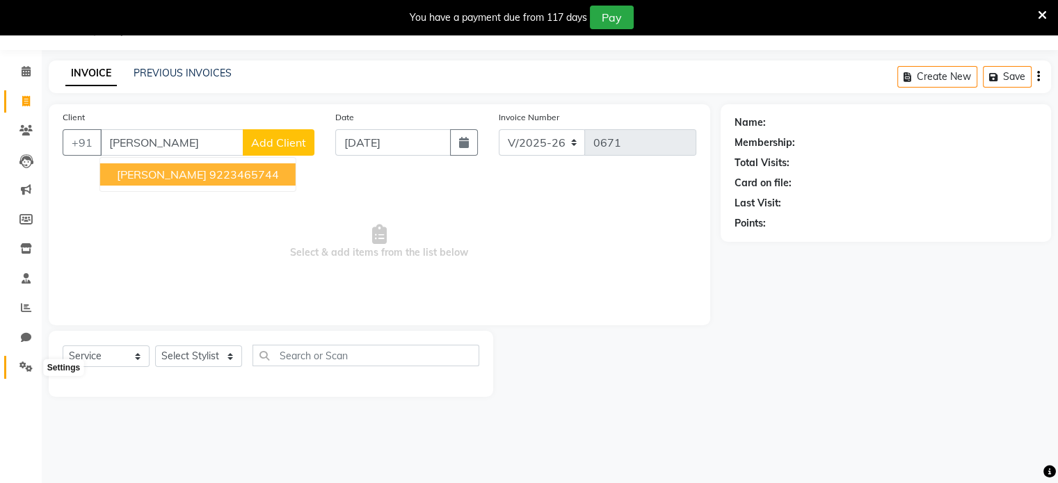
type input "[PERSON_NAME]"
click at [32, 366] on span at bounding box center [26, 367] width 24 height 16
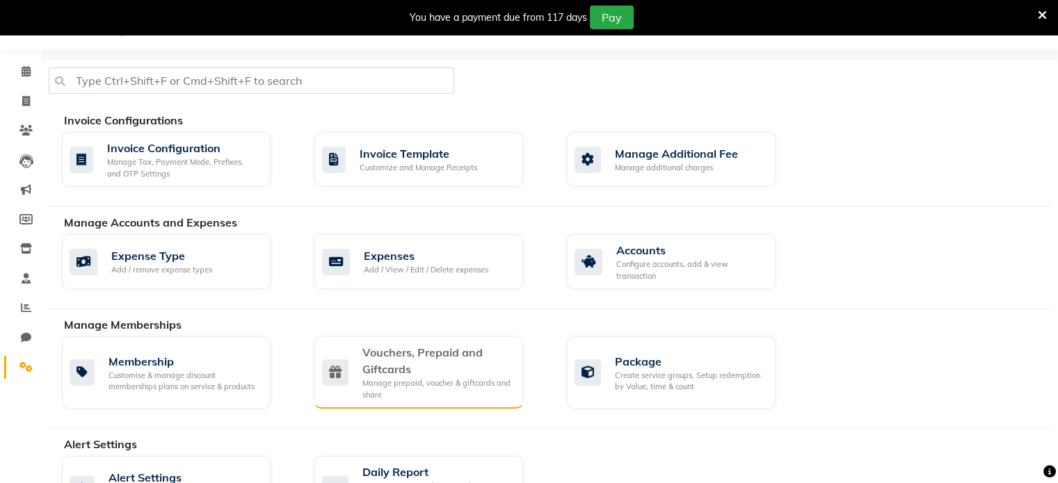
click at [455, 378] on div "Manage prepaid, voucher & giftcards and share" at bounding box center [436, 389] width 149 height 23
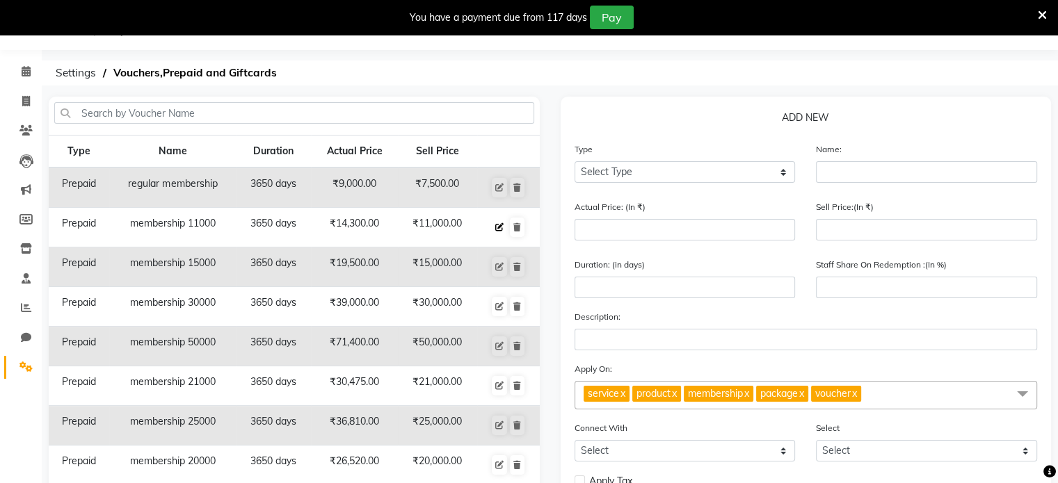
click at [500, 225] on icon at bounding box center [499, 227] width 8 height 8
select select "P"
type input "membership 11000"
type input "14300"
type input "11000"
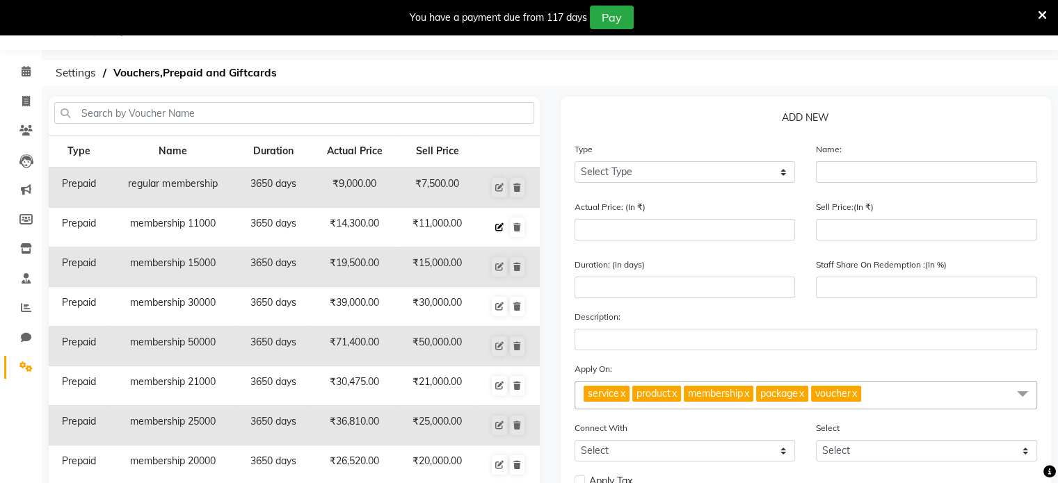
type input "3650"
type input "77"
select select "2: PK"
checkbox input "false"
select select "11: 32356"
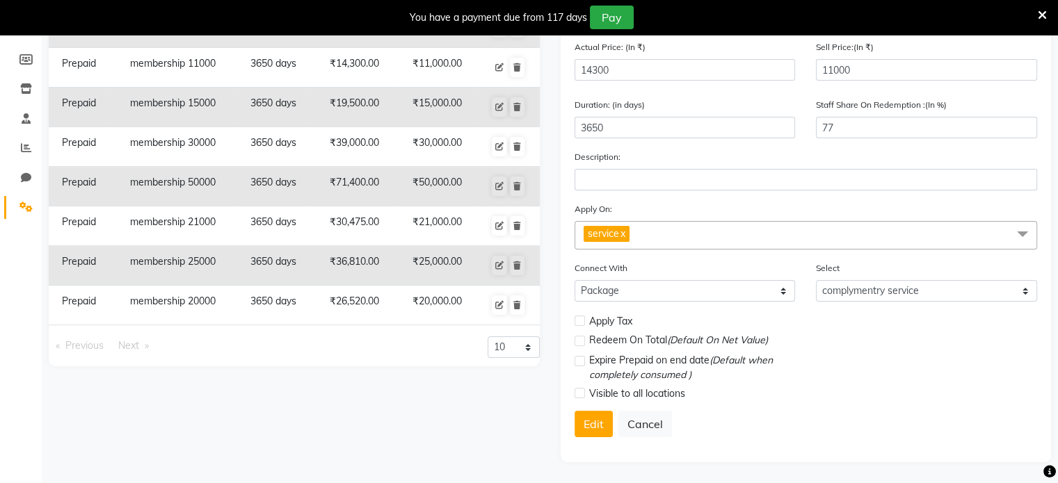
scroll to position [31, 0]
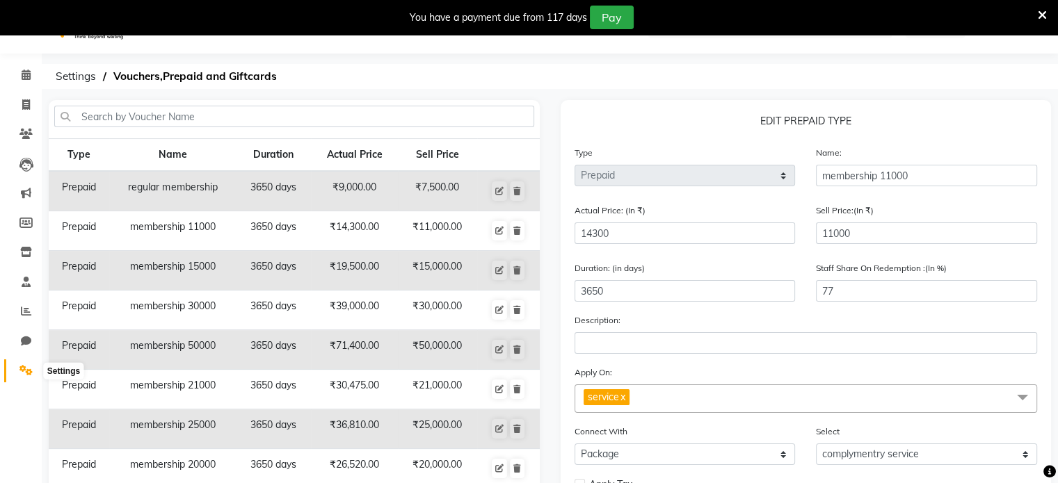
click at [25, 372] on icon at bounding box center [25, 370] width 13 height 10
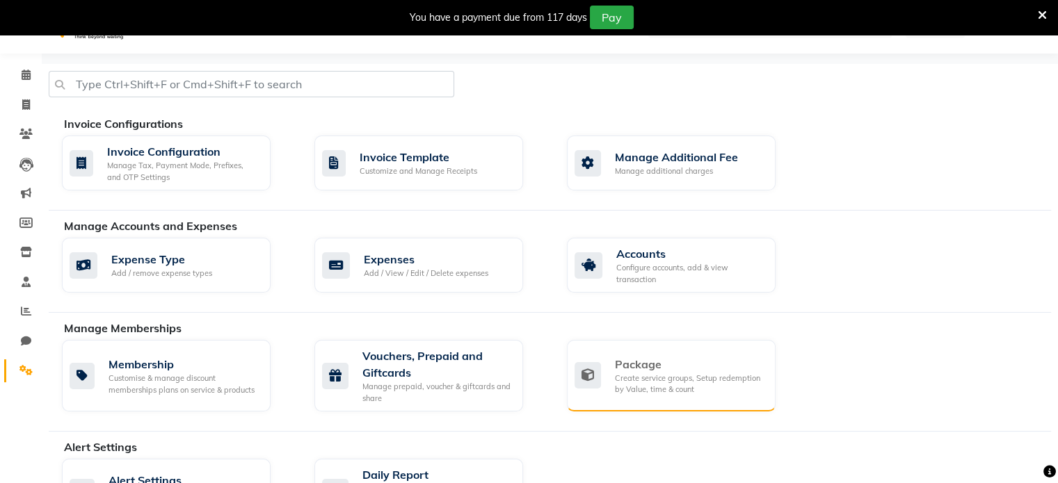
click at [622, 363] on div "Package" at bounding box center [689, 364] width 149 height 17
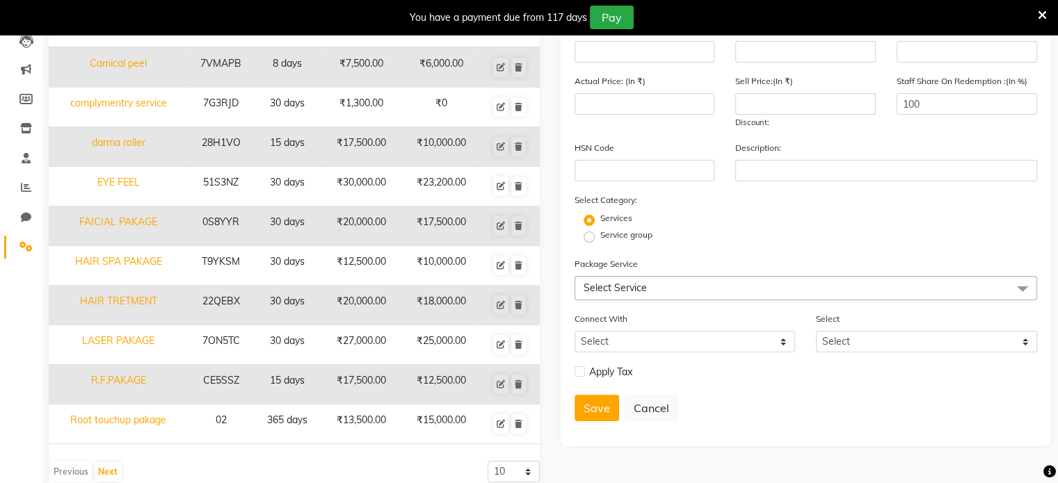
scroll to position [179, 0]
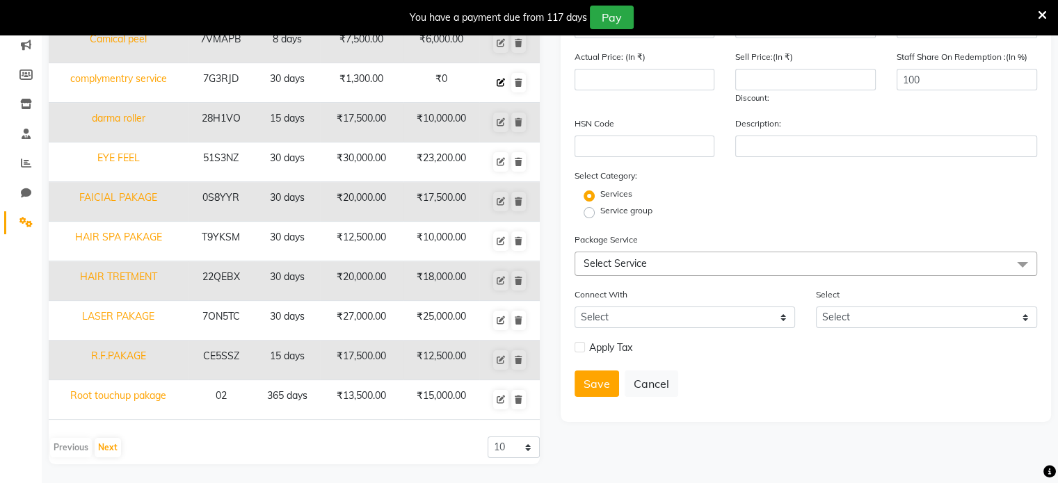
click at [502, 84] on icon at bounding box center [500, 83] width 8 height 8
type input "complymentry service"
type input "30"
type input "7G3RJD"
type input "1300"
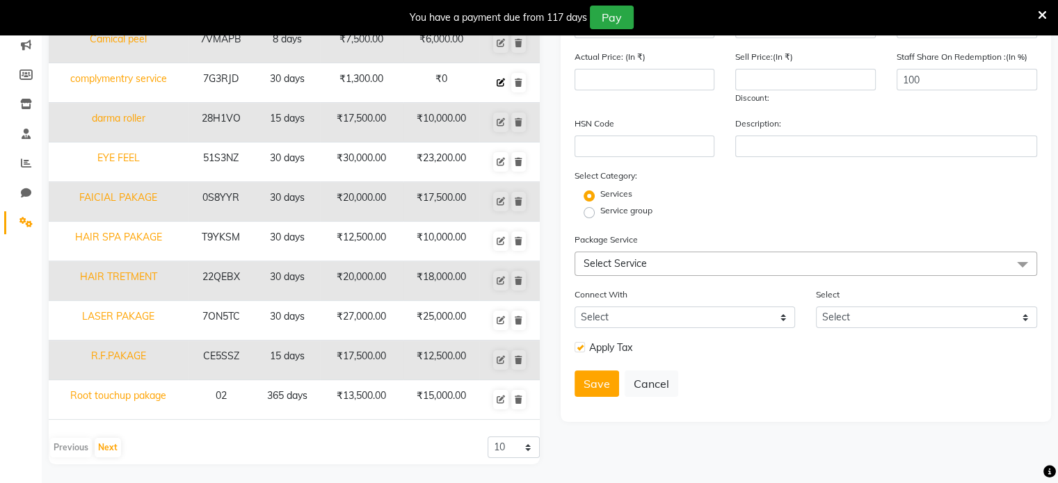
type input "0"
checkbox input "true"
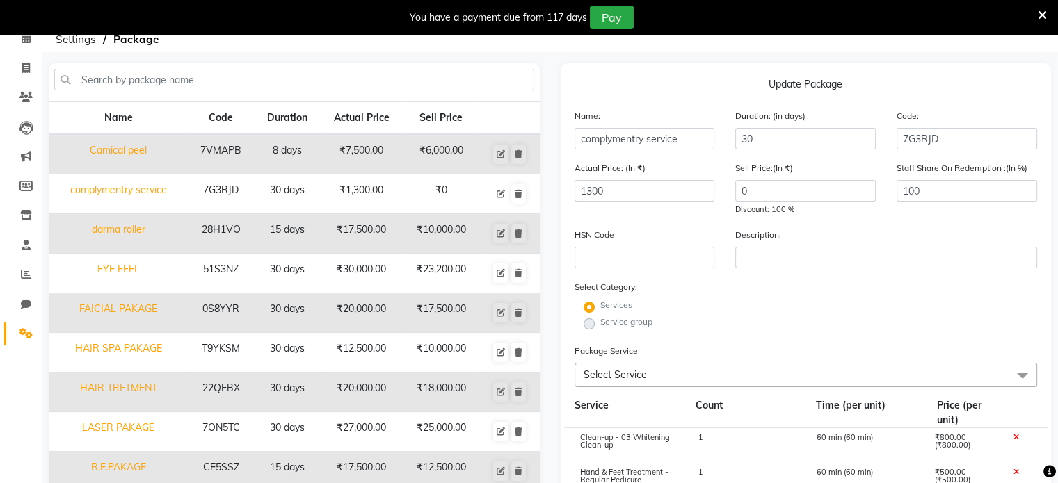
scroll to position [67, 0]
click at [505, 192] on icon at bounding box center [500, 195] width 8 height 8
click at [503, 193] on icon at bounding box center [500, 195] width 8 height 8
click at [499, 191] on icon at bounding box center [500, 195] width 8 height 8
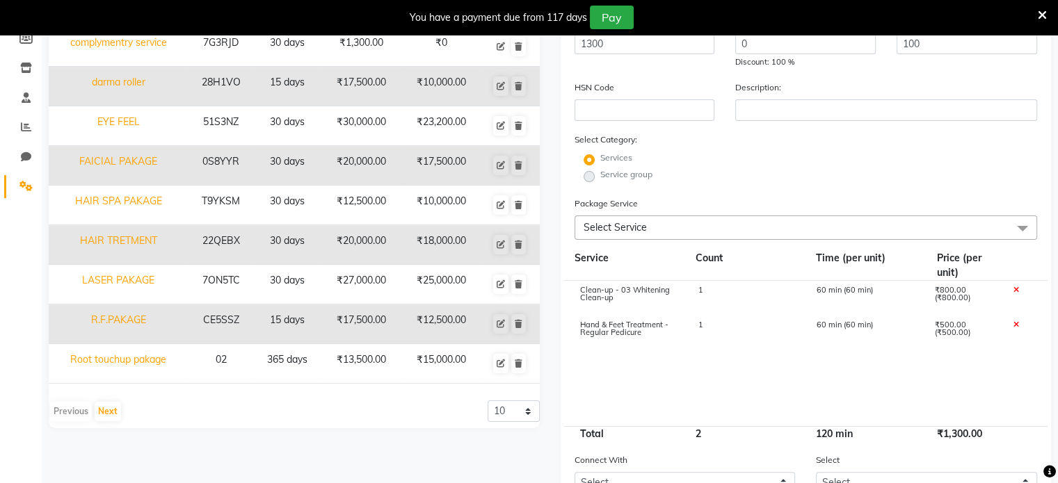
scroll to position [220, 0]
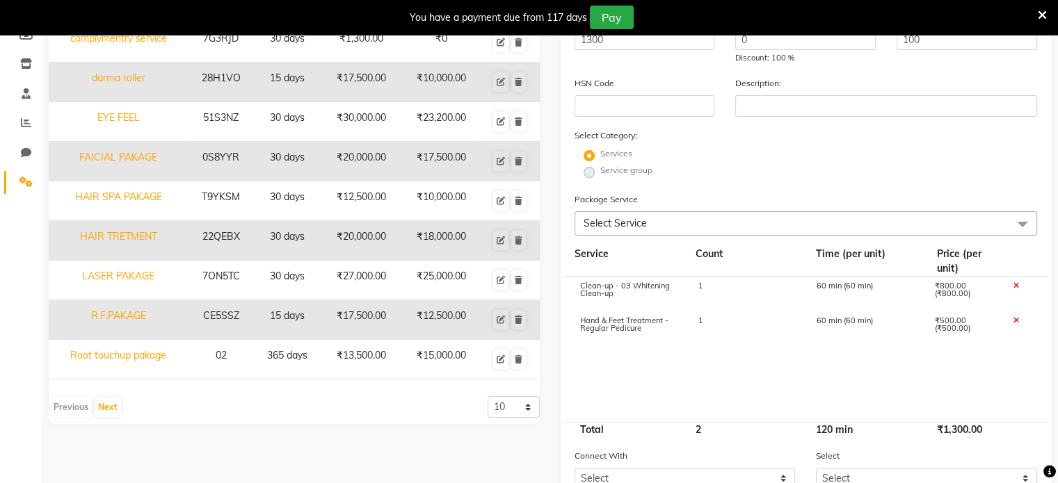
click at [1016, 288] on icon at bounding box center [1015, 286] width 6 height 8
type input "500"
click at [1016, 288] on icon at bounding box center [1015, 286] width 6 height 8
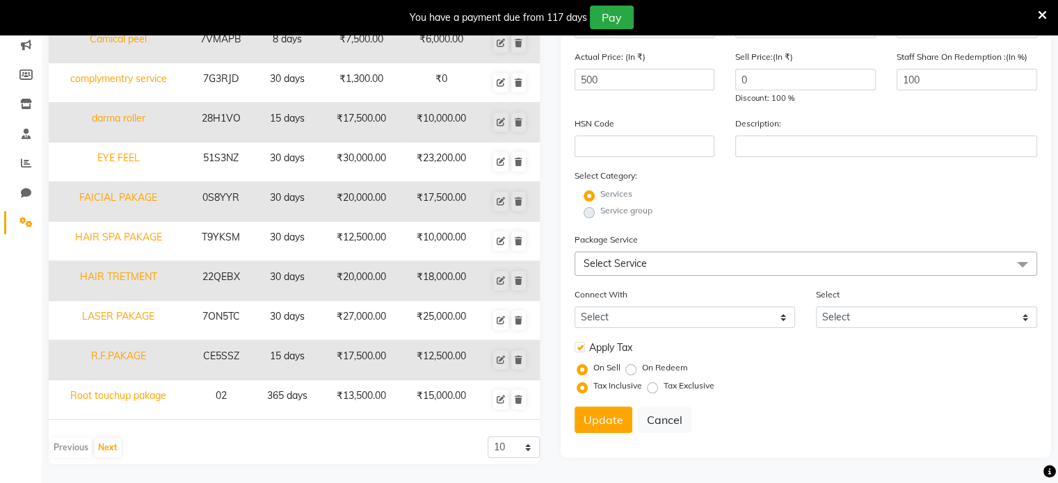
click at [768, 268] on span "Select Service" at bounding box center [805, 264] width 463 height 24
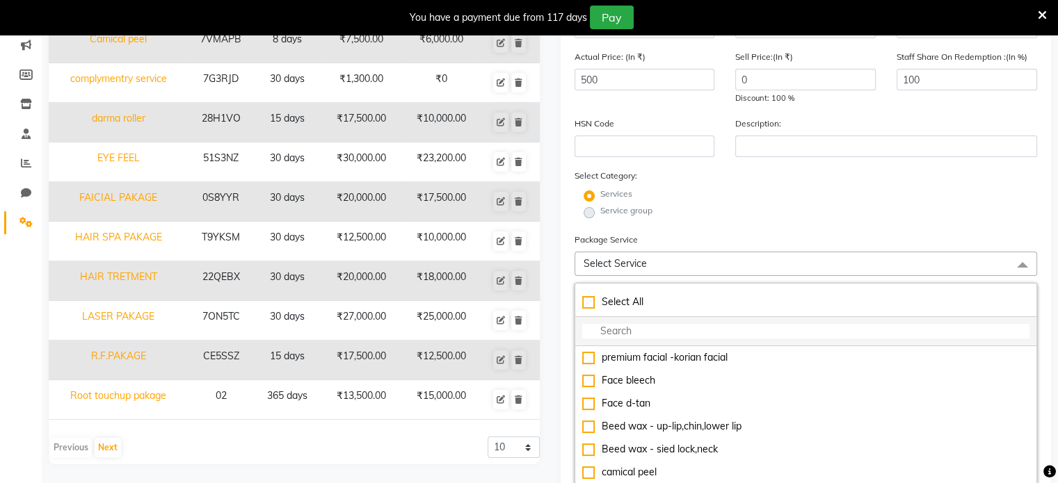
click at [688, 331] on input "multiselect-search" at bounding box center [806, 331] width 448 height 15
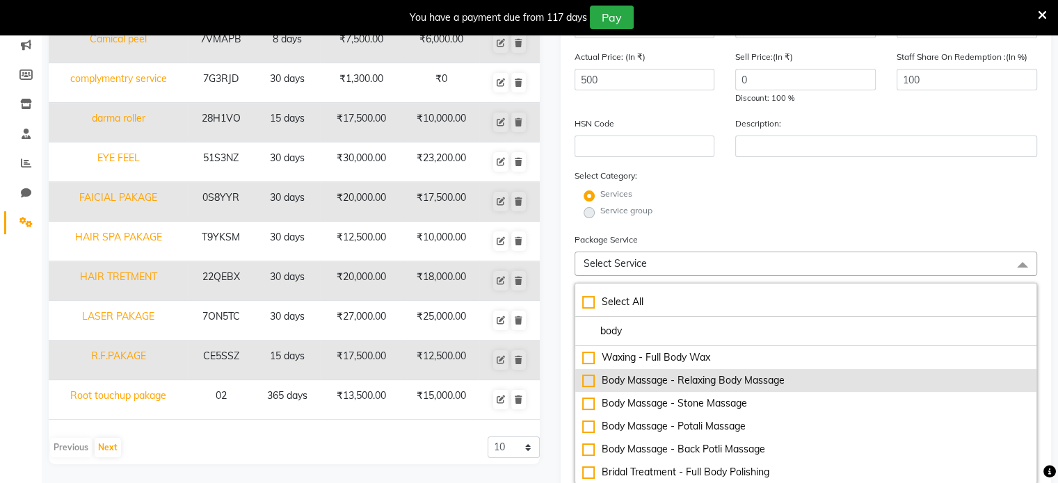
type input "body"
click at [589, 383] on div "Body Massage - Relaxing Body Massage" at bounding box center [806, 380] width 448 height 15
type input "2000"
checkbox input "true"
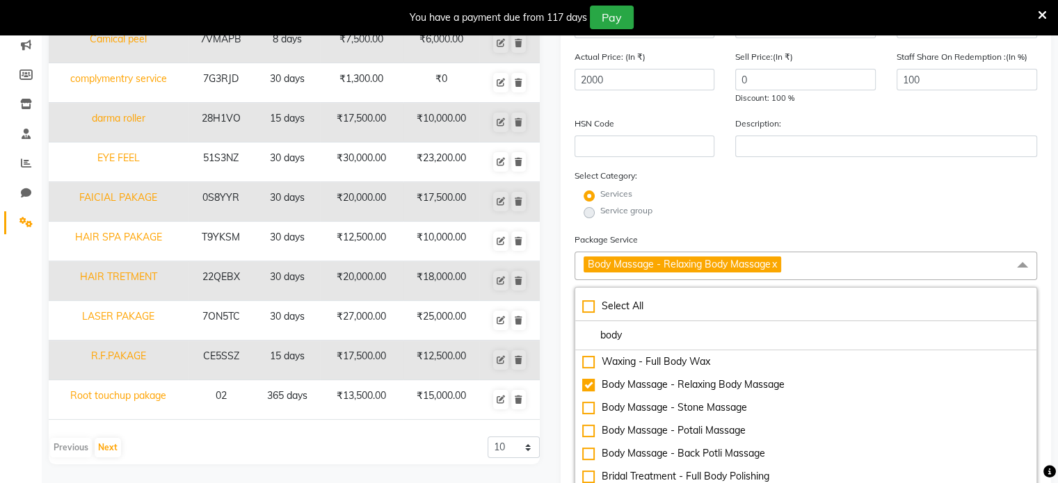
scroll to position [592, 0]
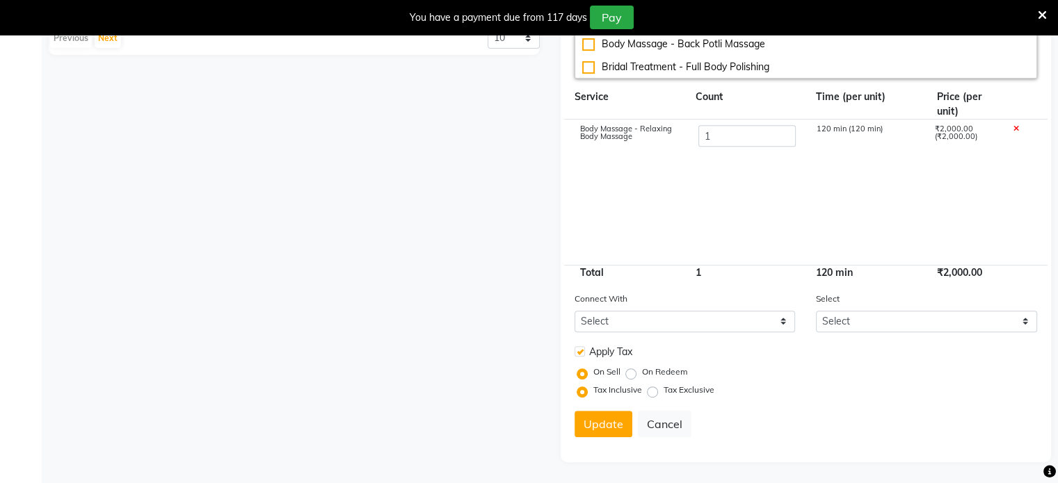
click at [580, 353] on label at bounding box center [579, 351] width 10 height 10
click at [580, 353] on input "checkbox" at bounding box center [578, 352] width 9 height 9
checkbox input "false"
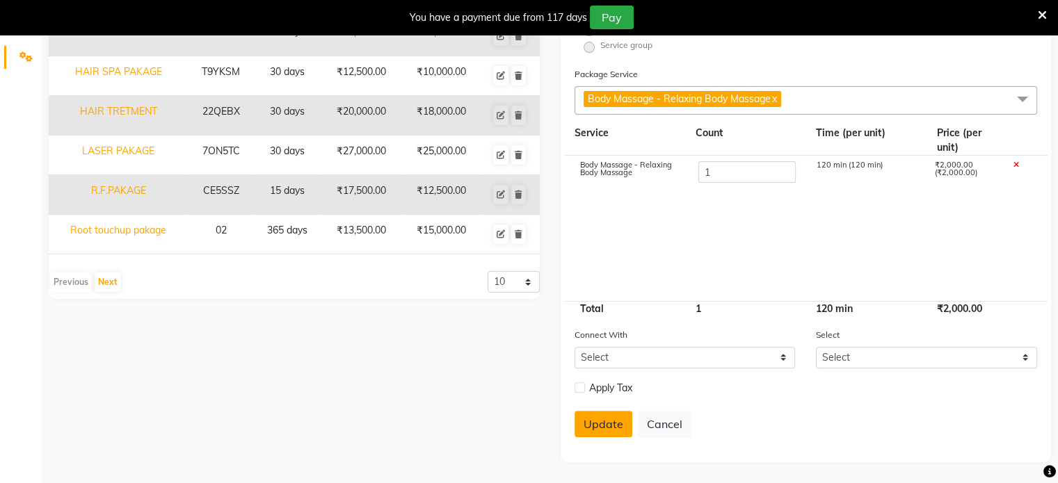
click at [622, 414] on button "Update" at bounding box center [603, 424] width 58 height 26
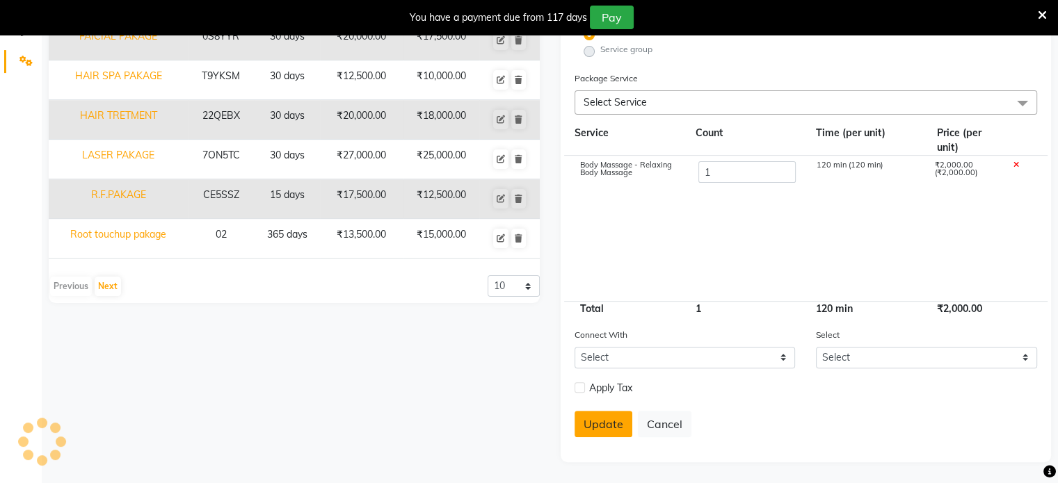
scroll to position [179, 0]
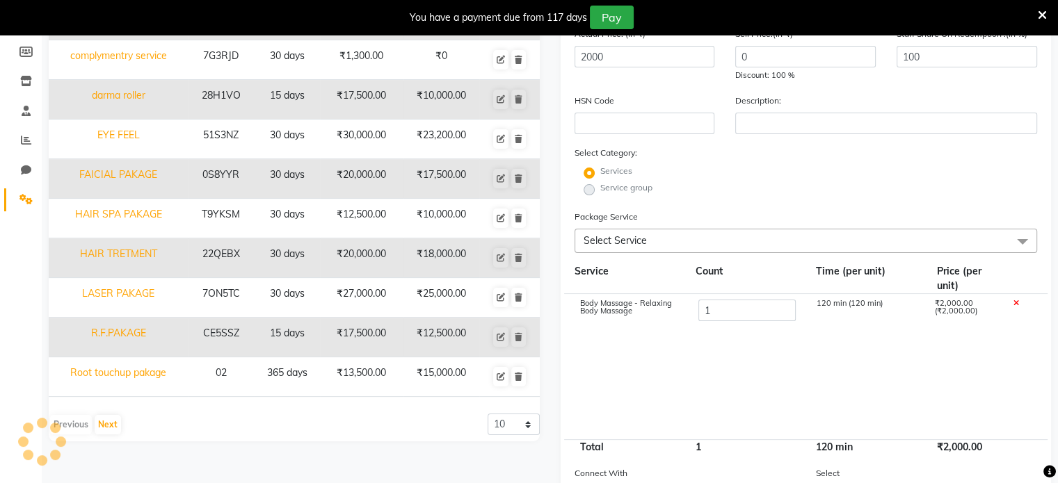
select select
checkbox input "false"
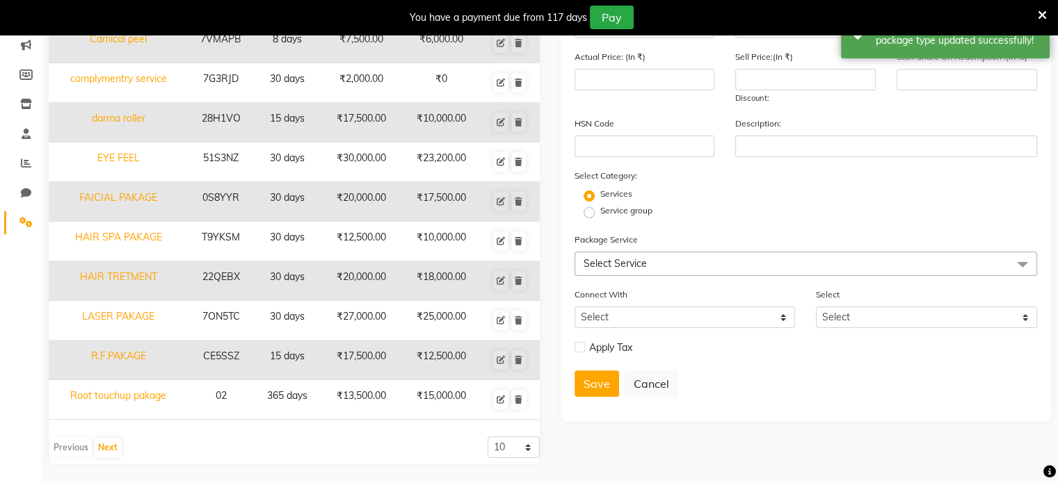
scroll to position [0, 0]
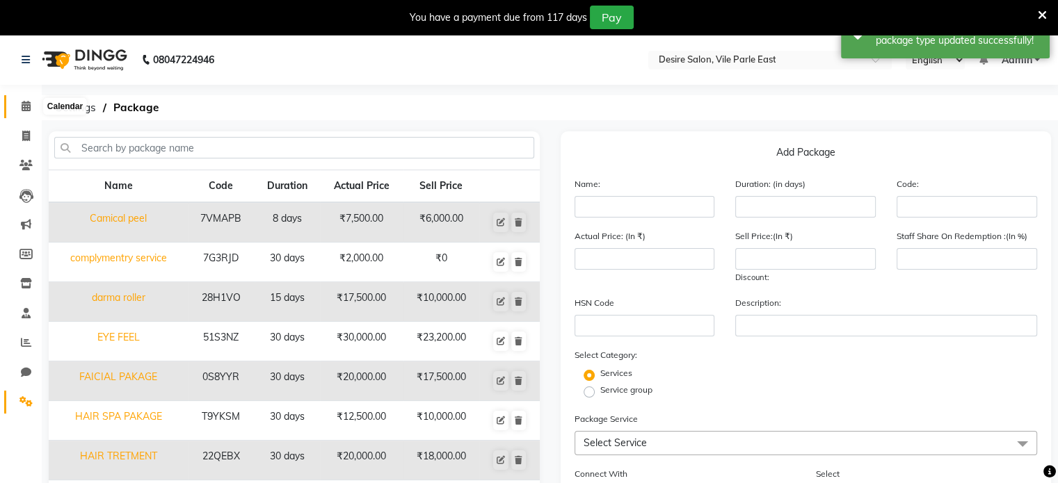
click at [27, 104] on icon at bounding box center [26, 106] width 9 height 10
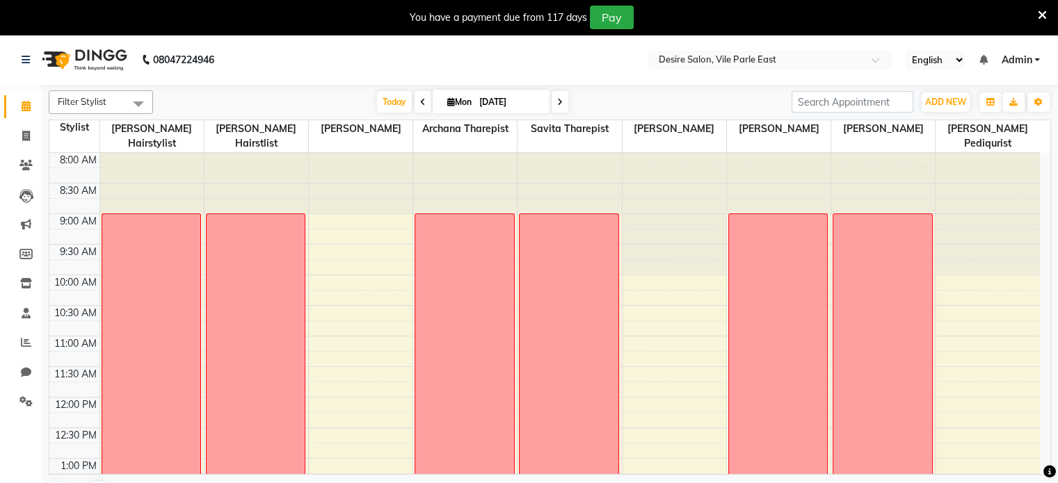
click at [27, 104] on icon at bounding box center [26, 106] width 9 height 10
click at [19, 138] on span at bounding box center [26, 137] width 24 height 16
select select "8076"
select select "service"
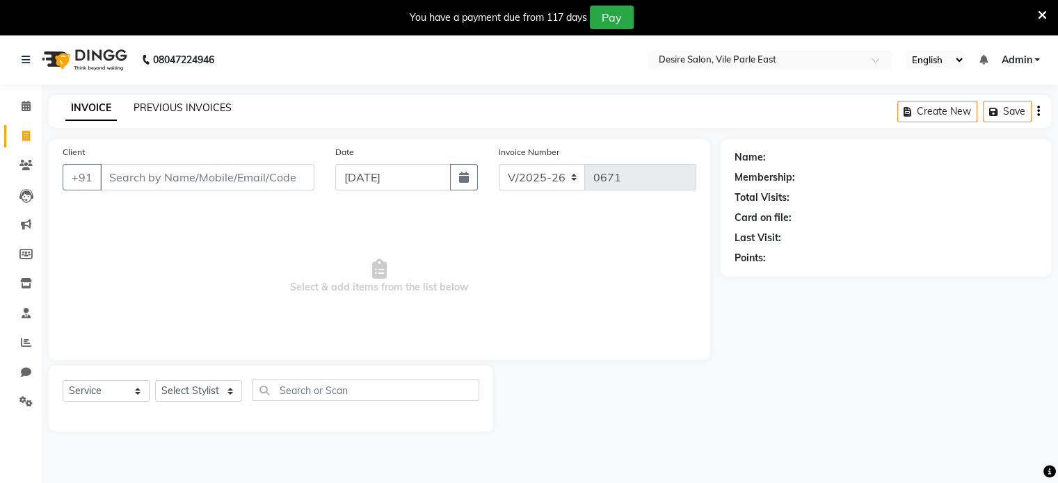
click at [174, 104] on link "PREVIOUS INVOICES" at bounding box center [182, 108] width 98 height 13
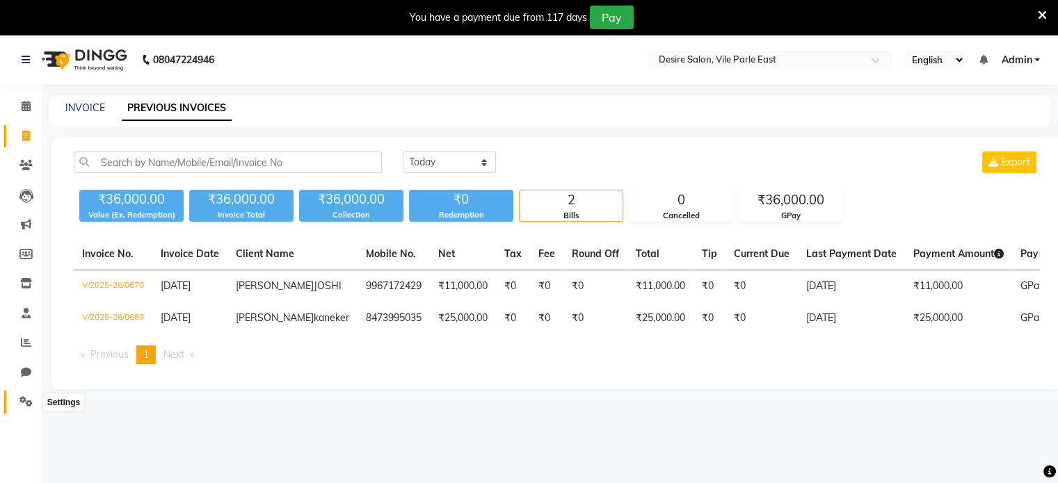
click at [29, 407] on icon at bounding box center [25, 401] width 13 height 10
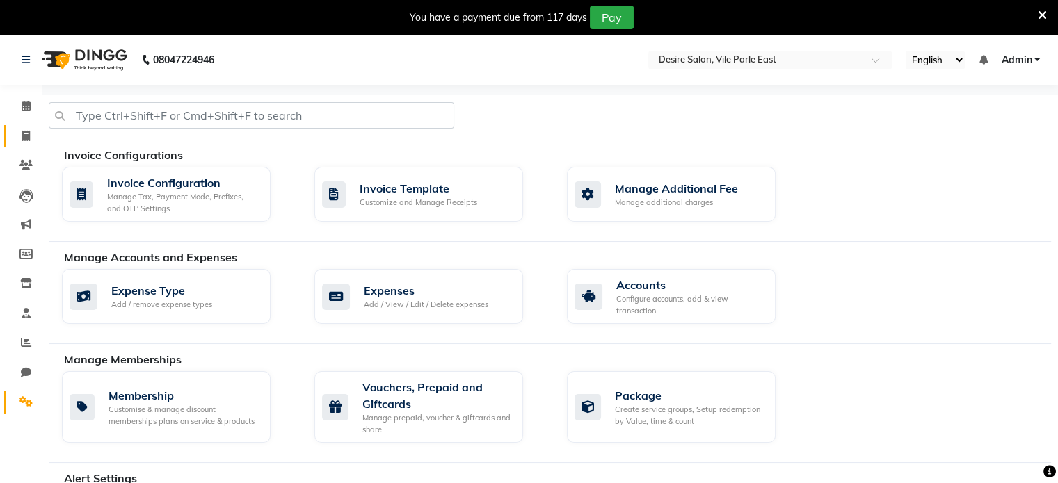
click at [22, 145] on link "Invoice" at bounding box center [20, 136] width 33 height 23
select select "service"
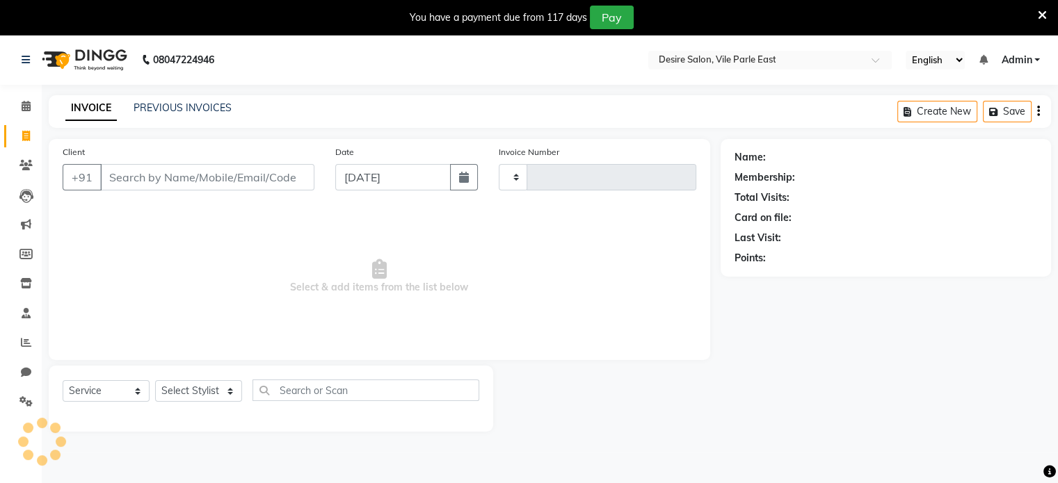
scroll to position [35, 0]
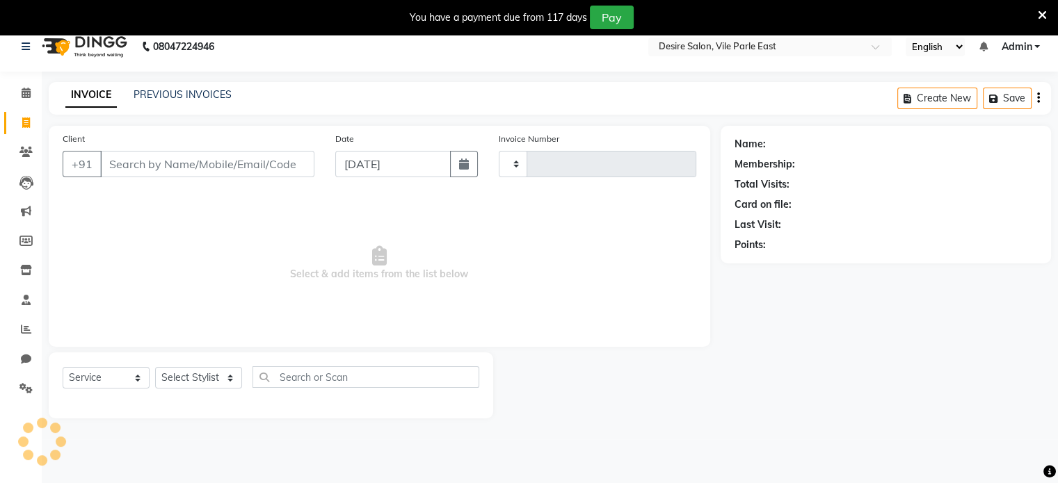
type input "0671"
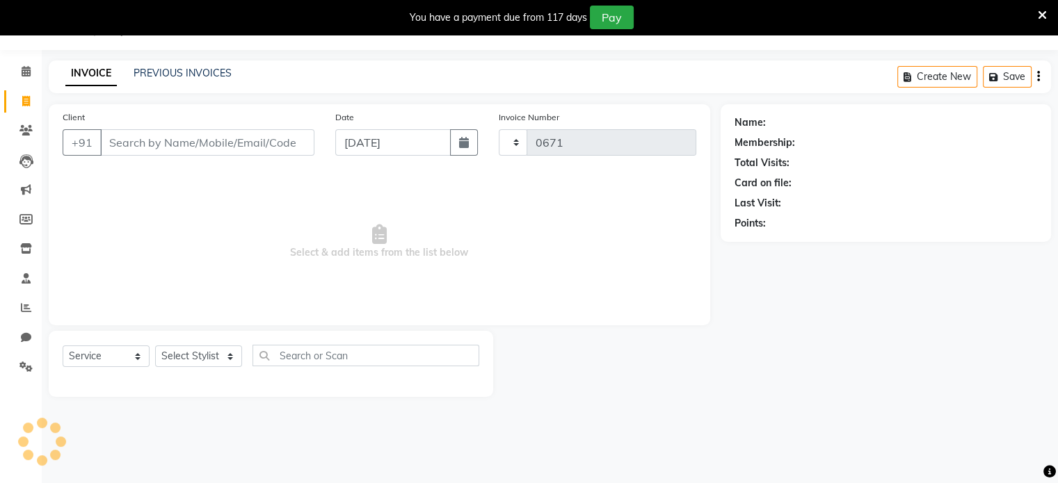
select select "8076"
click at [27, 365] on icon at bounding box center [25, 367] width 13 height 10
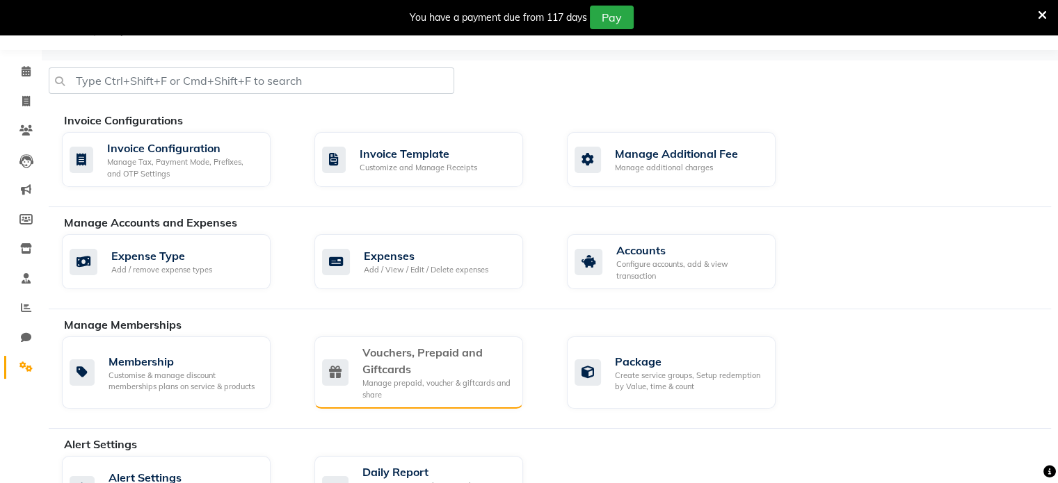
click at [504, 363] on div "Vouchers, Prepaid and Giftcards" at bounding box center [436, 360] width 149 height 33
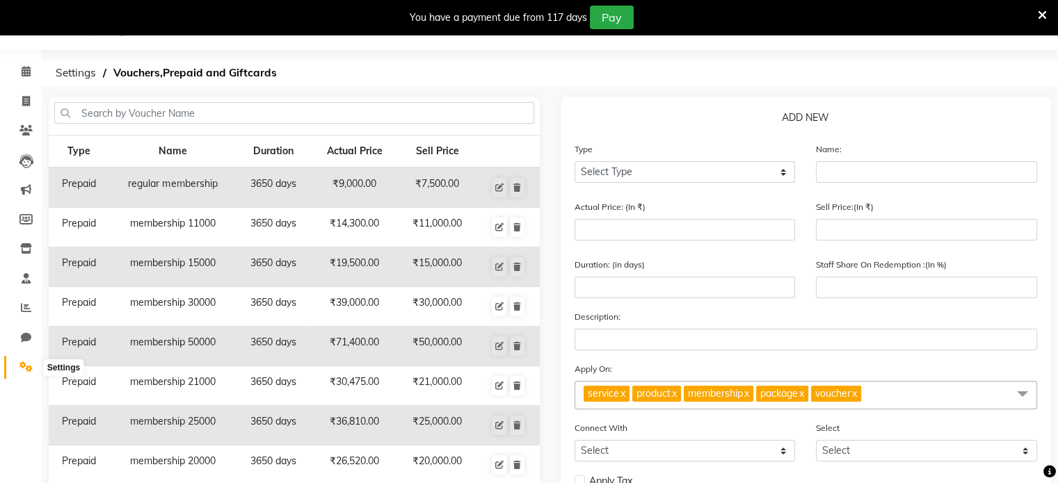
click at [26, 371] on icon at bounding box center [25, 367] width 13 height 10
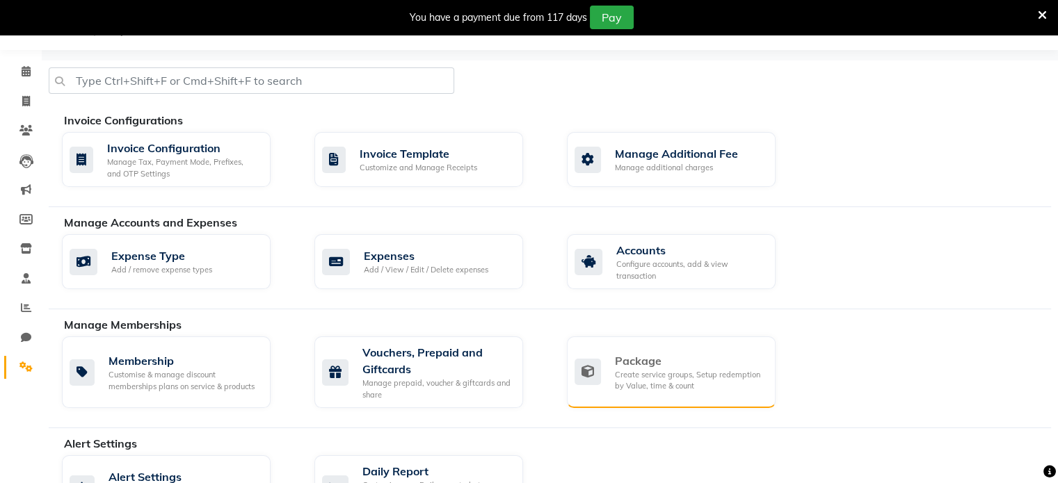
click at [688, 366] on div "Package" at bounding box center [689, 361] width 149 height 17
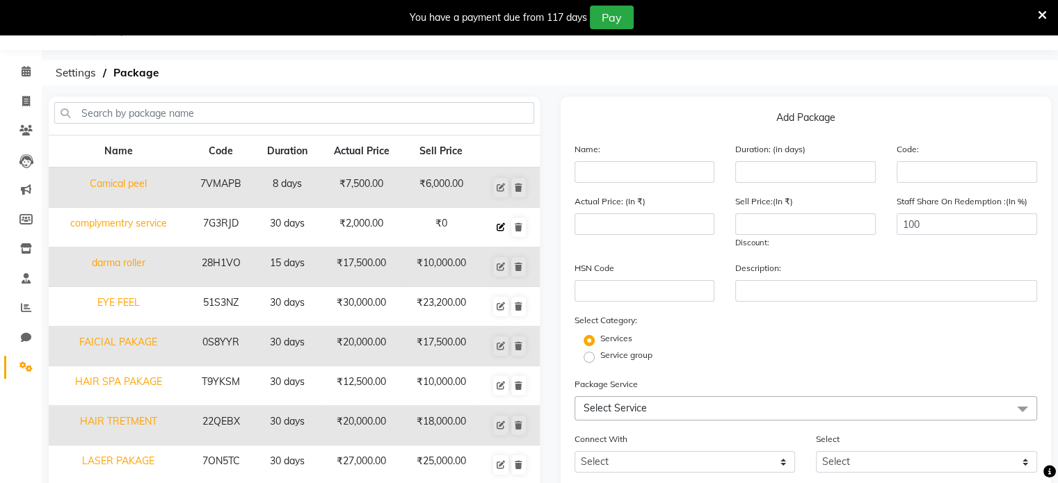
click at [501, 223] on icon at bounding box center [500, 227] width 8 height 8
type input "complymentry service"
type input "30"
type input "7G3RJD"
type input "2000"
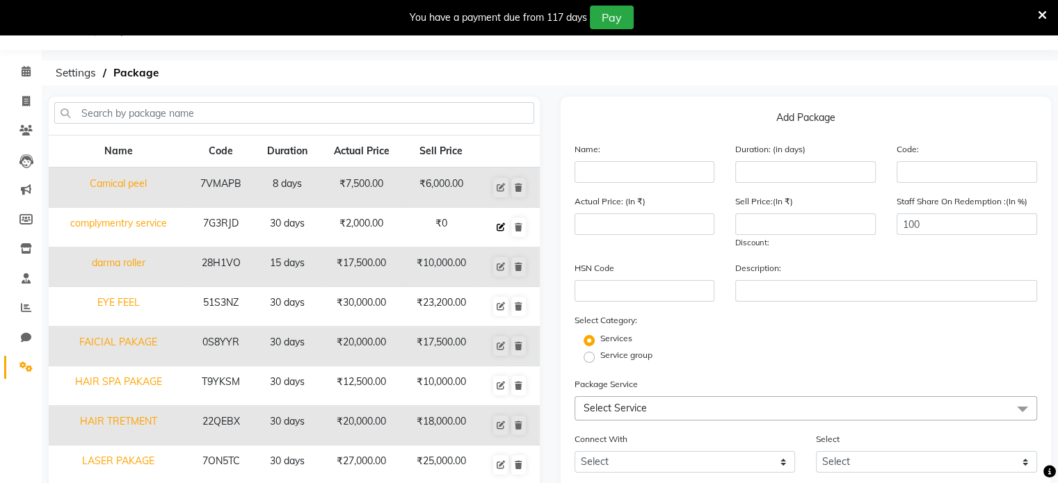
type input "0"
checkbox input "true"
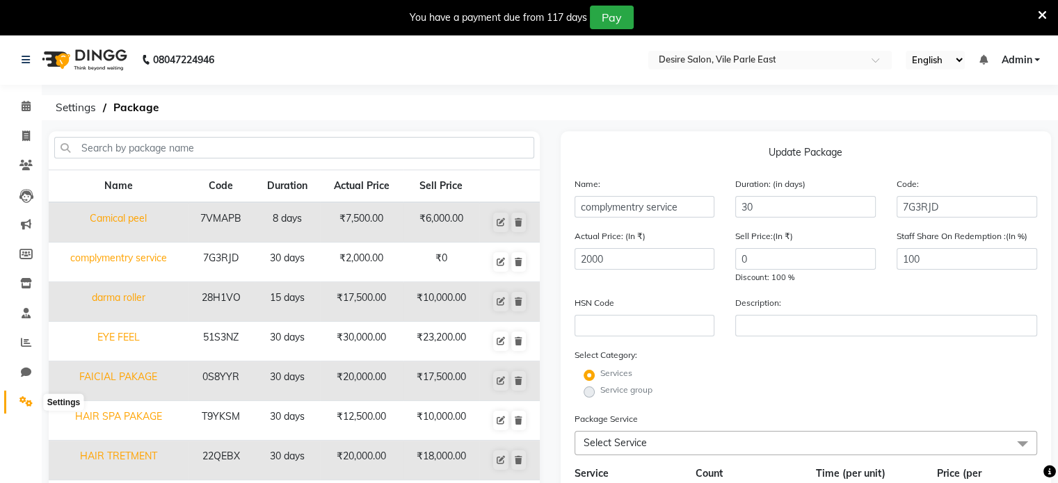
click at [31, 400] on icon at bounding box center [25, 401] width 13 height 10
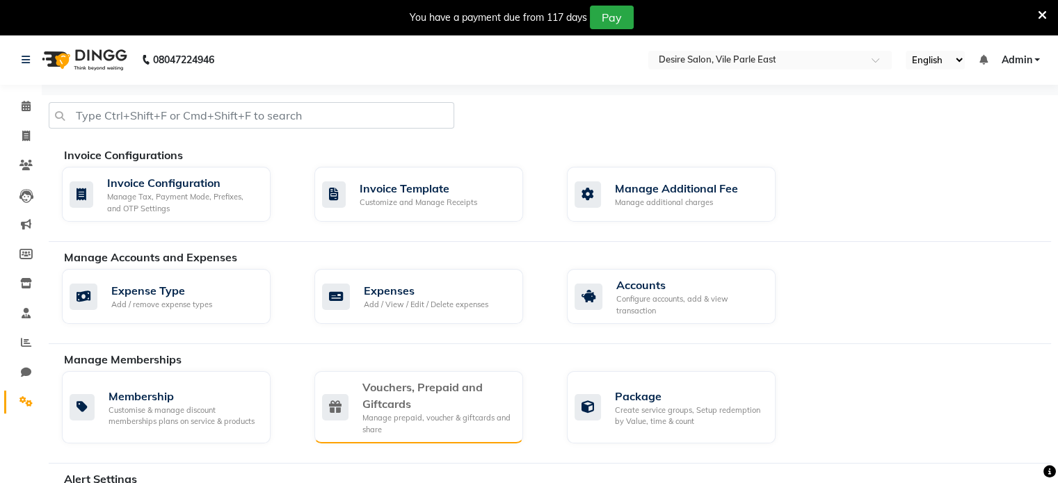
click at [508, 404] on div "Vouchers, Prepaid and Giftcards" at bounding box center [436, 395] width 149 height 33
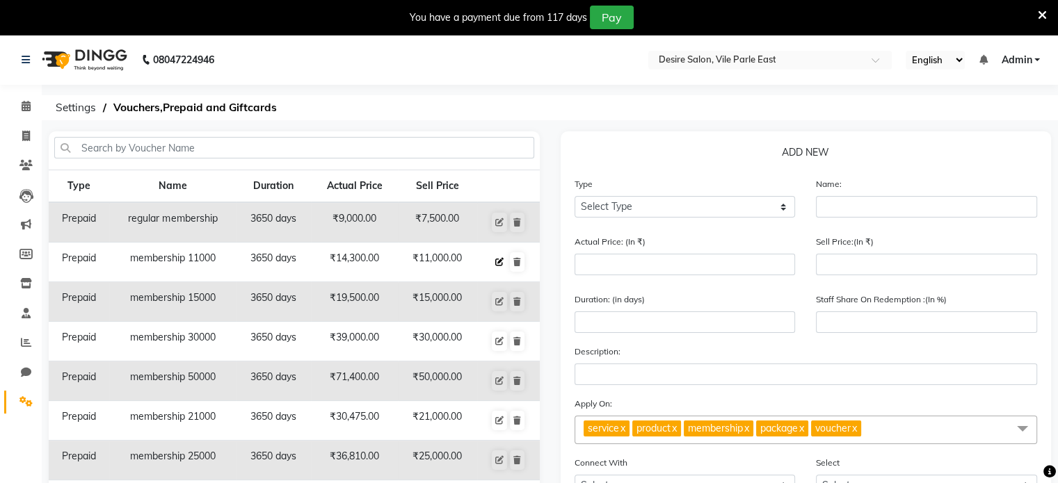
click at [501, 259] on icon at bounding box center [499, 262] width 8 height 8
select select "P"
type input "membership 11000"
type input "14300"
type input "11000"
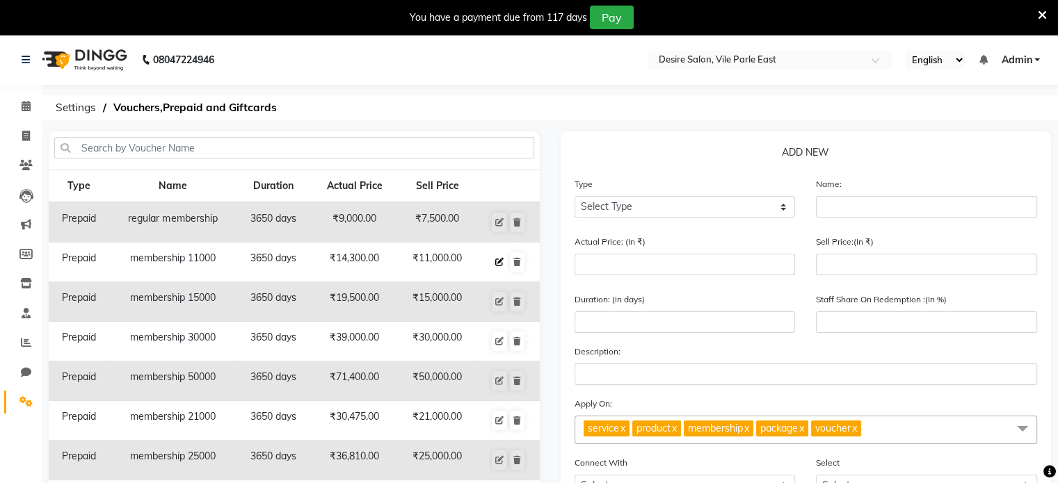
type input "3650"
type input "77"
select select "2: PK"
checkbox input "false"
select select "11: 32356"
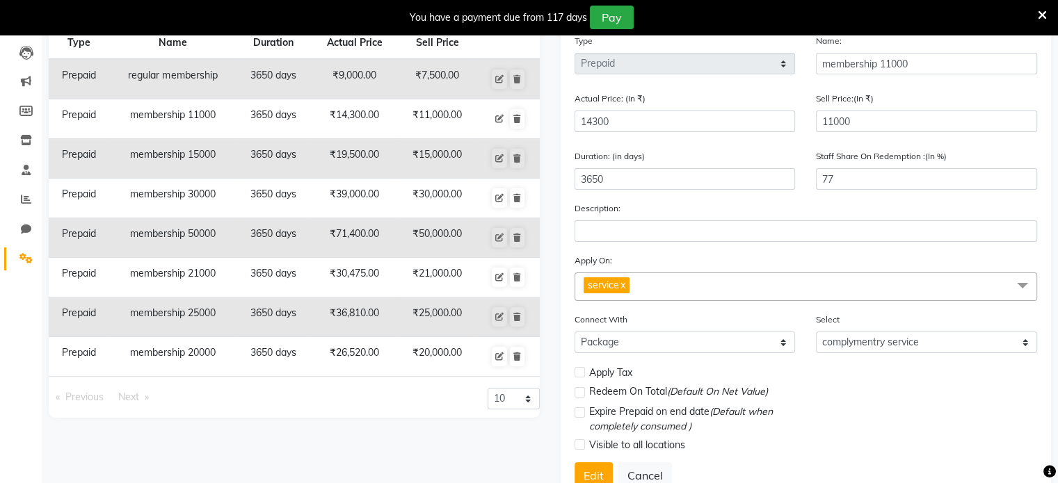
scroll to position [199, 0]
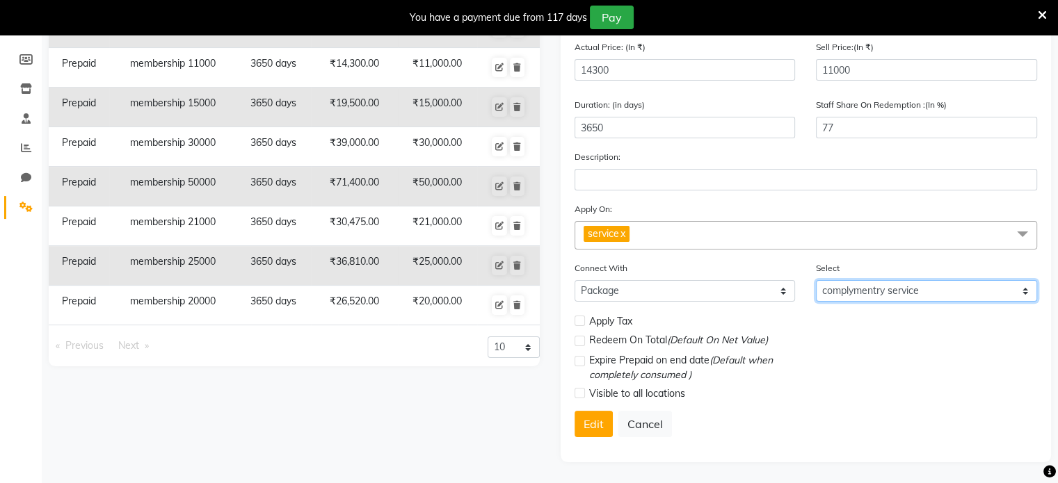
click at [1019, 291] on select "Select HAIR TRETMENT LASER PAKAGE R.F.PAKAGE SPA/DANDRFF TRETMENT FAICIAL PAKAG…" at bounding box center [926, 291] width 221 height 22
click at [816, 280] on select "Select HAIR TRETMENT LASER PAKAGE R.F.PAKAGE SPA/DANDRFF TRETMENT FAICIAL PAKAG…" at bounding box center [926, 291] width 221 height 22
click at [590, 419] on button "Edit" at bounding box center [593, 424] width 38 height 26
select select
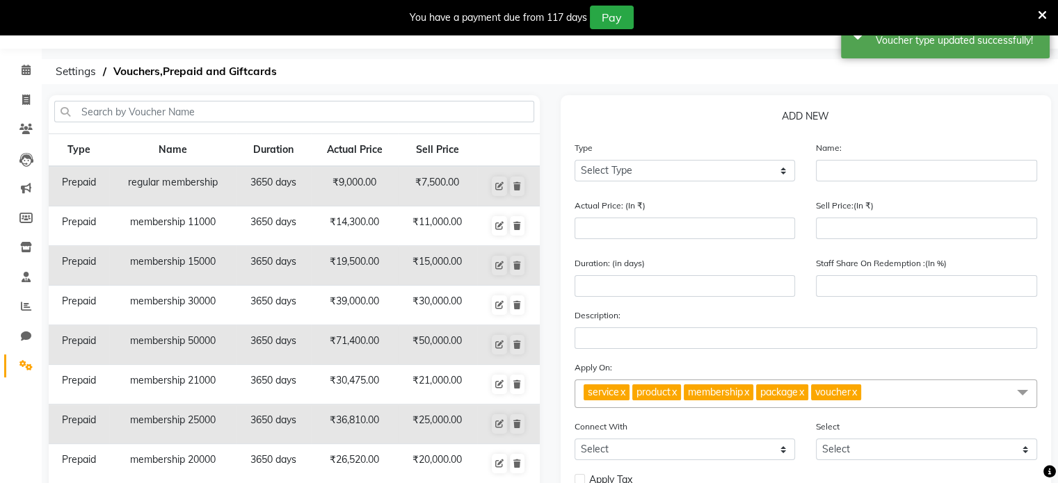
scroll to position [0, 0]
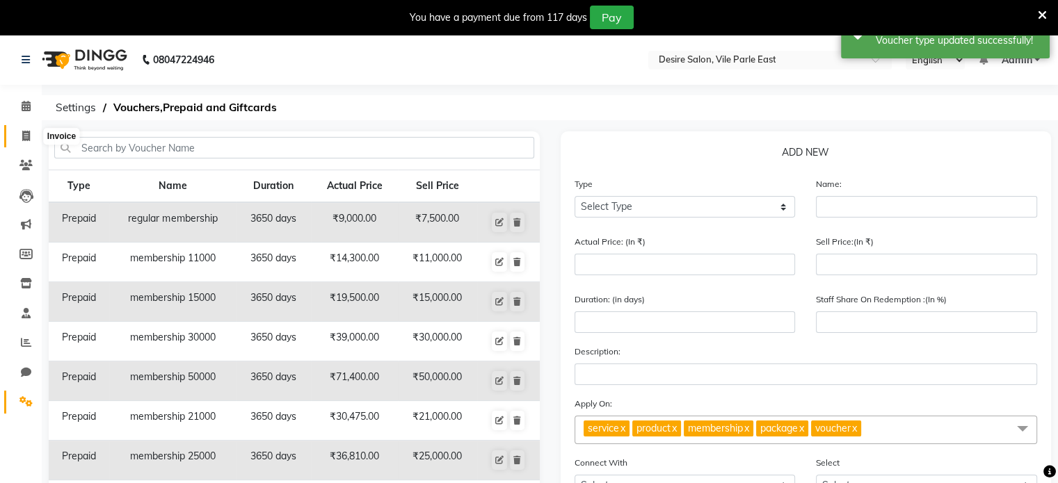
click at [26, 133] on icon at bounding box center [26, 136] width 8 height 10
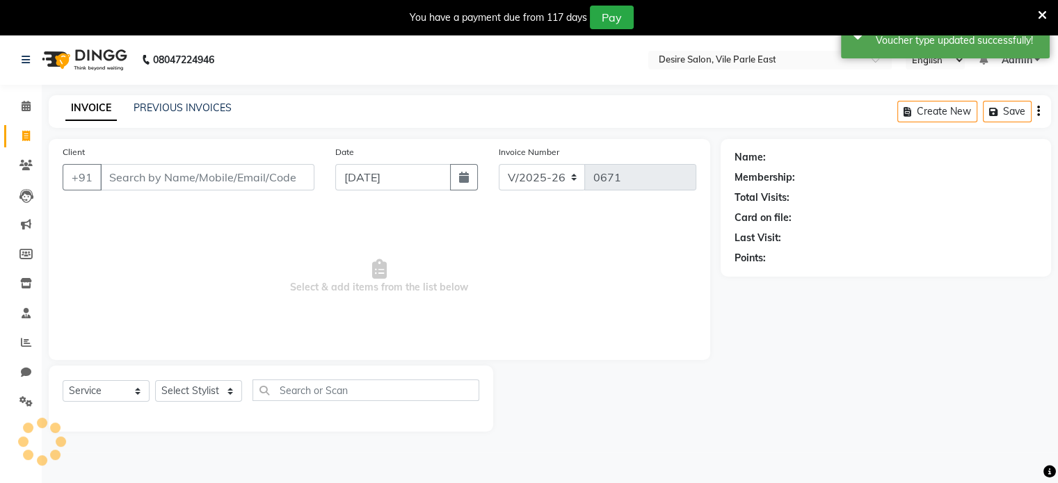
scroll to position [35, 0]
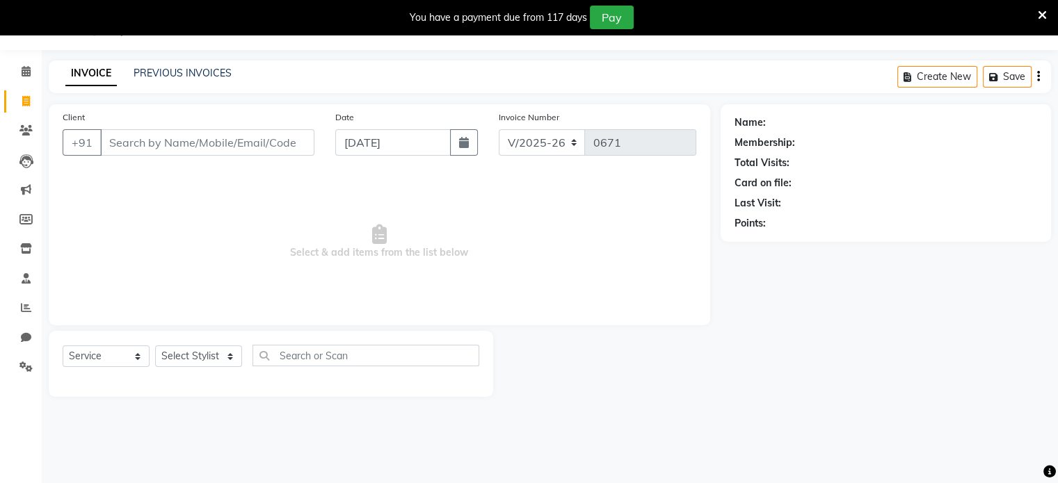
click at [136, 147] on input "Client" at bounding box center [207, 142] width 214 height 26
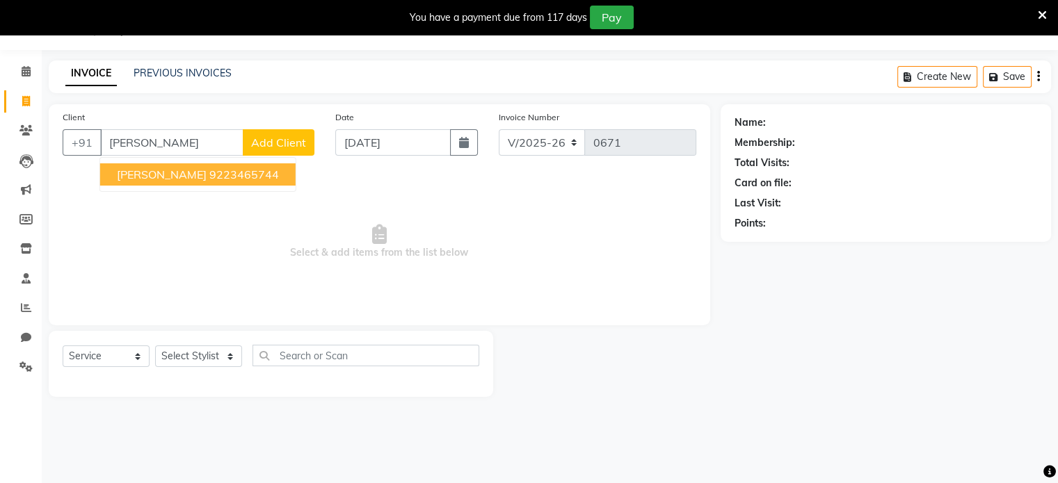
click at [165, 177] on span "[PERSON_NAME]" at bounding box center [162, 175] width 90 height 14
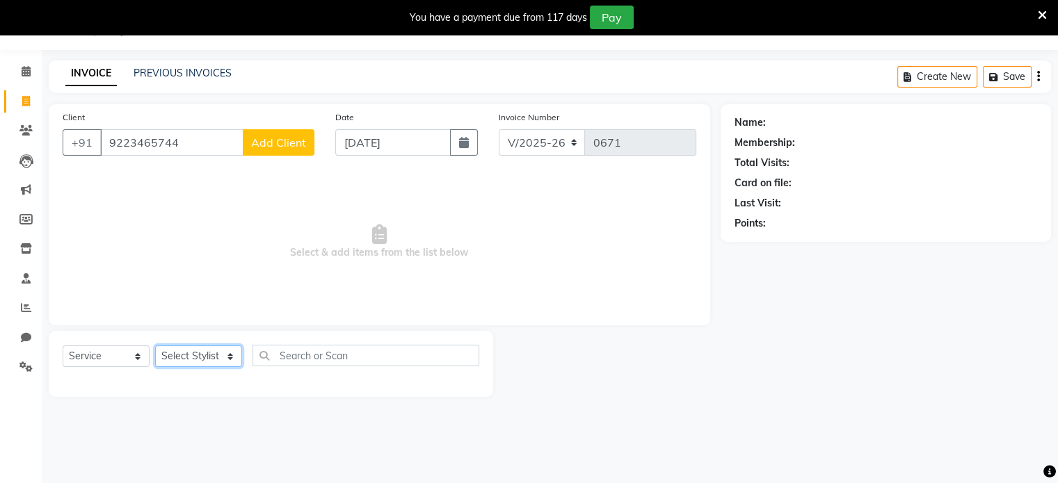
click at [209, 352] on select "Select Stylist Archana Tharepist [PERSON_NAME] Pediqurist [PERSON_NAME] desire …" at bounding box center [198, 357] width 87 height 22
click at [155, 346] on select "Select Stylist Archana Tharepist [PERSON_NAME] Pediqurist [PERSON_NAME] desire …" at bounding box center [198, 357] width 87 height 22
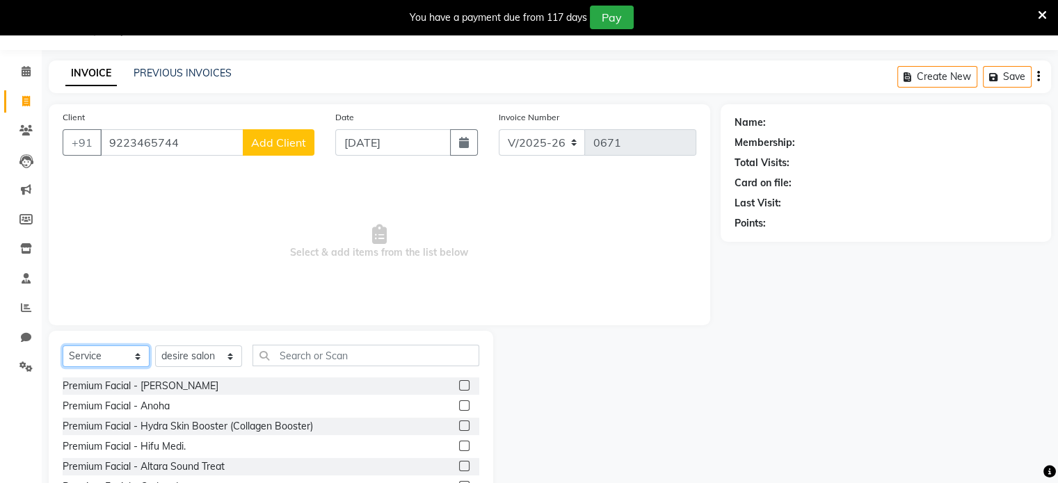
click at [90, 359] on select "Select Service Product Membership Package Voucher Prepaid Gift Card" at bounding box center [106, 357] width 87 height 22
click at [63, 346] on select "Select Service Product Membership Package Voucher Prepaid Gift Card" at bounding box center [106, 357] width 87 height 22
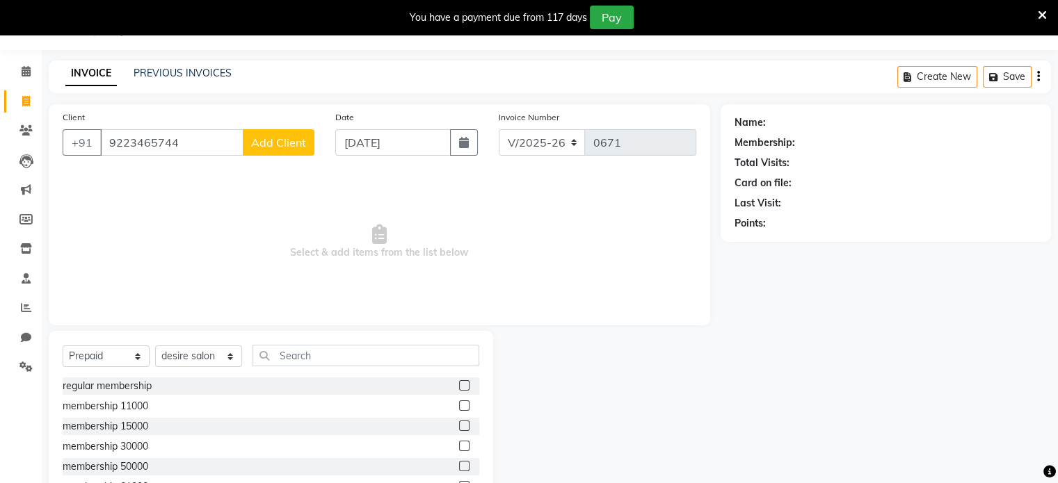
click at [459, 406] on label at bounding box center [464, 405] width 10 height 10
click at [459, 406] on input "checkbox" at bounding box center [463, 406] width 9 height 9
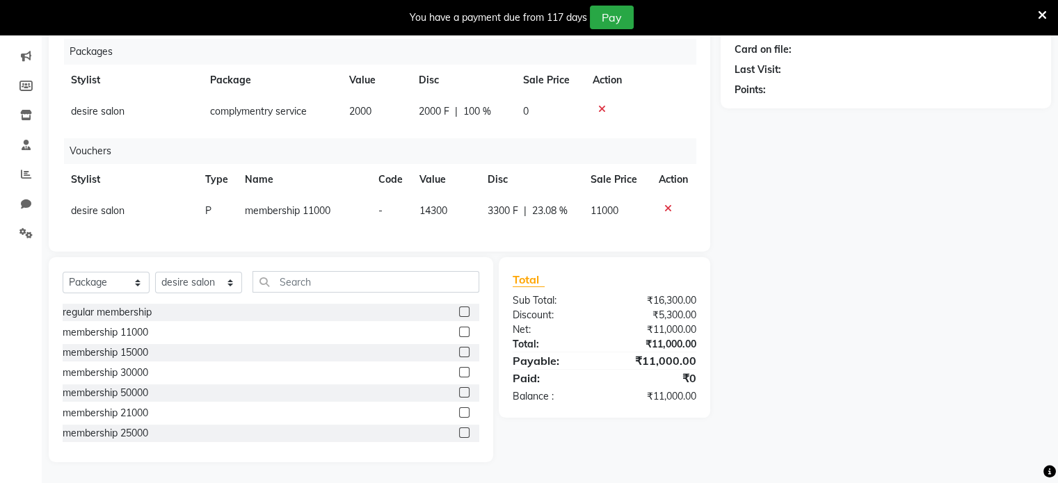
scroll to position [0, 0]
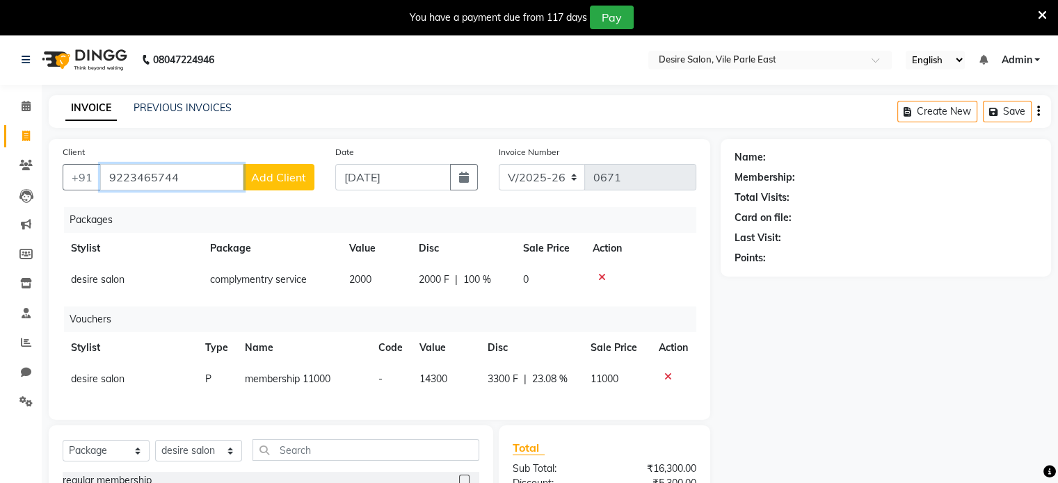
click at [225, 179] on input "9223465744" at bounding box center [171, 177] width 143 height 26
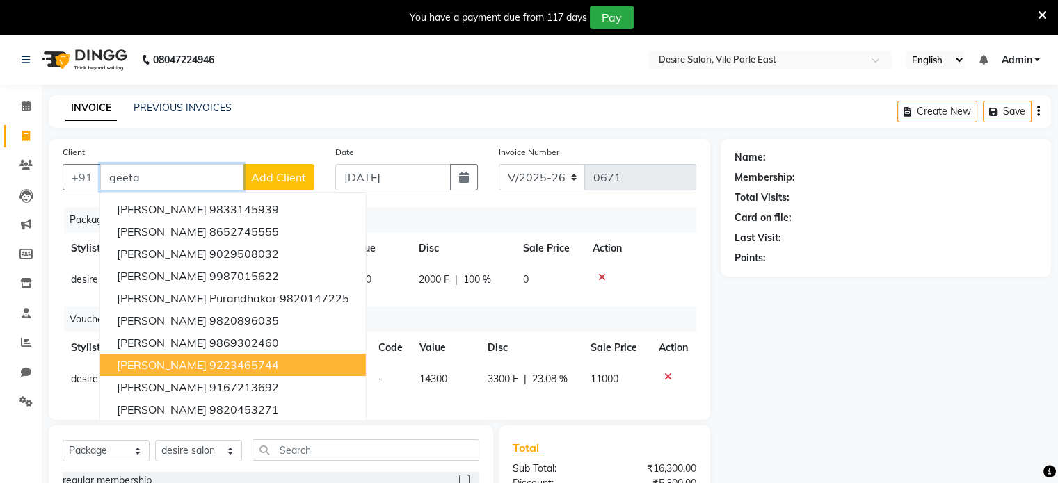
click at [217, 369] on ngb-highlight "9223465744" at bounding box center [244, 365] width 70 height 14
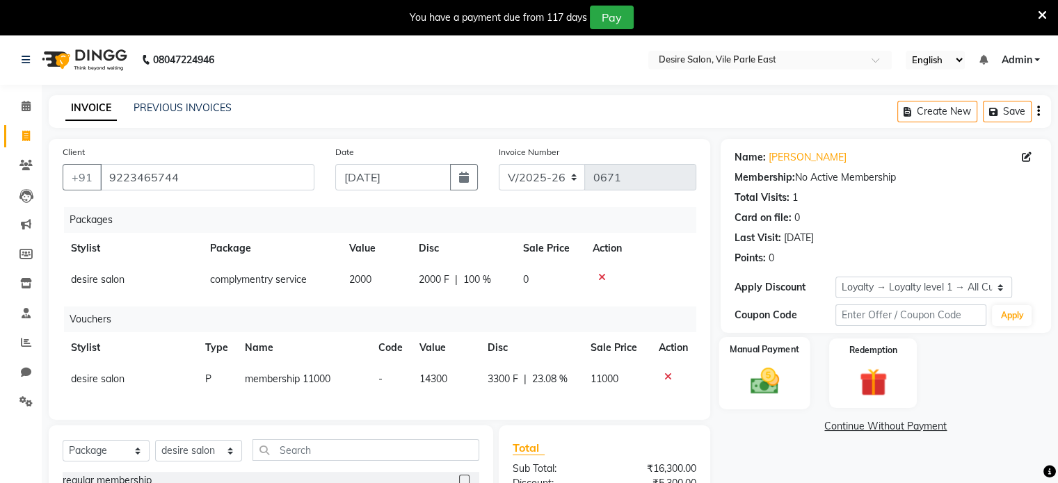
click at [796, 397] on div "Manual Payment" at bounding box center [763, 373] width 91 height 72
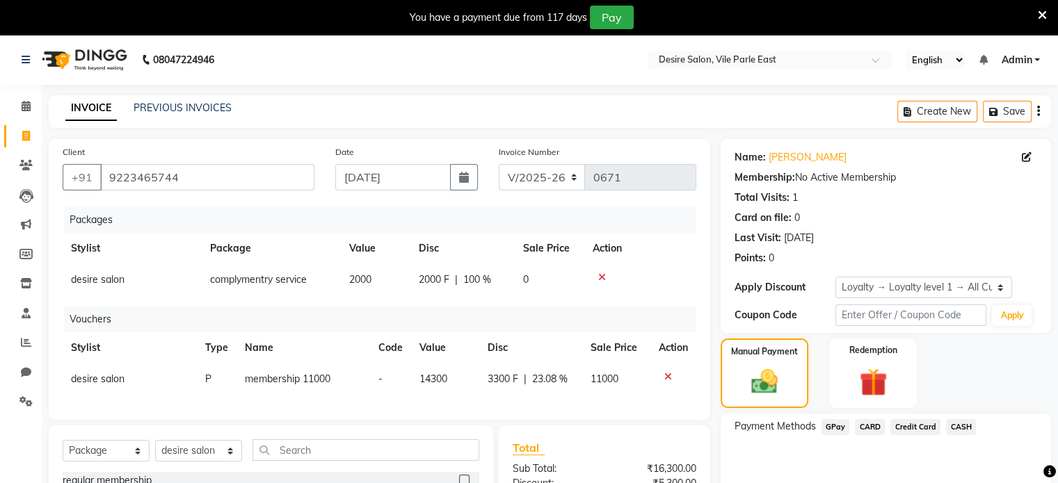
click at [873, 426] on span "CARD" at bounding box center [870, 427] width 30 height 16
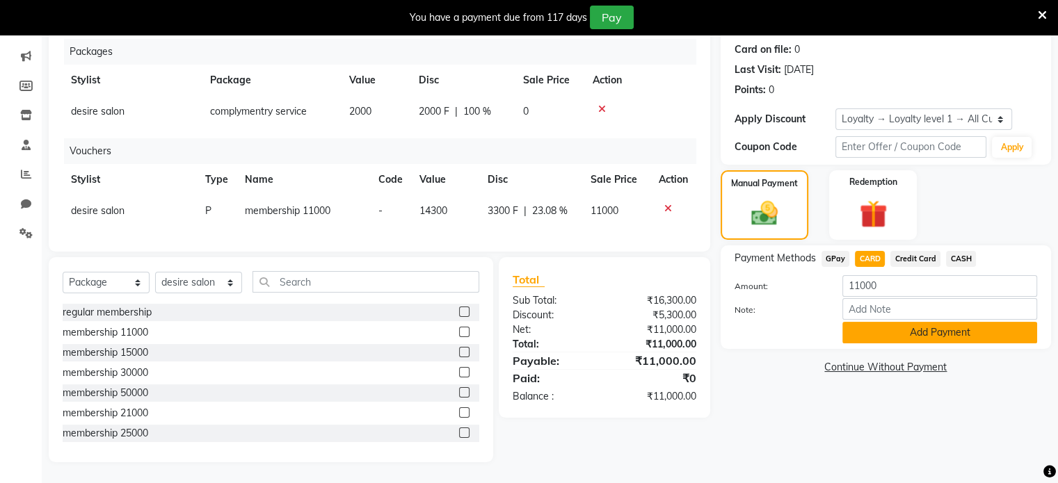
click at [918, 326] on button "Add Payment" at bounding box center [939, 333] width 195 height 22
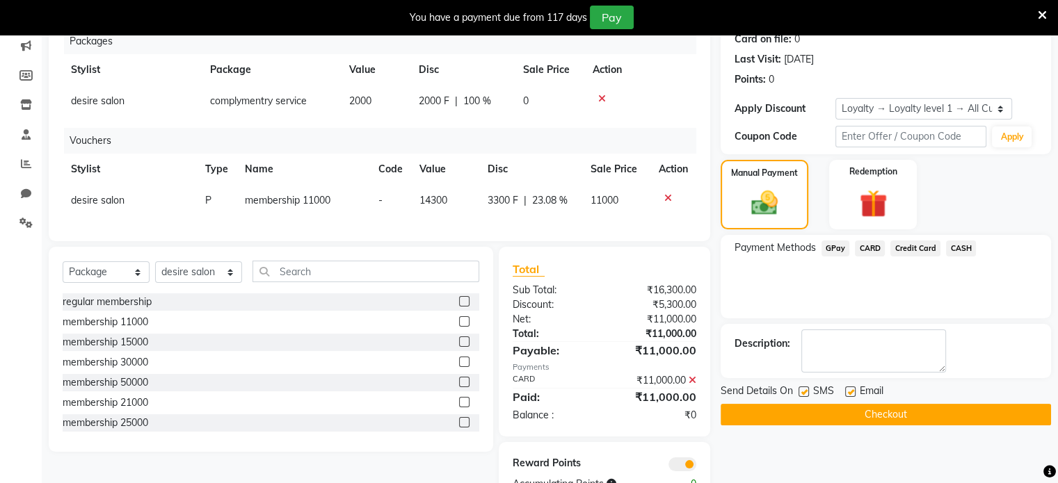
click at [932, 414] on button "Checkout" at bounding box center [885, 415] width 330 height 22
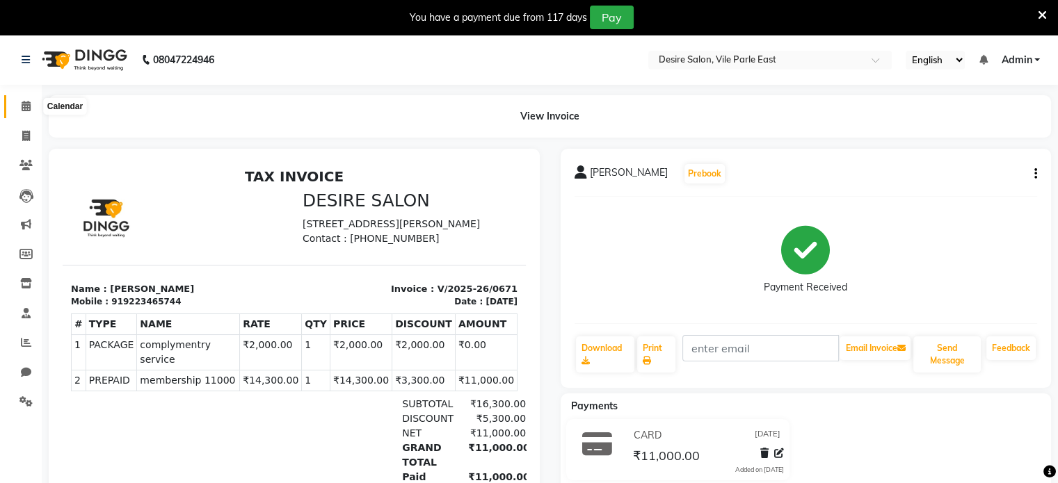
click at [22, 102] on icon at bounding box center [26, 106] width 9 height 10
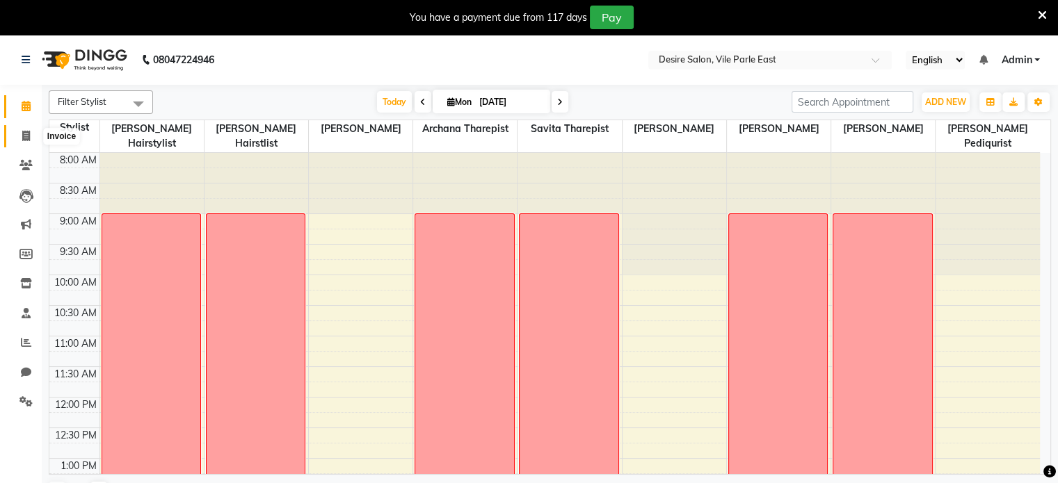
click at [29, 138] on icon at bounding box center [26, 136] width 8 height 10
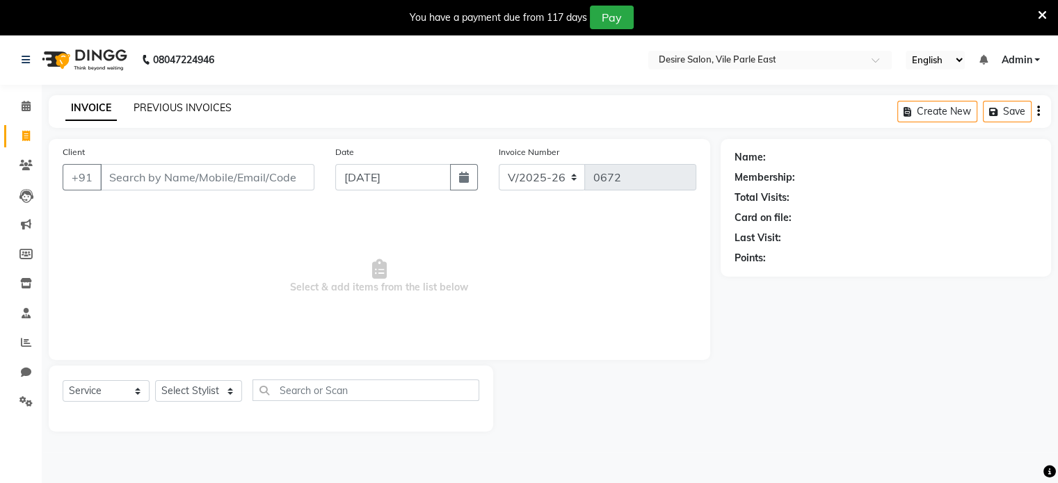
click at [221, 111] on link "PREVIOUS INVOICES" at bounding box center [182, 108] width 98 height 13
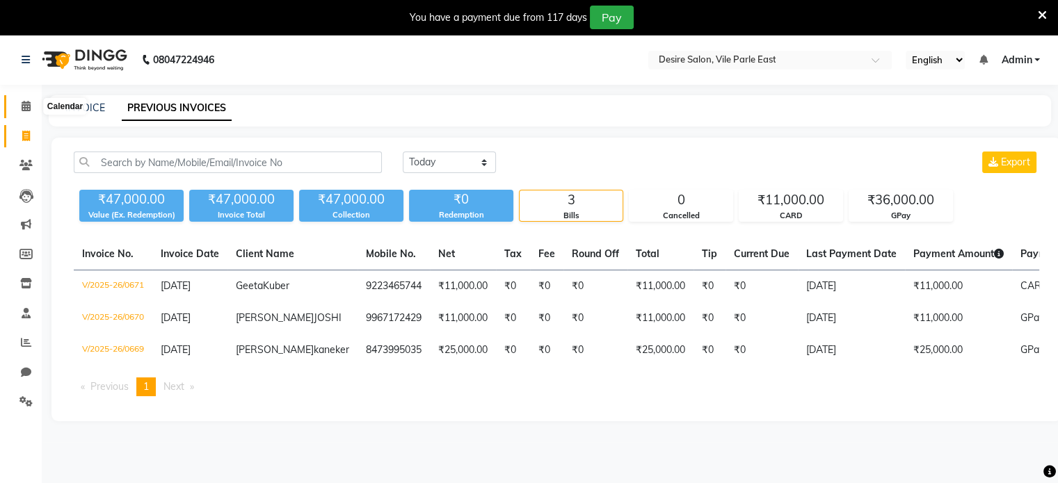
click at [27, 108] on icon at bounding box center [26, 106] width 9 height 10
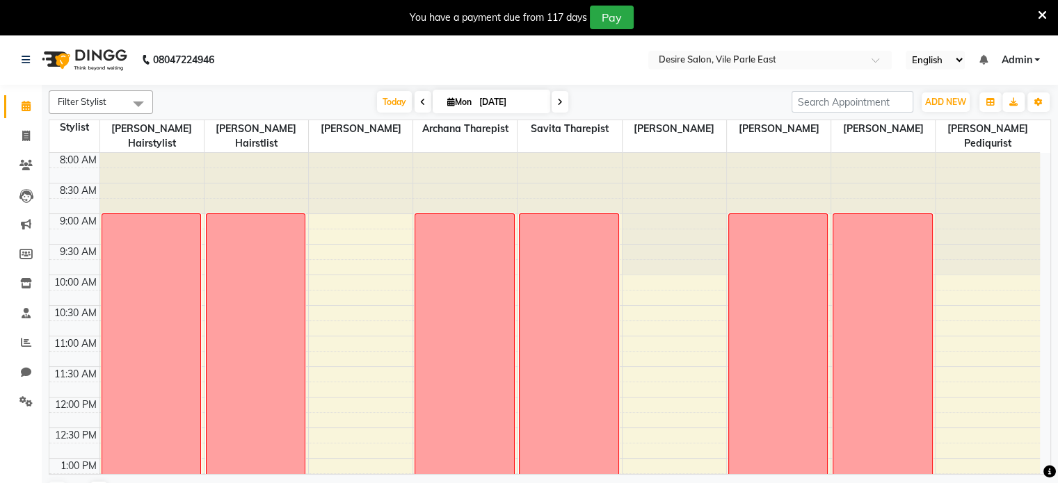
click at [511, 104] on input "[DATE]" at bounding box center [510, 102] width 70 height 21
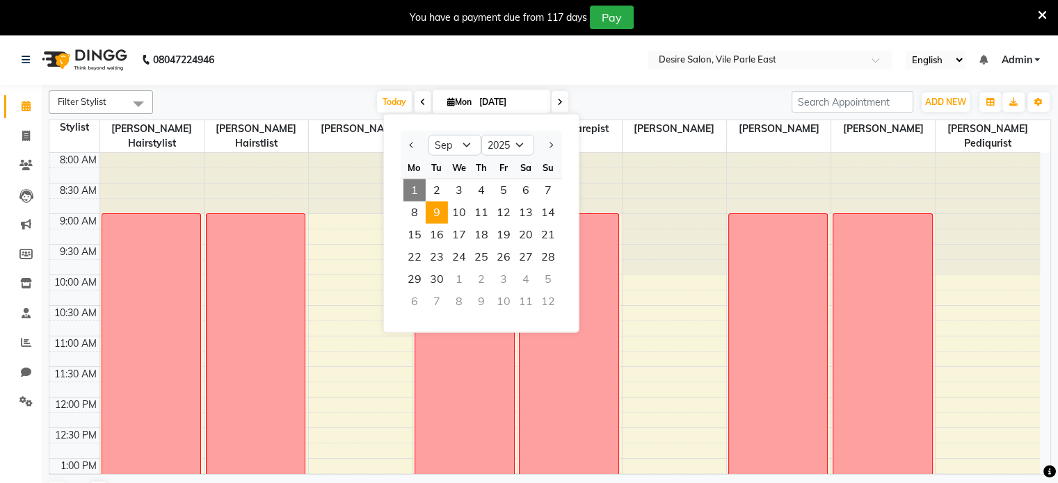
click at [442, 216] on span "9" at bounding box center [437, 213] width 22 height 22
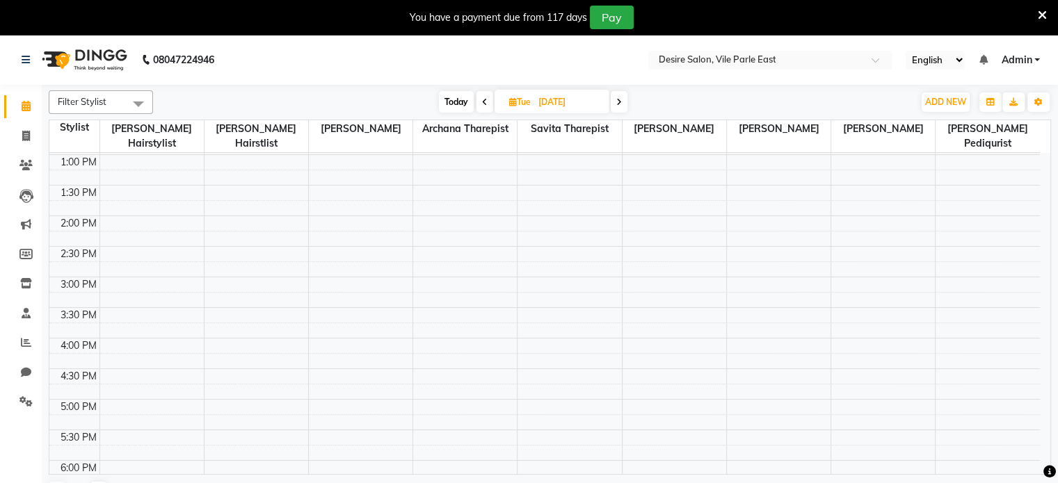
scroll to position [316, 0]
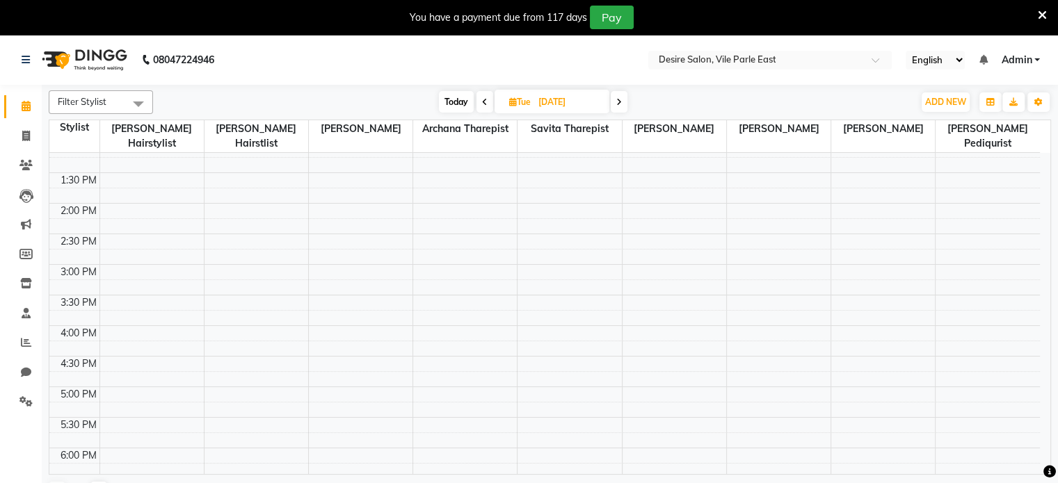
click at [118, 254] on div "8:00 AM 8:30 AM 9:00 AM 9:30 AM 10:00 AM 10:30 AM 11:00 AM 11:30 AM 12:00 PM 12…" at bounding box center [544, 265] width 990 height 856
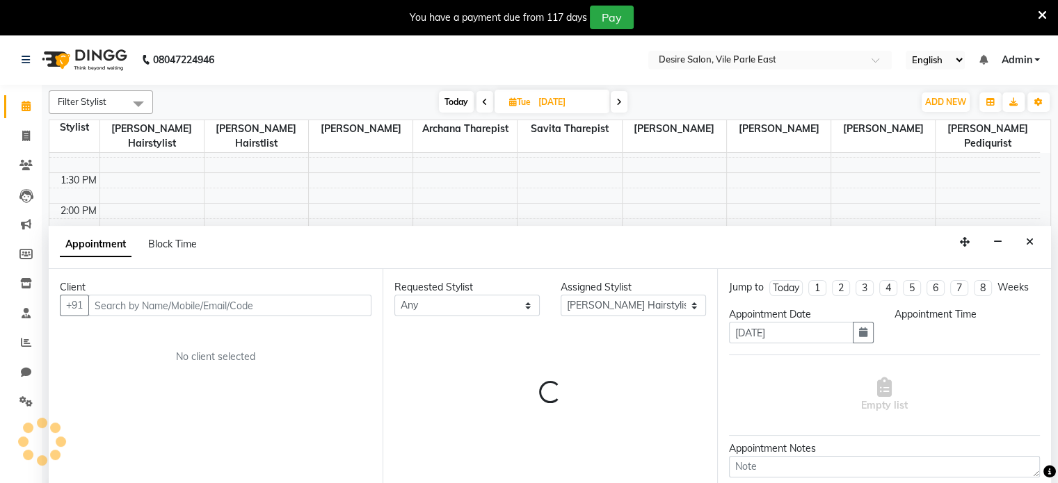
scroll to position [35, 0]
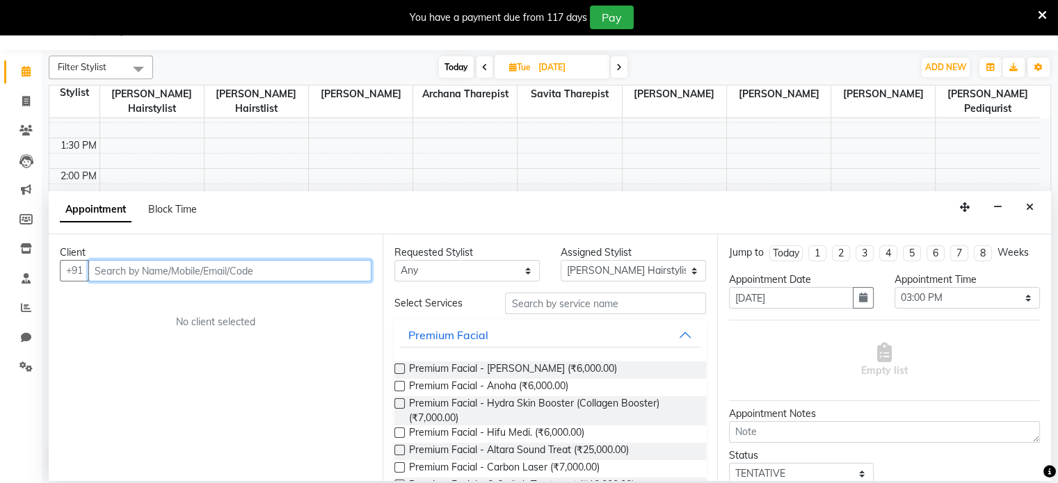
click at [234, 271] on input "text" at bounding box center [229, 271] width 283 height 22
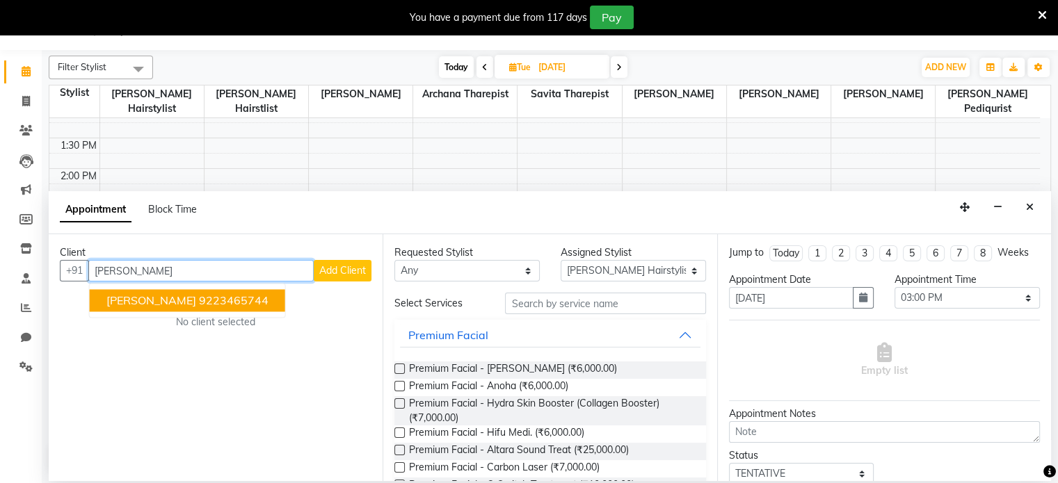
click at [225, 294] on ngb-highlight "9223465744" at bounding box center [234, 301] width 70 height 14
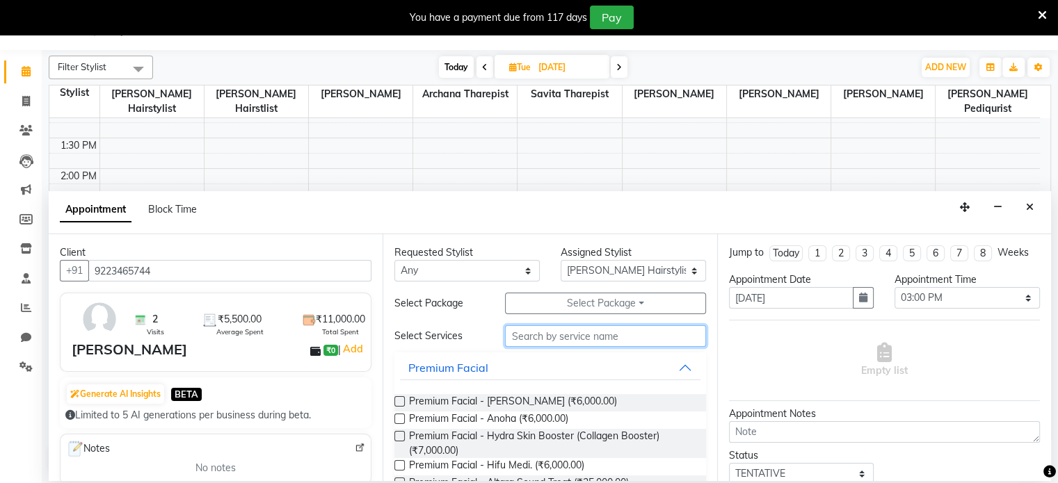
click at [532, 334] on input "text" at bounding box center [605, 336] width 200 height 22
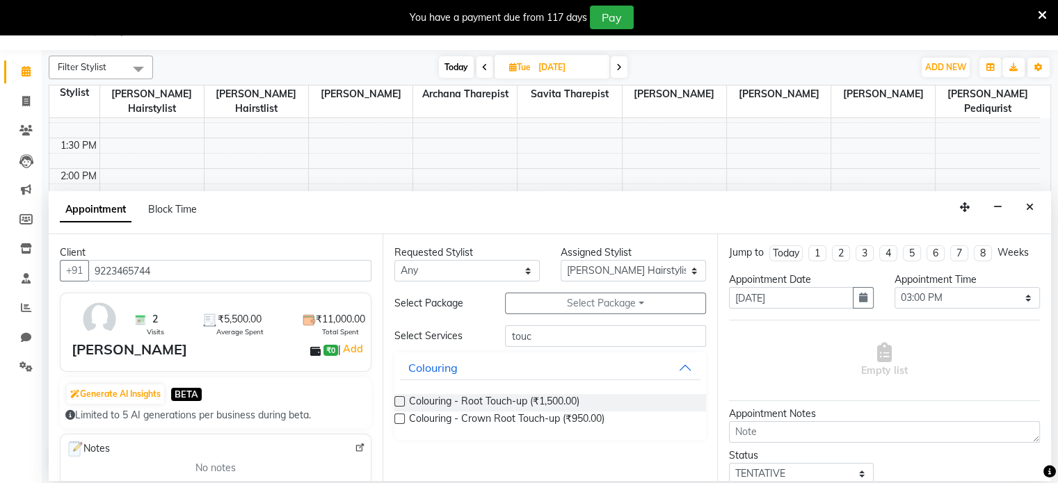
click at [397, 399] on label at bounding box center [399, 401] width 10 height 10
click at [397, 399] on input "checkbox" at bounding box center [398, 402] width 9 height 9
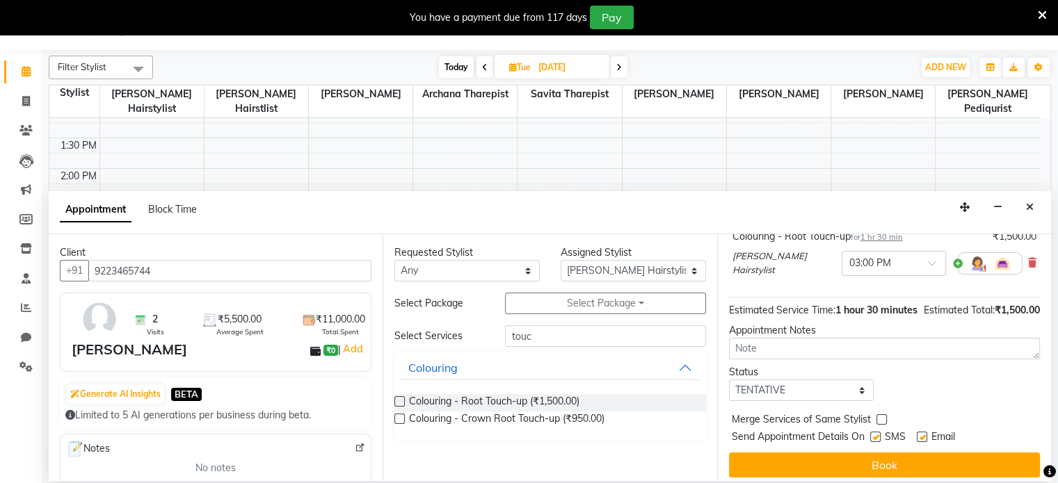
scroll to position [119, 0]
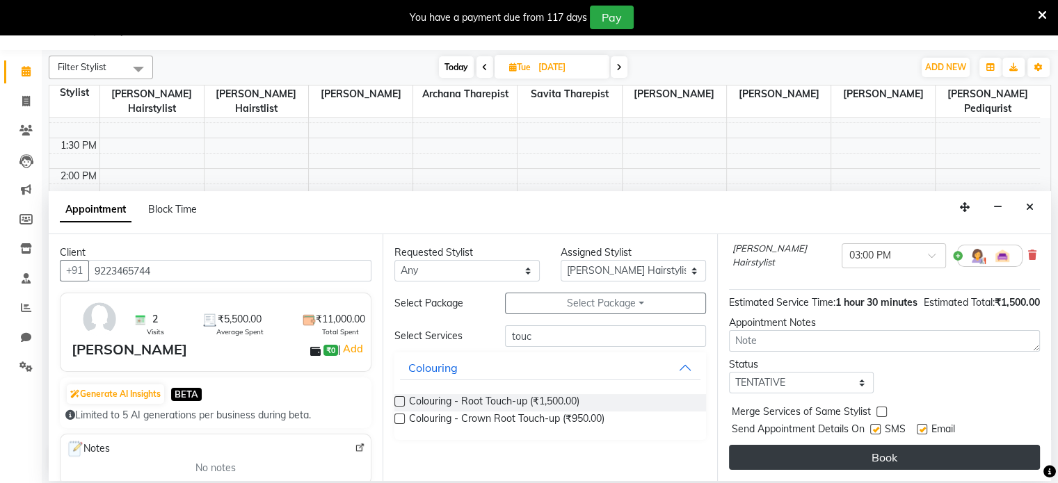
click at [932, 453] on button "Book" at bounding box center [884, 457] width 311 height 25
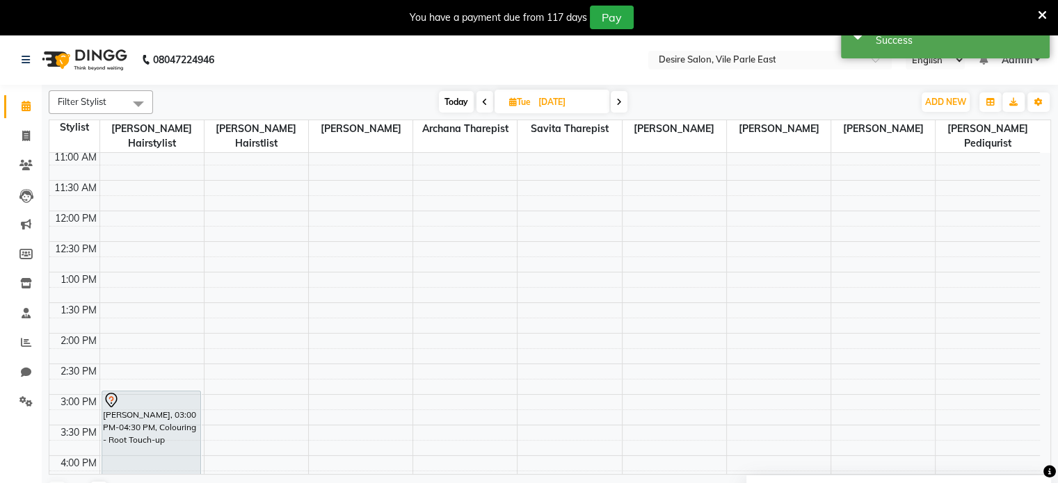
scroll to position [270, 0]
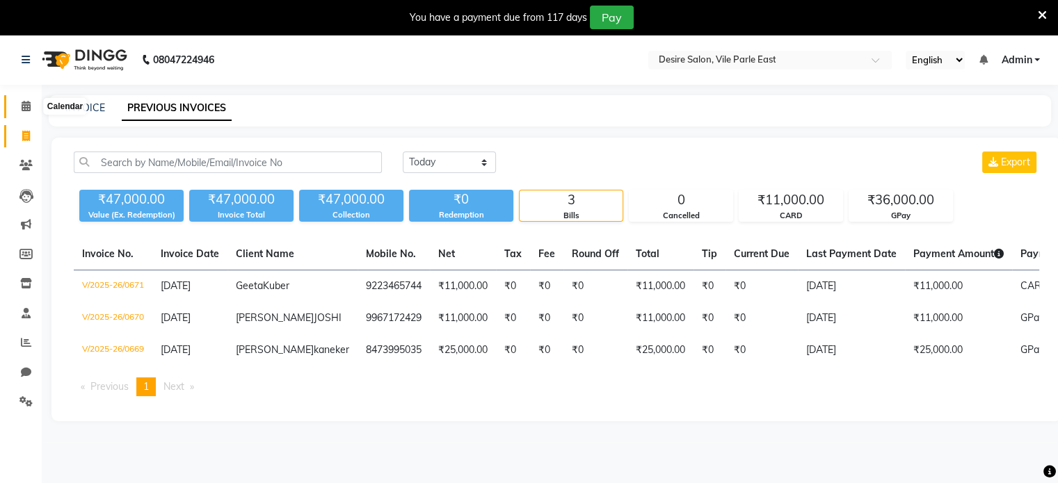
click at [25, 107] on icon at bounding box center [26, 106] width 9 height 10
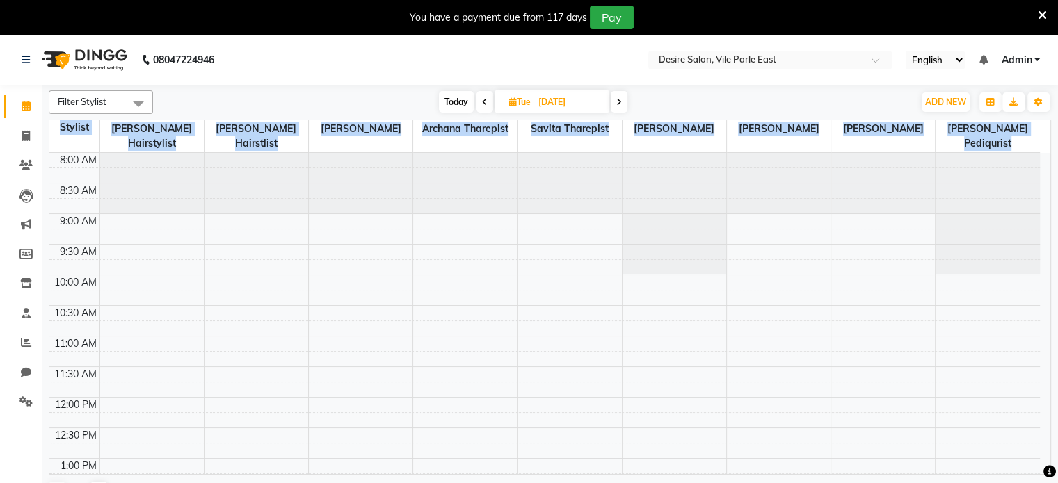
drag, startPoint x: 1049, startPoint y: 163, endPoint x: 1038, endPoint y: 112, distance: 52.6
click at [1038, 112] on div "Filter Stylist Select All [PERSON_NAME] Hairstylist [PERSON_NAME] Hairstlist [P…" at bounding box center [550, 299] width 1002 height 428
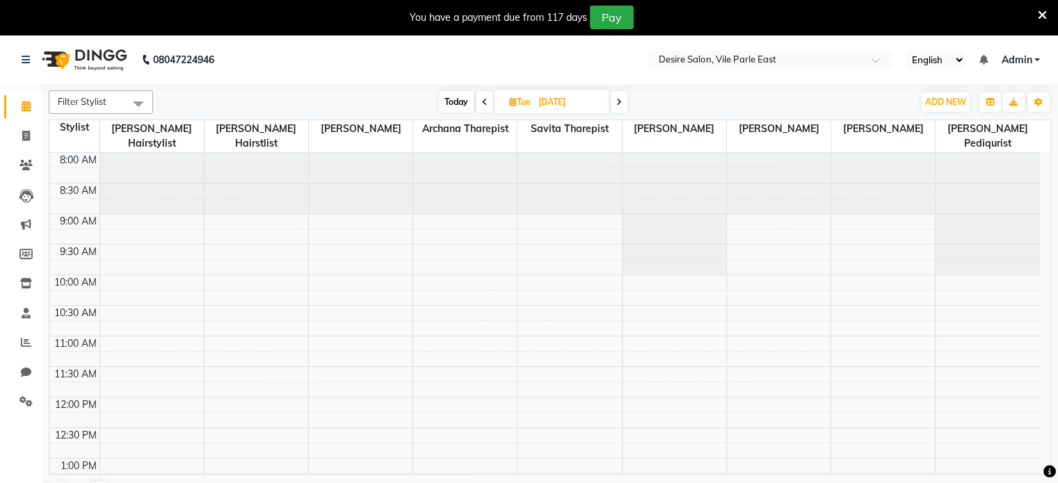
click at [829, 74] on nav "08047224946 Select Location × Desire Salon, Vile Parle East English ENGLISH Esp…" at bounding box center [529, 60] width 1058 height 50
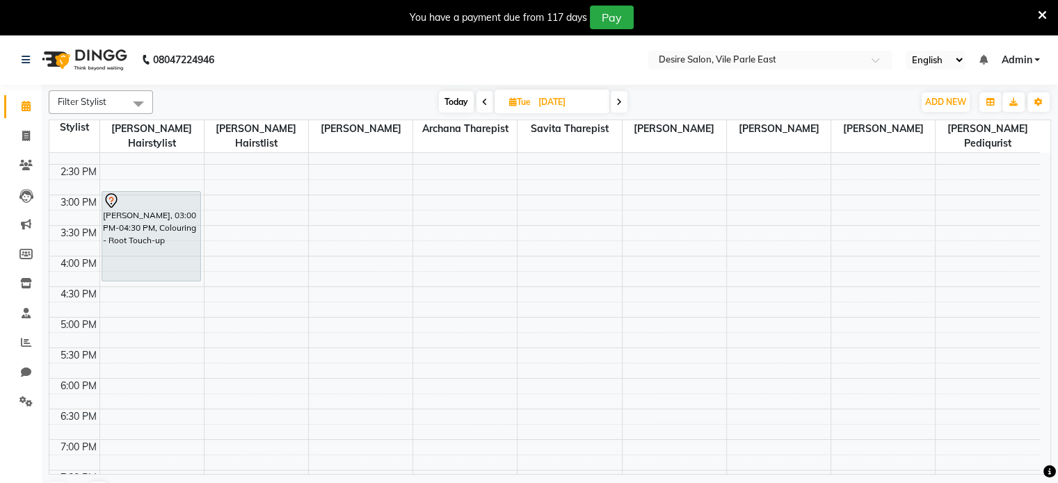
scroll to position [381, 0]
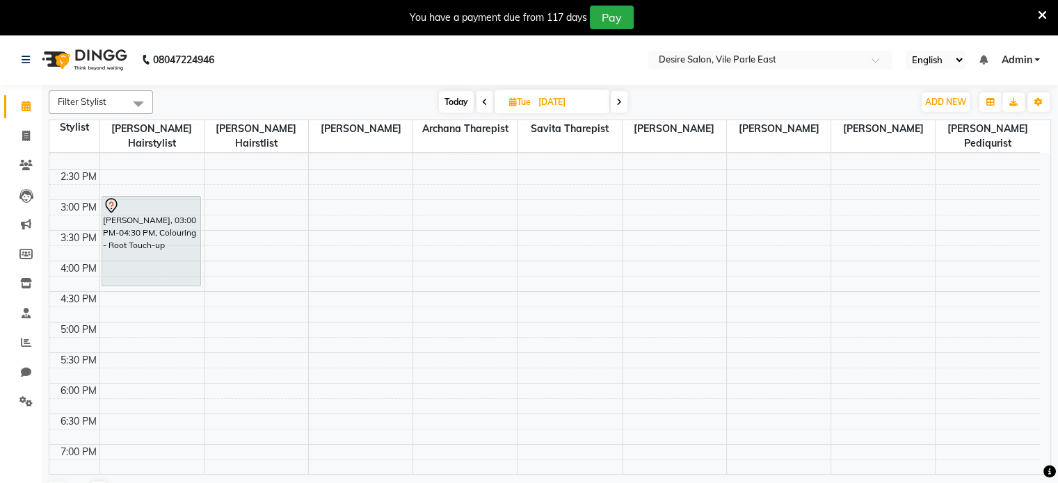
click at [453, 99] on span "Today" at bounding box center [456, 102] width 35 height 22
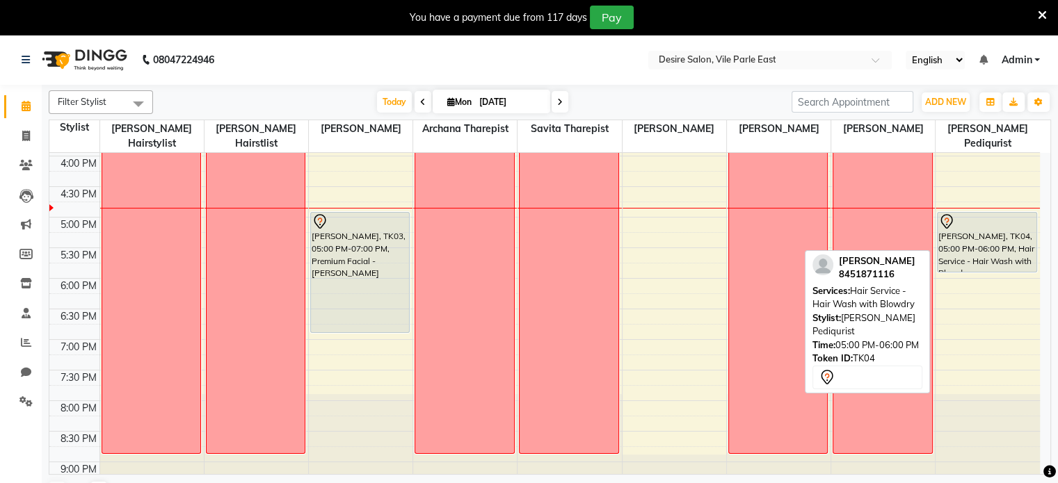
click at [969, 233] on div "[PERSON_NAME], TK04, 05:00 PM-06:00 PM, Hair Service - Hair Wash with Blowdry" at bounding box center [986, 242] width 99 height 59
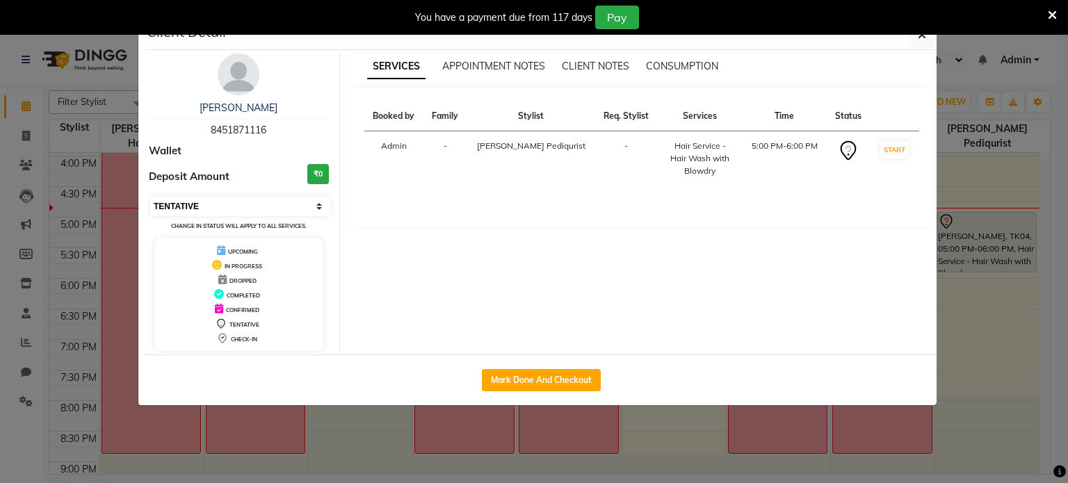
click at [316, 208] on select "Select IN SERVICE CONFIRMED TENTATIVE CHECK IN MARK DONE DROPPED UPCOMING" at bounding box center [240, 206] width 180 height 19
click at [150, 197] on select "Select IN SERVICE CONFIRMED TENTATIVE CHECK IN MARK DONE DROPPED UPCOMING" at bounding box center [240, 206] width 180 height 19
click at [308, 208] on select "Select IN SERVICE CONFIRMED TENTATIVE CHECK IN MARK DONE DROPPED UPCOMING" at bounding box center [240, 206] width 180 height 19
click at [916, 41] on button "button" at bounding box center [922, 35] width 26 height 26
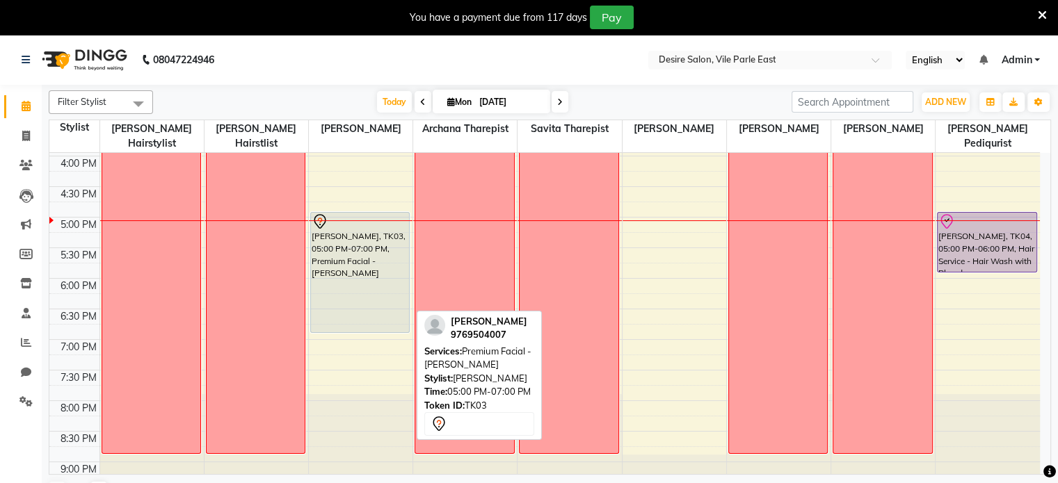
click at [376, 292] on div "[PERSON_NAME], TK03, 05:00 PM-07:00 PM, Premium Facial - [PERSON_NAME]" at bounding box center [360, 273] width 99 height 120
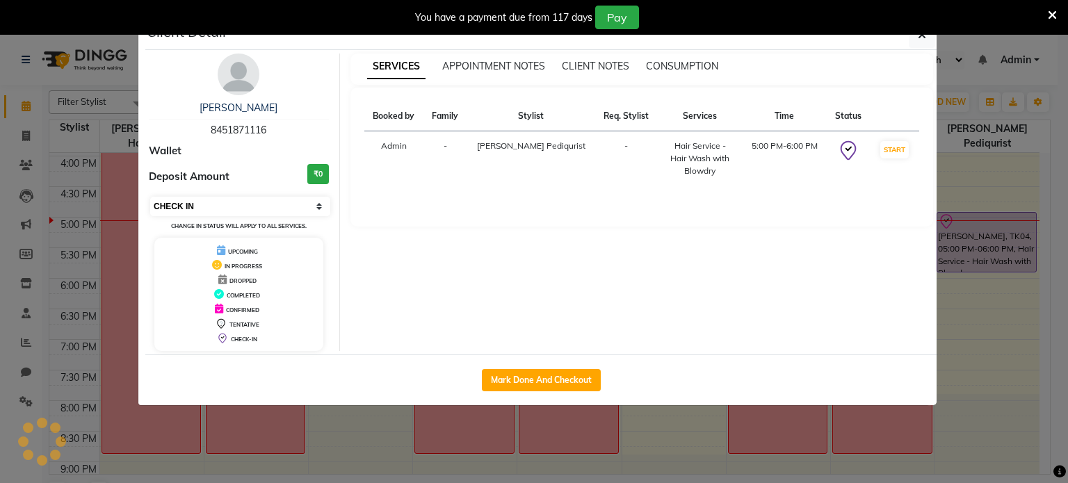
click at [319, 200] on select "Select IN SERVICE CONFIRMED TENTATIVE CHECK IN MARK DONE DROPPED UPCOMING" at bounding box center [240, 206] width 180 height 19
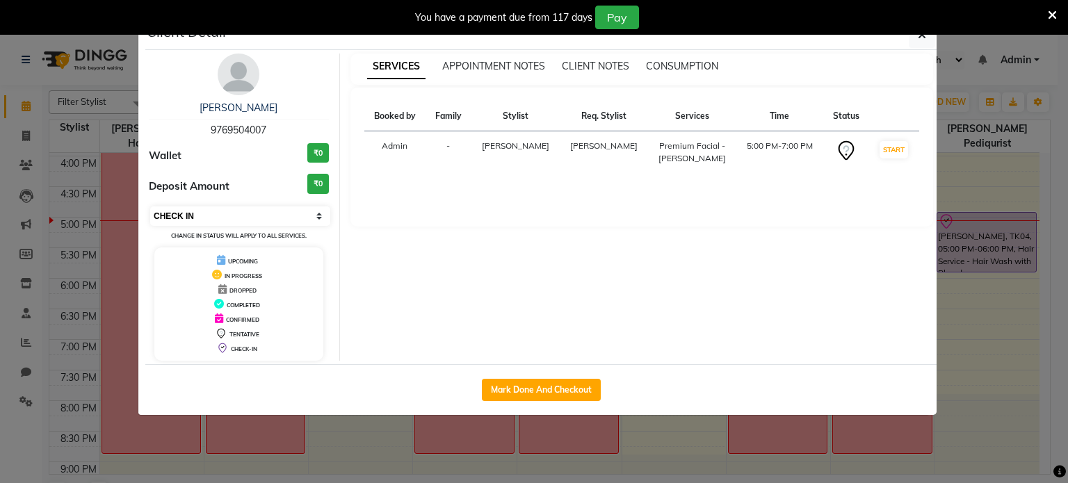
click at [150, 207] on select "Select IN SERVICE CONFIRMED TENTATIVE CHECK IN MARK DONE DROPPED UPCOMING" at bounding box center [240, 216] width 180 height 19
click at [923, 40] on icon "button" at bounding box center [922, 34] width 8 height 11
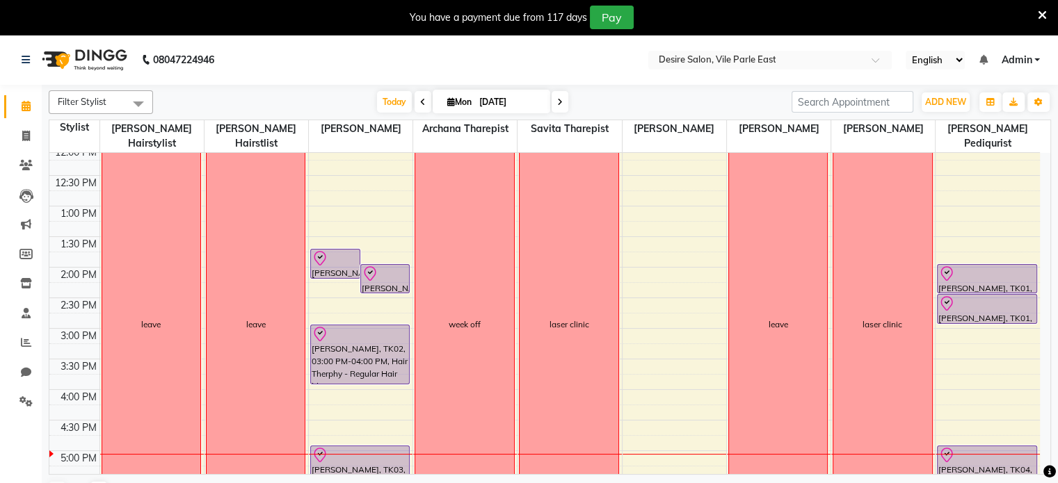
scroll to position [254, 0]
